Goal: Information Seeking & Learning: Learn about a topic

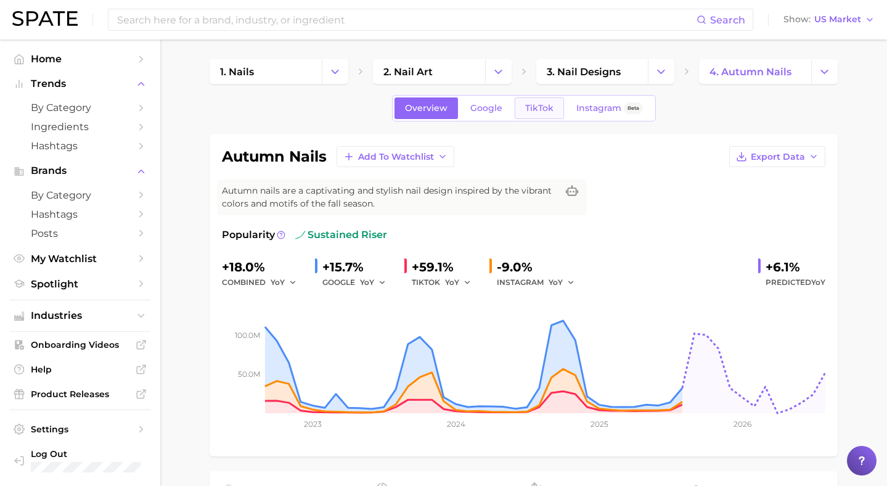
click at [537, 110] on span "TikTok" at bounding box center [539, 108] width 28 height 10
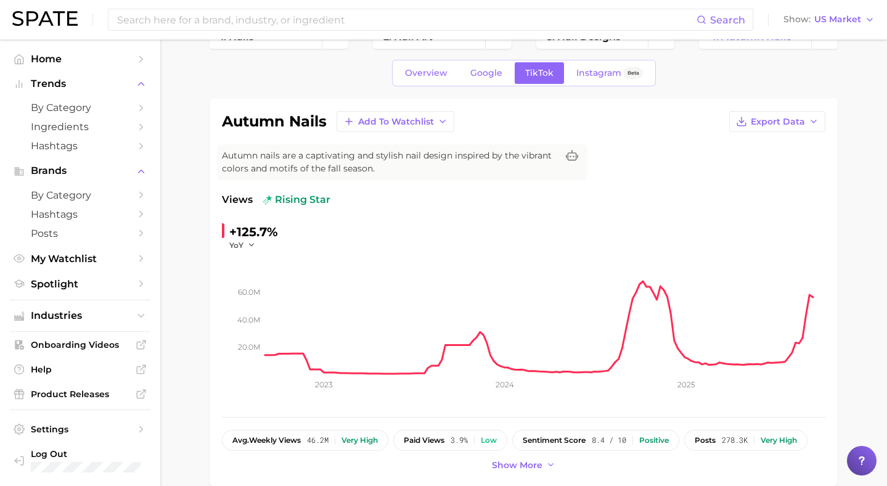
scroll to position [36, 0]
click at [248, 245] on icon "button" at bounding box center [251, 243] width 9 height 9
click at [250, 242] on icon "button" at bounding box center [251, 243] width 9 height 9
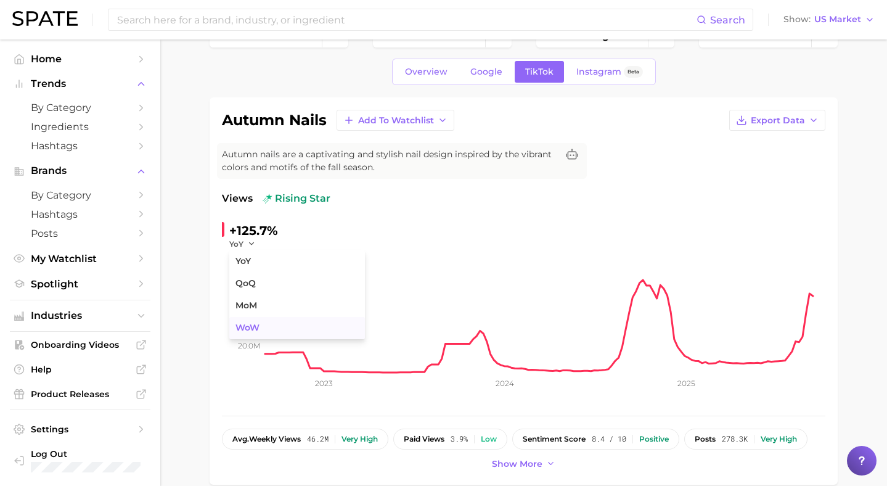
click at [249, 326] on span "WoW" at bounding box center [247, 327] width 24 height 10
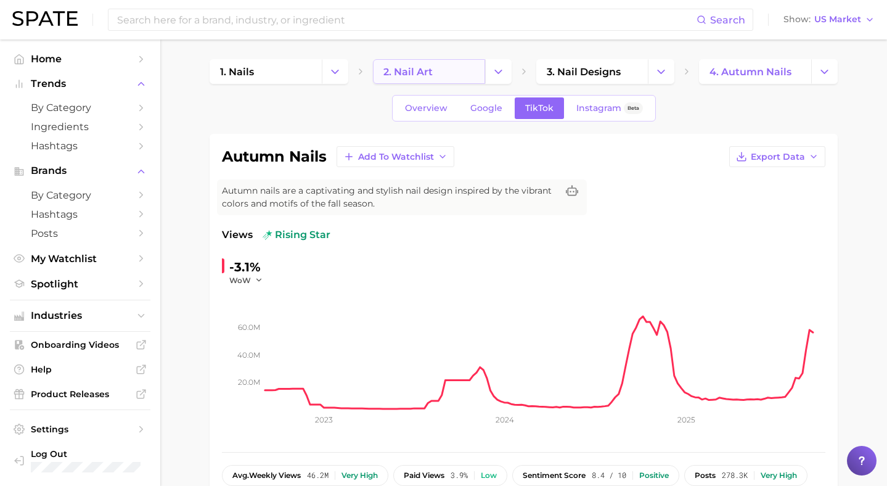
click at [426, 76] on span "2. nail art" at bounding box center [407, 72] width 49 height 12
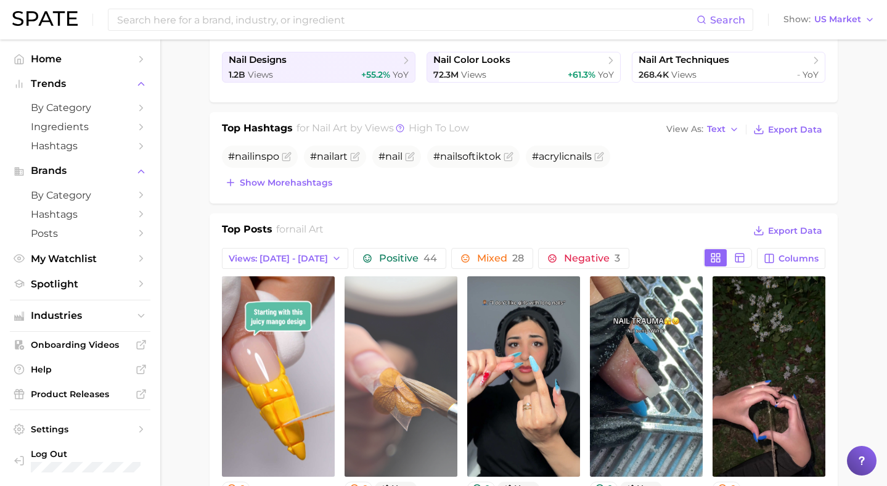
scroll to position [30, 0]
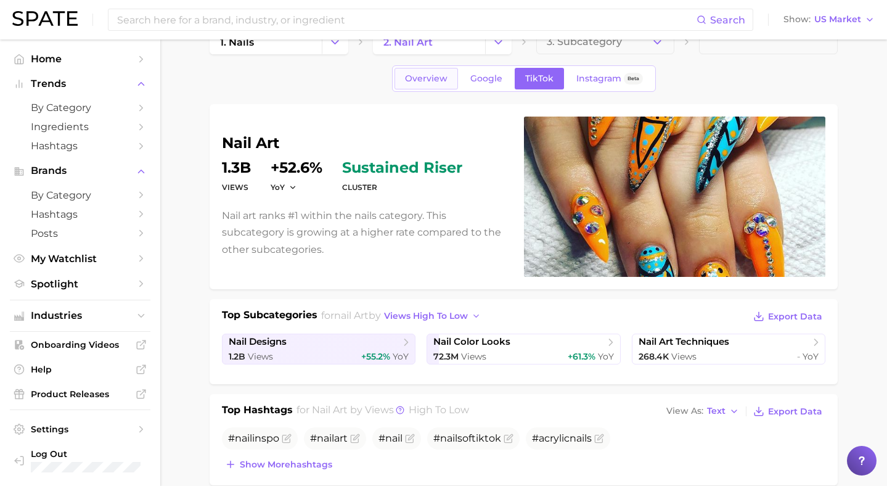
click at [407, 77] on span "Overview" at bounding box center [426, 78] width 43 height 10
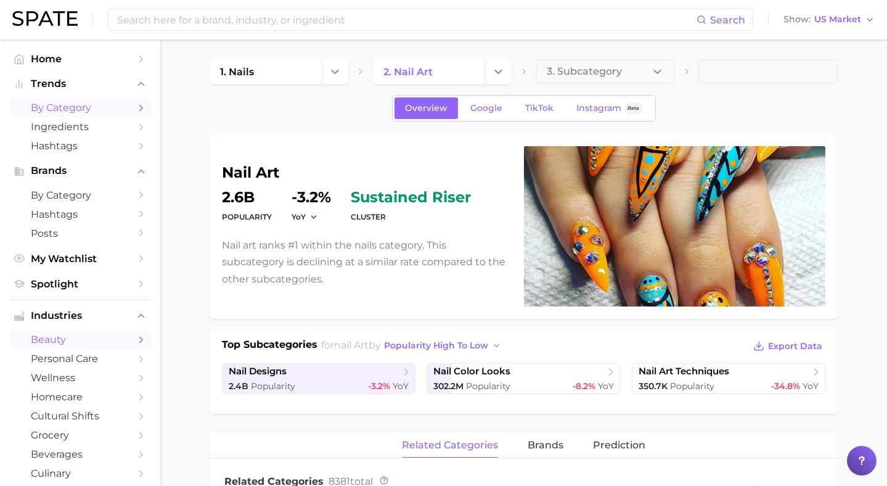
click at [76, 107] on span "by Category" at bounding box center [80, 108] width 99 height 12
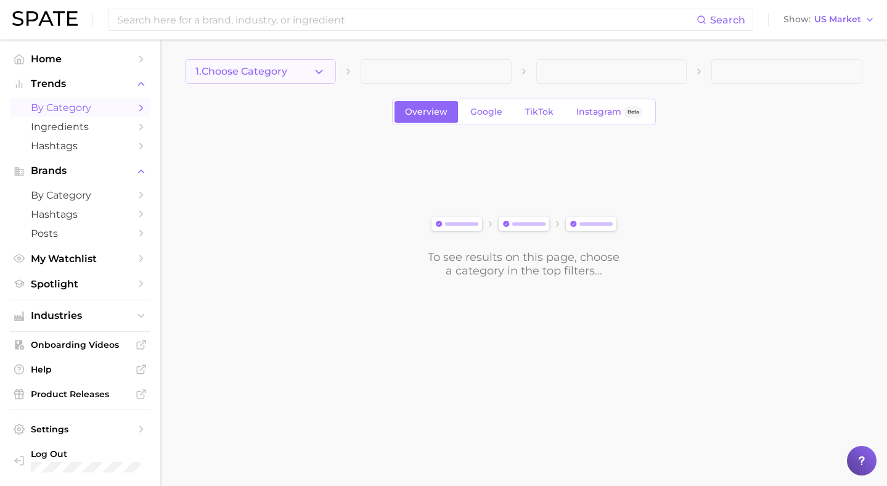
click at [324, 73] on icon "button" at bounding box center [318, 71] width 13 height 13
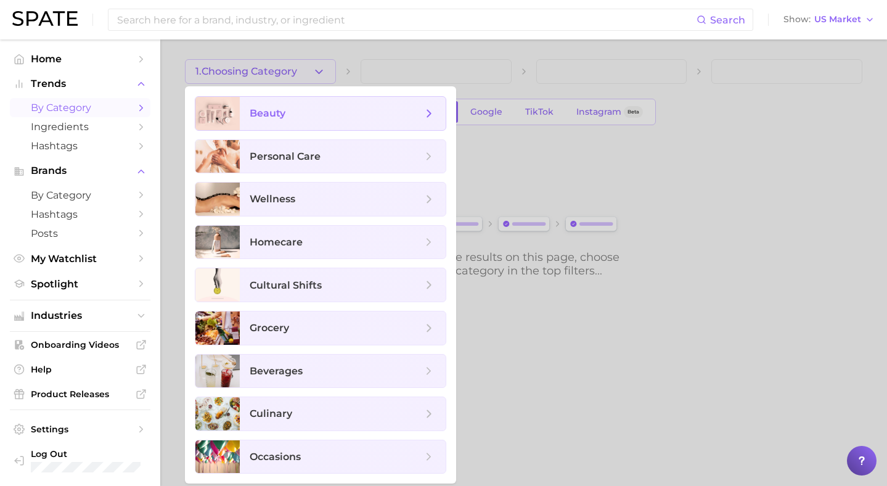
click at [313, 122] on span "beauty" at bounding box center [343, 113] width 206 height 33
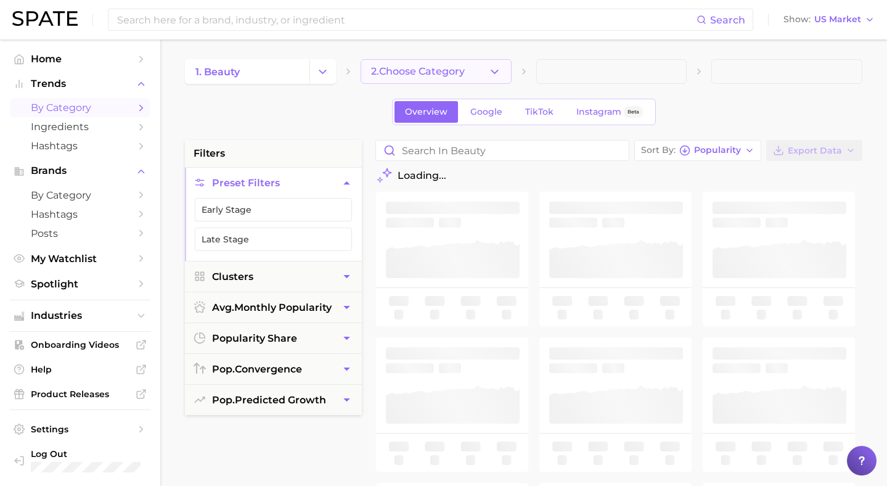
click at [408, 75] on span "2. Choose Category" at bounding box center [418, 71] width 94 height 11
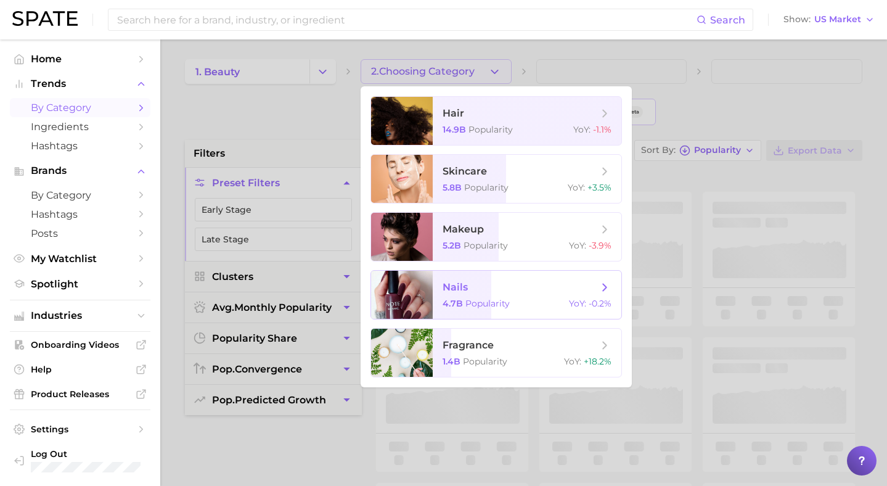
click at [442, 299] on span "4.7b" at bounding box center [452, 303] width 20 height 11
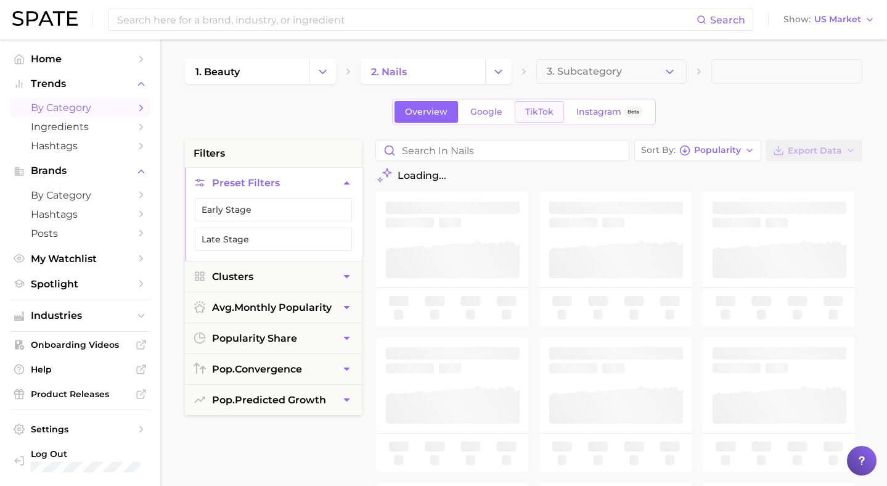
click at [531, 114] on span "TikTok" at bounding box center [539, 112] width 28 height 10
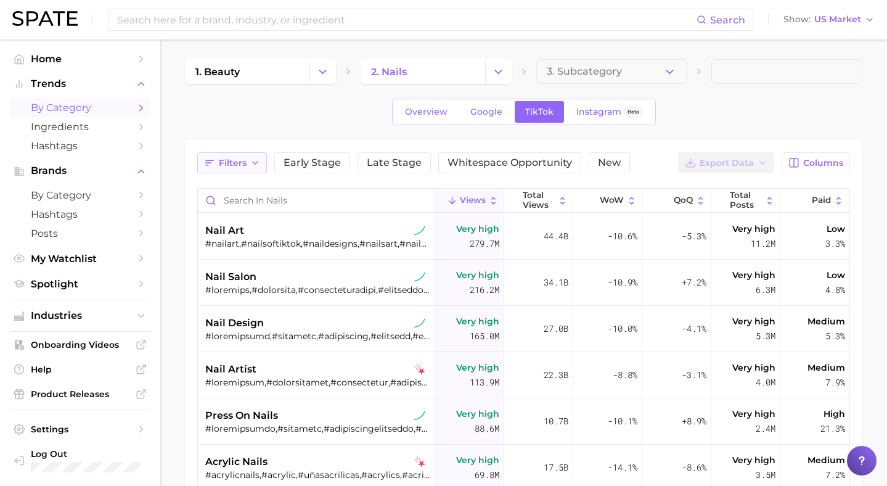
click at [247, 163] on button "Filters" at bounding box center [232, 162] width 70 height 21
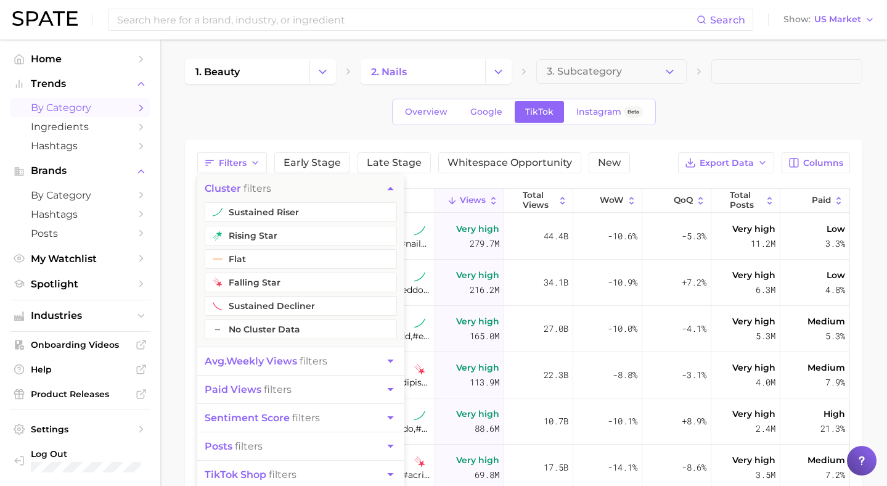
click at [234, 360] on span "avg. weekly views" at bounding box center [251, 361] width 92 height 12
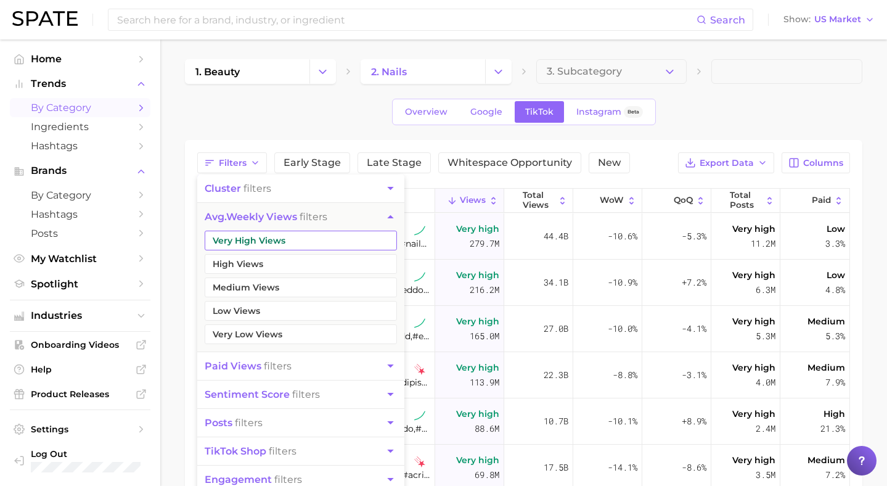
click at [250, 241] on button "Very High Views" at bounding box center [301, 240] width 192 height 20
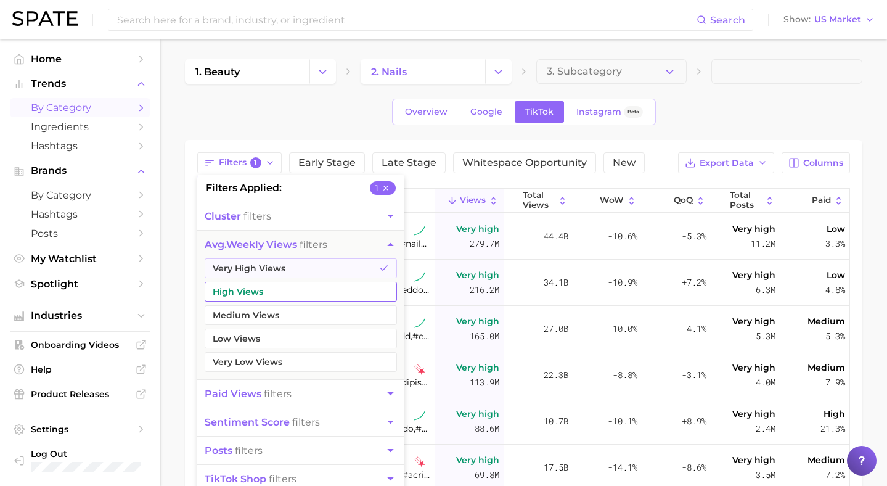
click at [238, 289] on button "High Views" at bounding box center [301, 292] width 192 height 20
click at [690, 112] on div "Overview Google TikTok Instagram Beta" at bounding box center [523, 112] width 677 height 26
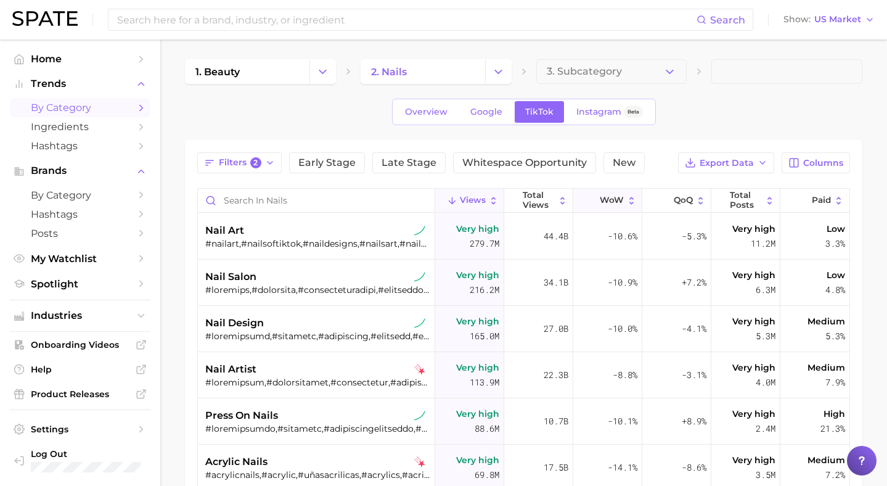
click at [608, 205] on span "WoW" at bounding box center [612, 200] width 24 height 10
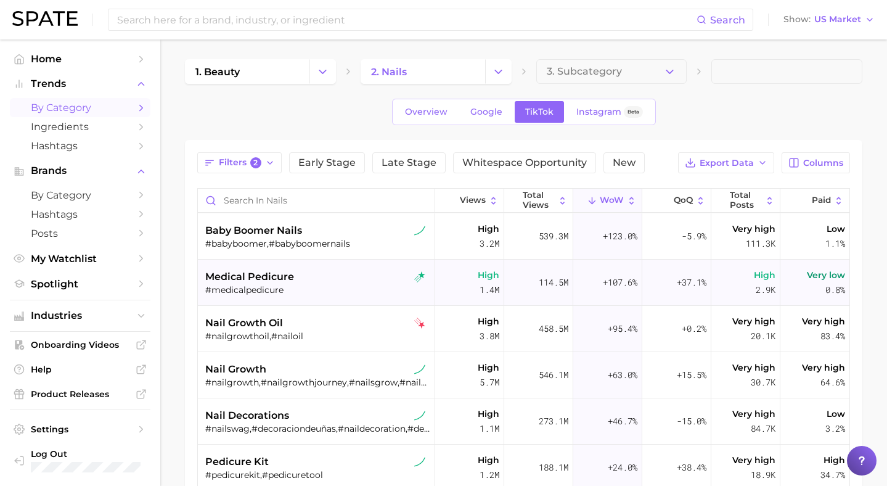
click at [335, 288] on div "#medicalpedicure" at bounding box center [317, 289] width 225 height 11
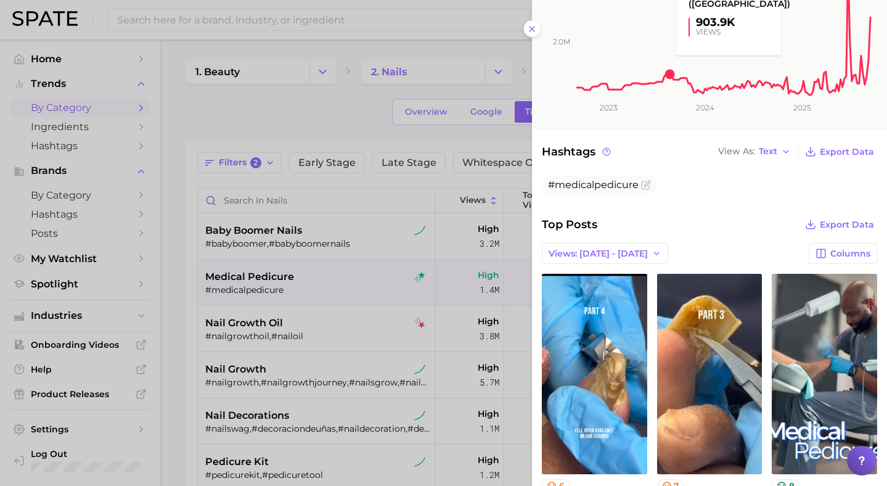
scroll to position [272, 0]
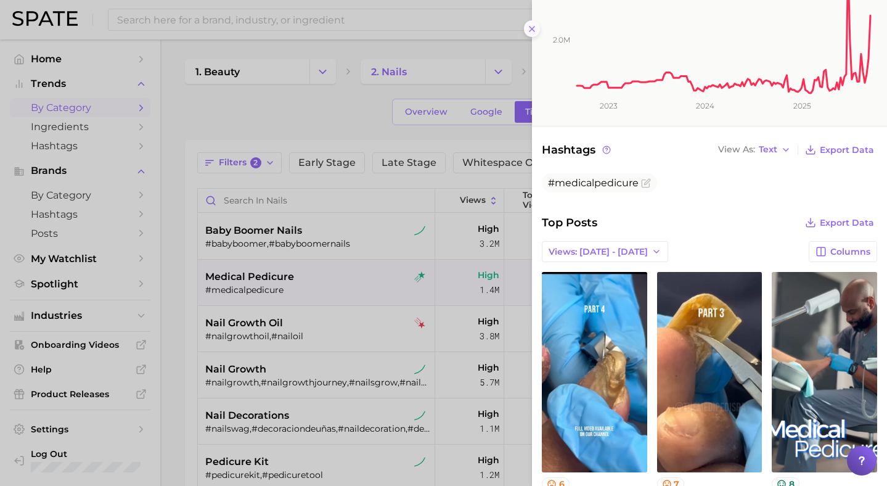
click at [530, 30] on line at bounding box center [531, 28] width 5 height 5
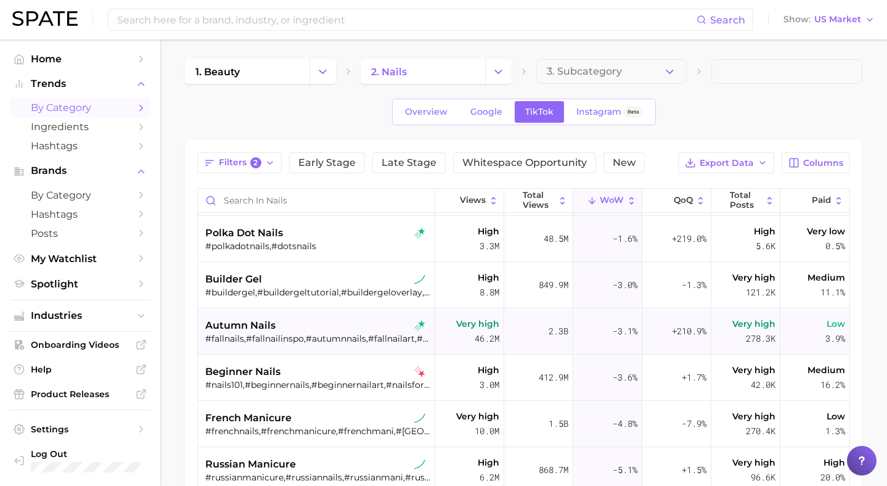
scroll to position [0, 0]
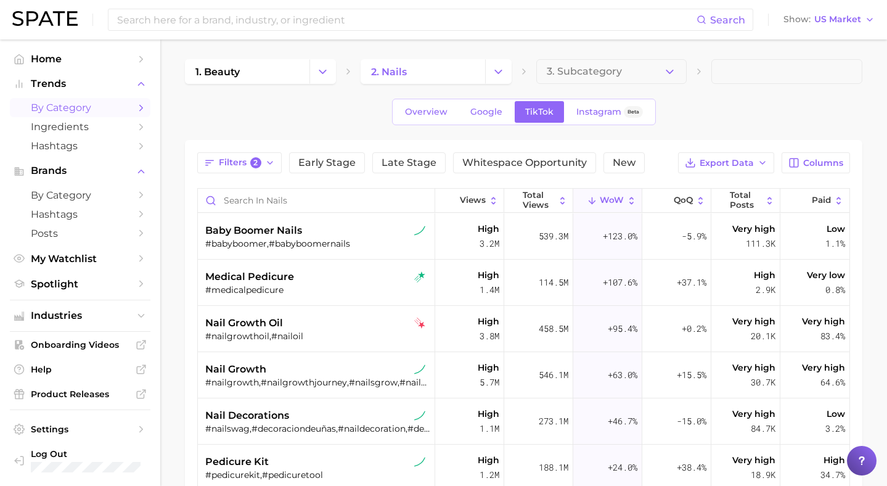
click at [497, 70] on icon "Change Category" at bounding box center [498, 71] width 13 height 13
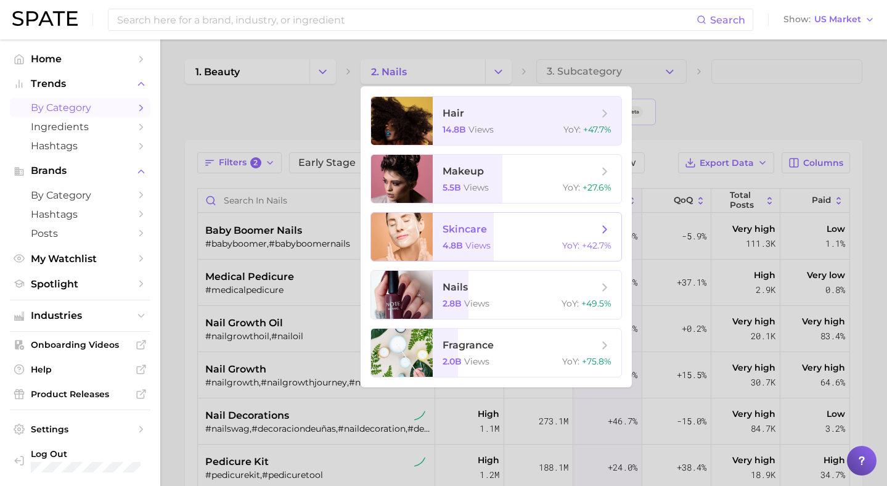
click at [457, 248] on span "4.8b" at bounding box center [452, 245] width 20 height 11
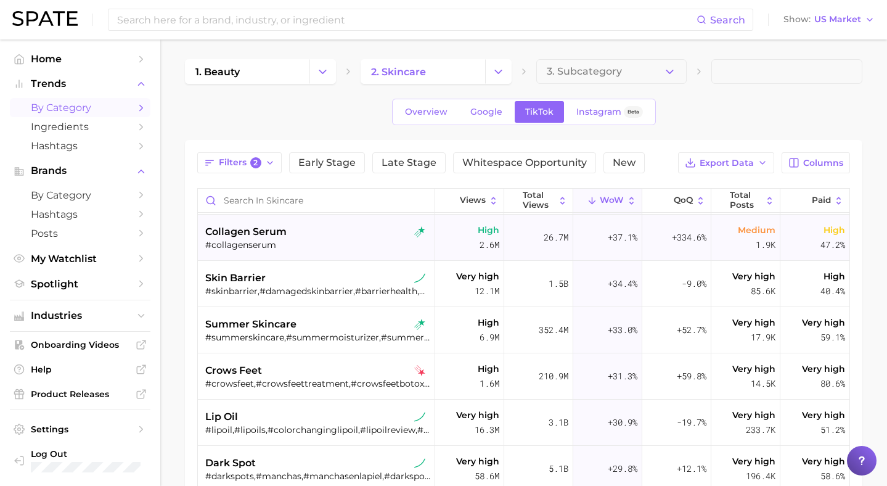
scroll to position [784, 0]
click at [349, 246] on div "#collagenserum" at bounding box center [317, 245] width 225 height 11
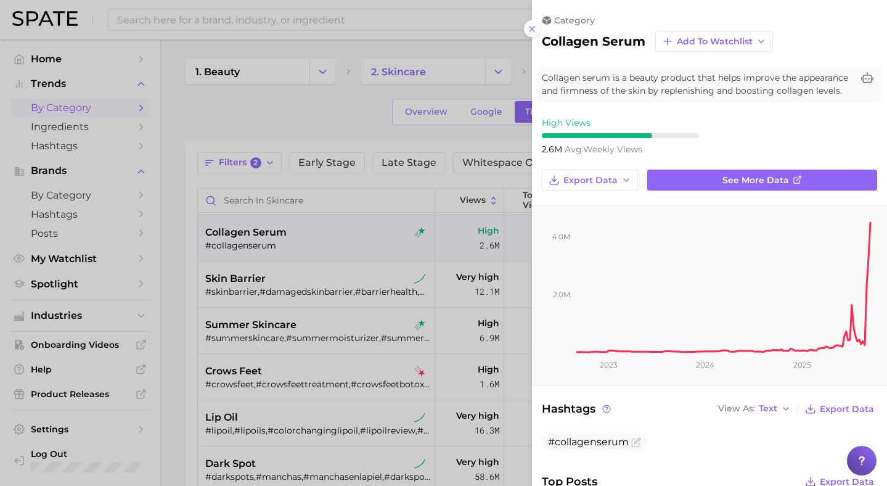
scroll to position [0, 0]
click at [530, 30] on icon at bounding box center [532, 29] width 10 height 10
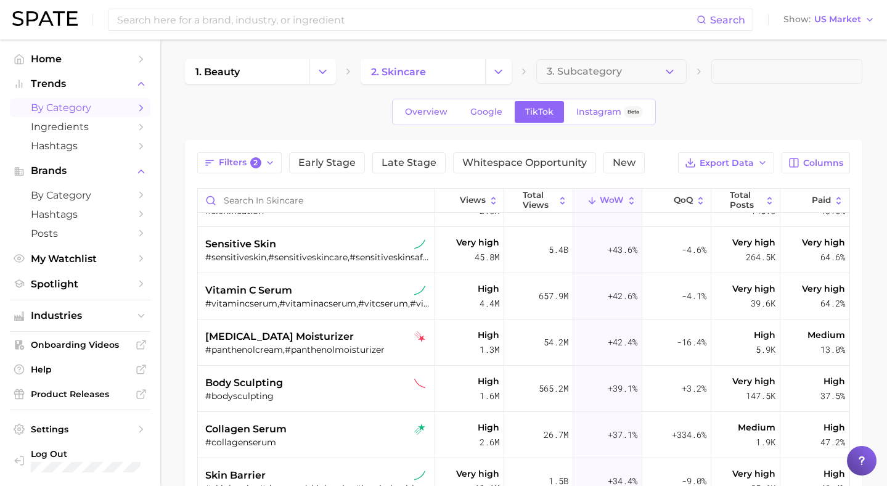
scroll to position [593, 0]
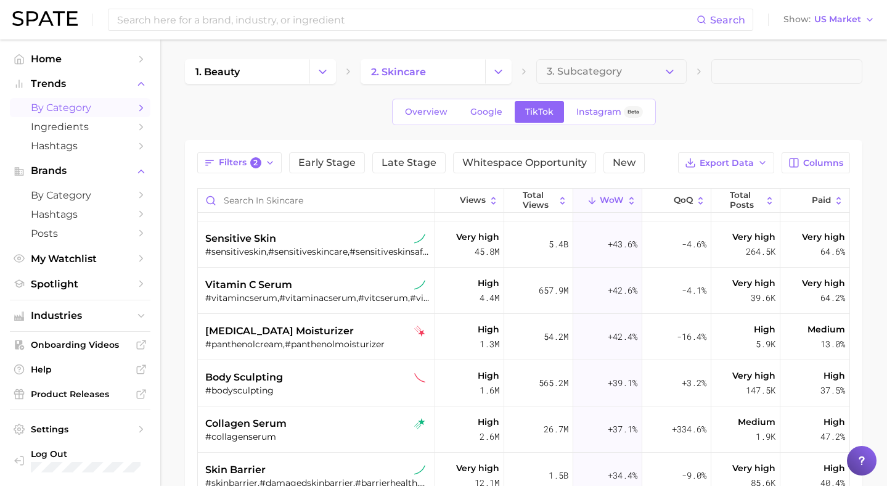
click at [297, 287] on div "vitamin c serum" at bounding box center [317, 284] width 225 height 15
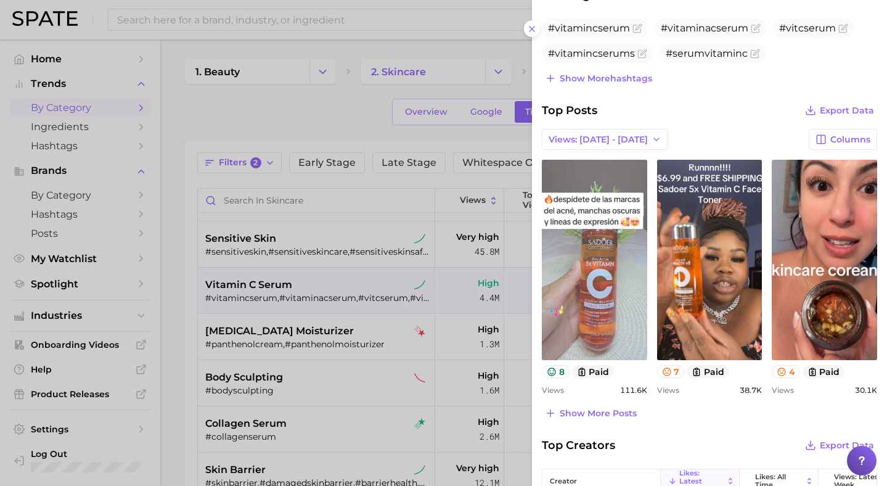
scroll to position [418, 0]
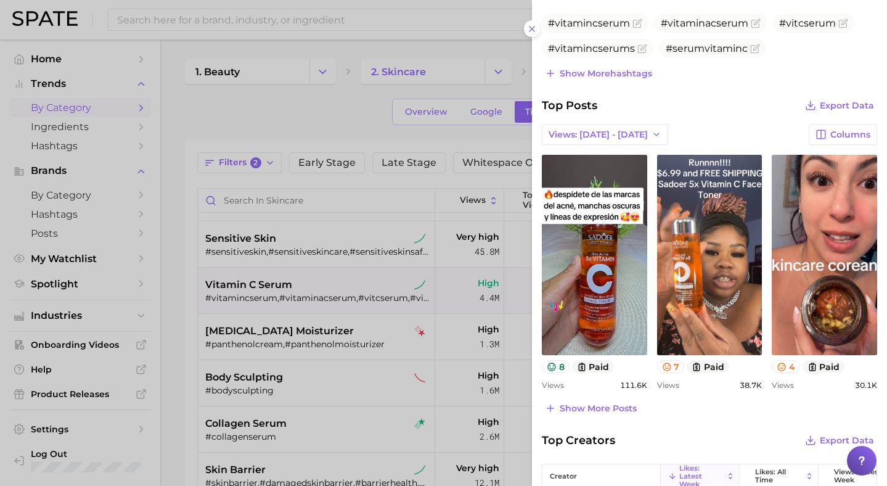
click at [477, 343] on div at bounding box center [443, 243] width 887 height 486
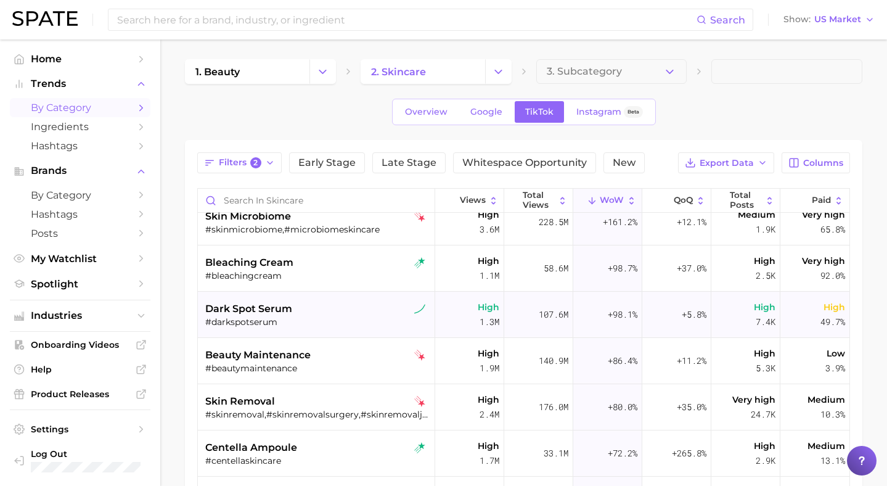
scroll to position [817, 0]
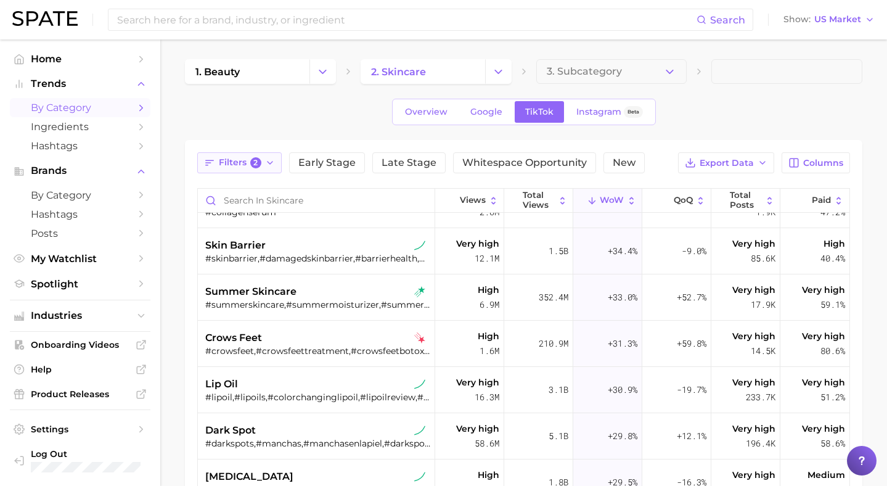
click at [265, 167] on icon "button" at bounding box center [270, 163] width 10 height 10
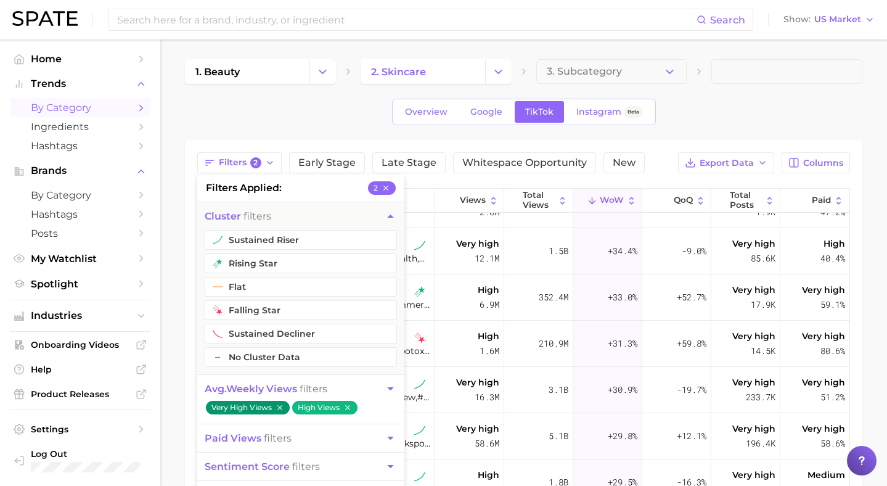
scroll to position [136, 0]
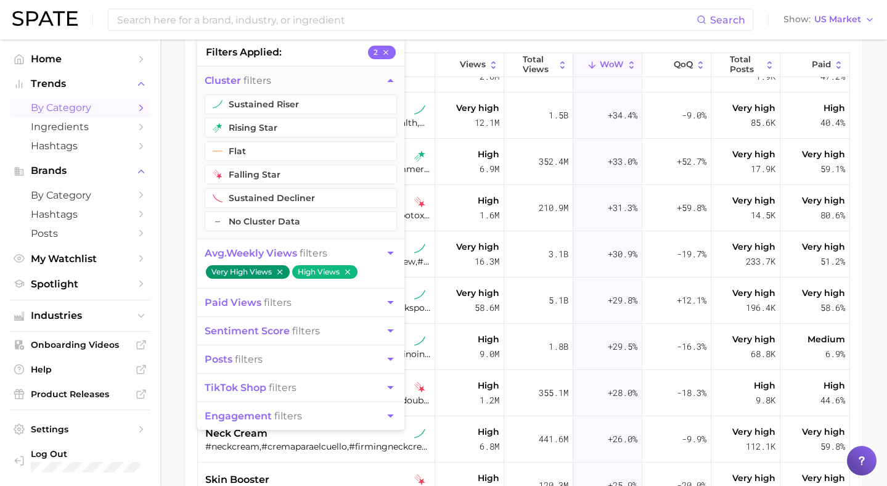
click at [237, 304] on span "paid views" at bounding box center [233, 302] width 57 height 12
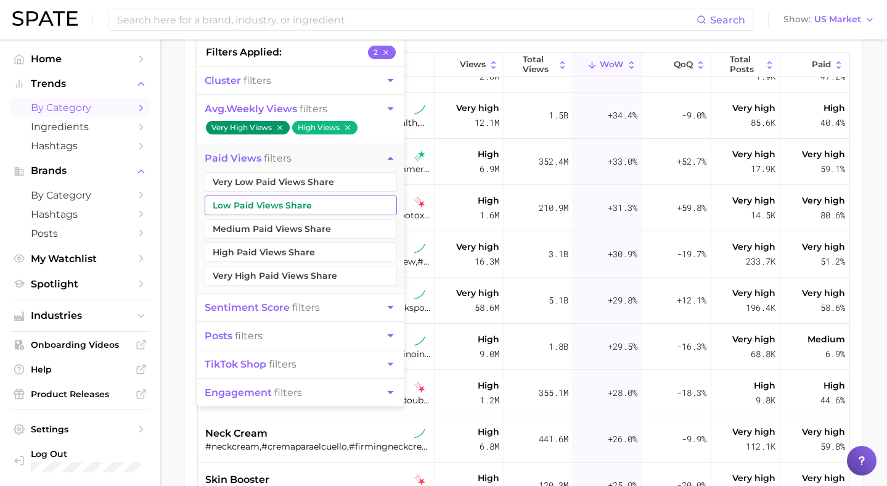
click at [250, 178] on button "Very Low Paid Views Share" at bounding box center [301, 182] width 192 height 20
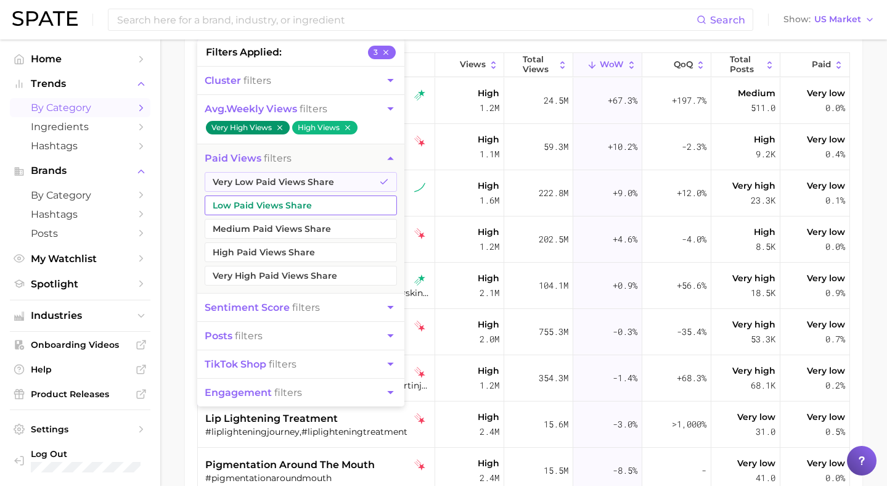
click at [247, 207] on button "Low Paid Views Share" at bounding box center [301, 205] width 192 height 20
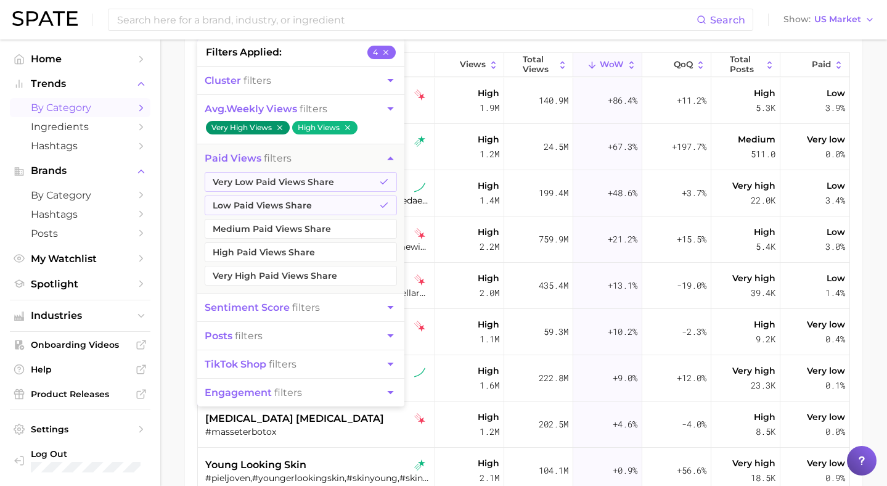
click at [174, 207] on main "1. beauty 2. skincare 3. Subcategory Overview Google TikTok Instagram Beta Filt…" at bounding box center [523, 258] width 727 height 708
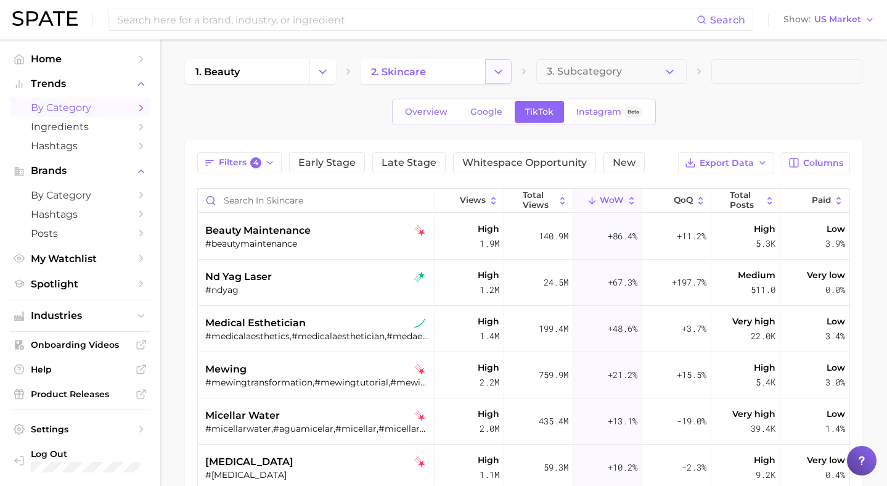
click at [495, 70] on polyline "Change Category" at bounding box center [498, 71] width 7 height 3
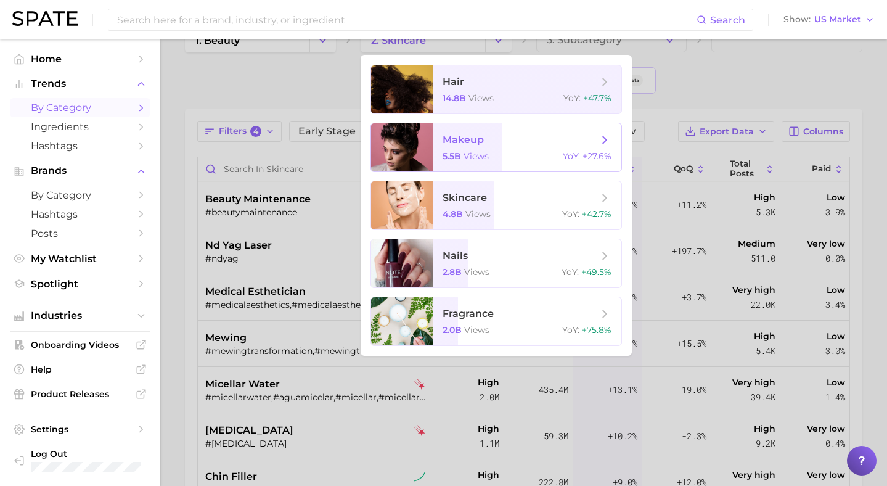
click at [524, 137] on span "makeup" at bounding box center [519, 140] width 155 height 14
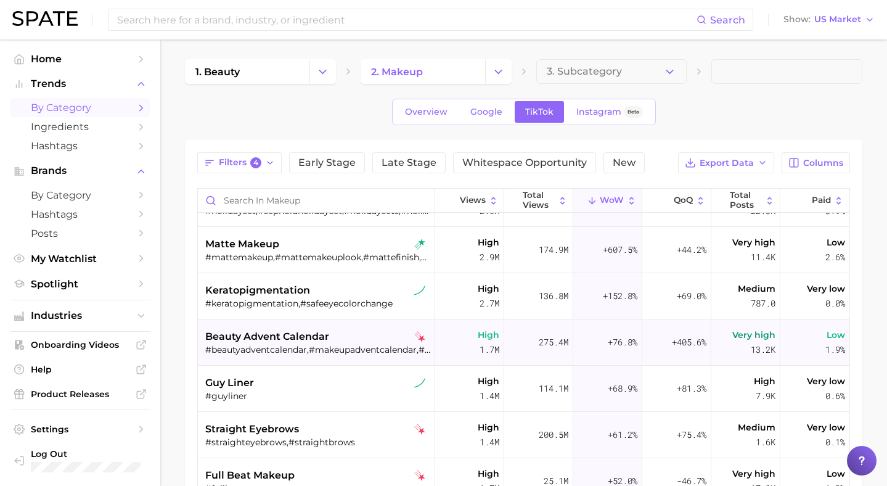
click at [314, 341] on span "beauty advent calendar" at bounding box center [267, 336] width 124 height 15
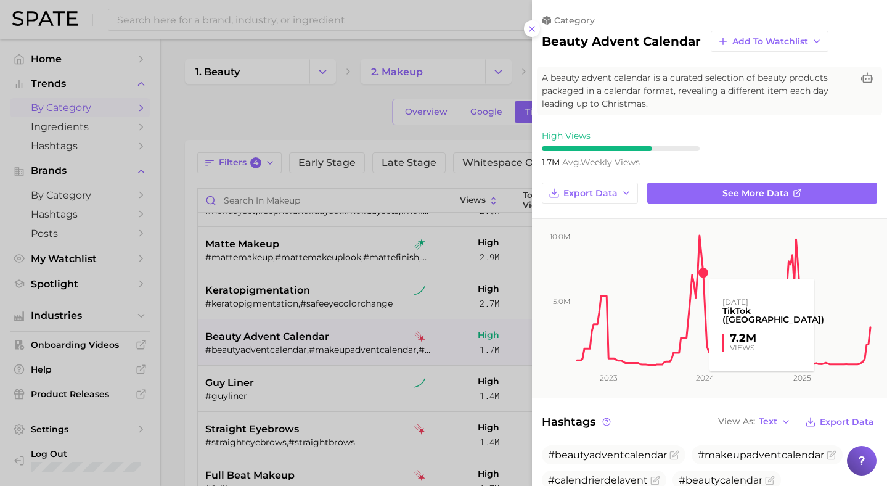
scroll to position [325, 0]
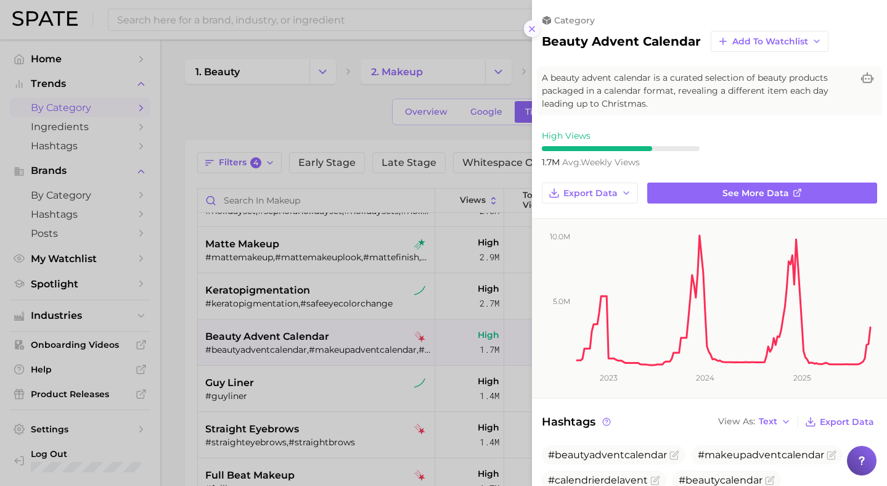
click at [531, 28] on line at bounding box center [531, 28] width 5 height 5
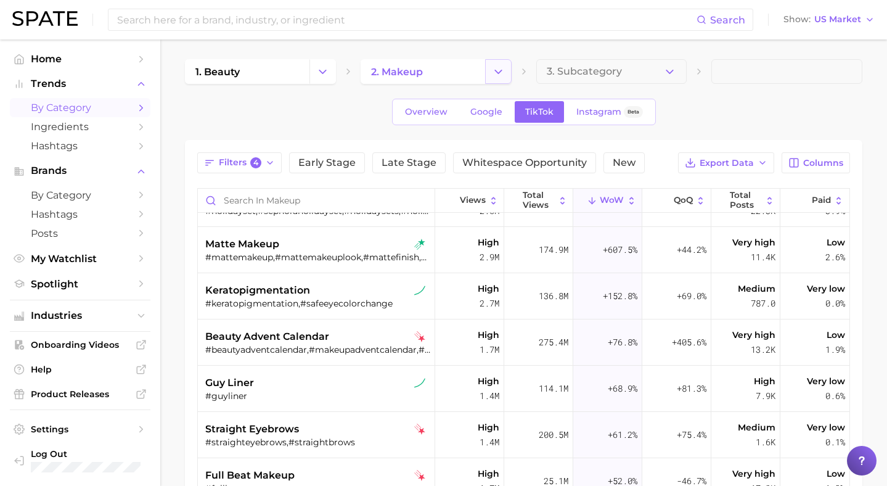
click at [503, 69] on icon "Change Category" at bounding box center [498, 71] width 13 height 13
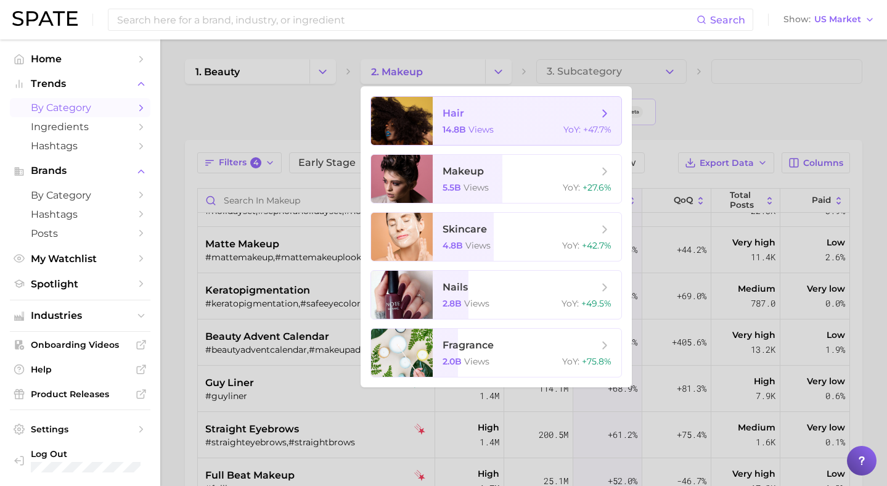
click at [471, 133] on span "views" at bounding box center [480, 129] width 25 height 11
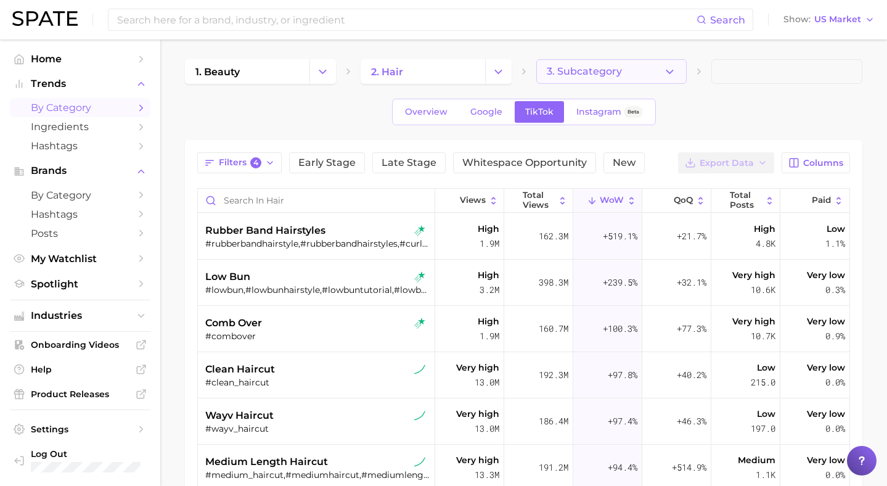
click at [672, 73] on icon "button" at bounding box center [669, 71] width 13 height 13
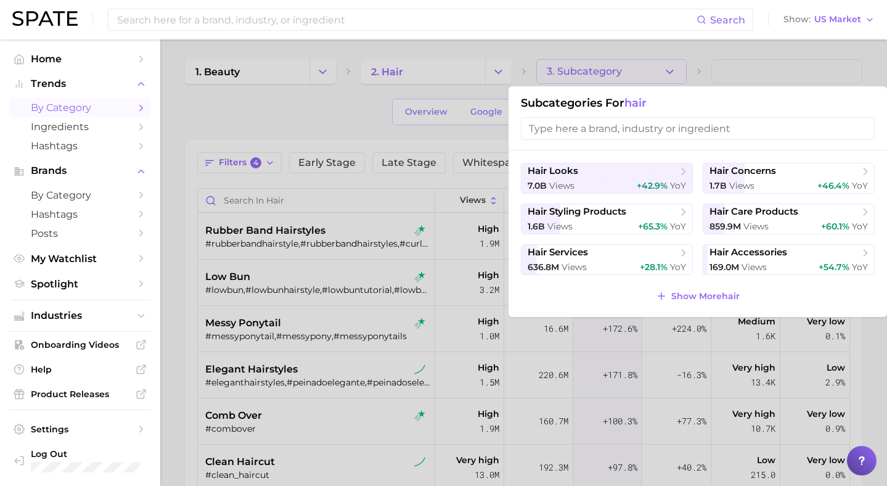
click at [299, 123] on div at bounding box center [443, 243] width 887 height 486
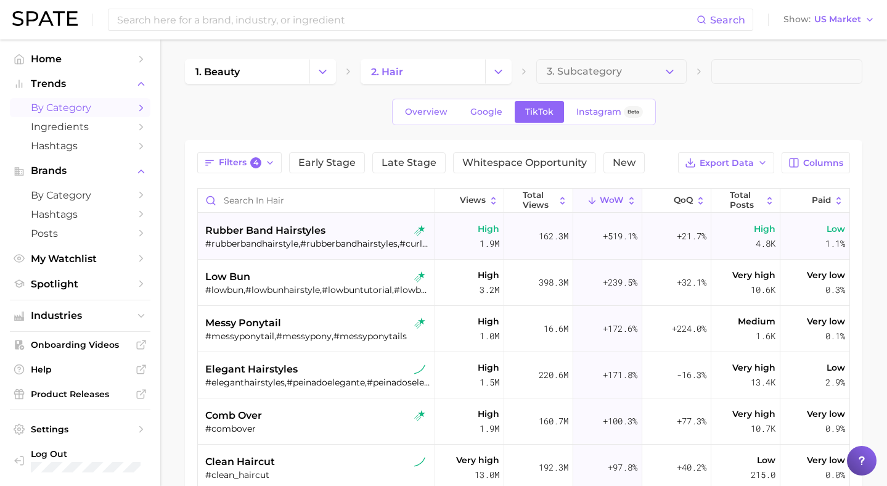
click at [312, 242] on div "#rubberbandhairstyle,#rubberbandhairstyles,#curlyrubberbandhairstyle,#peinadode…" at bounding box center [317, 243] width 225 height 11
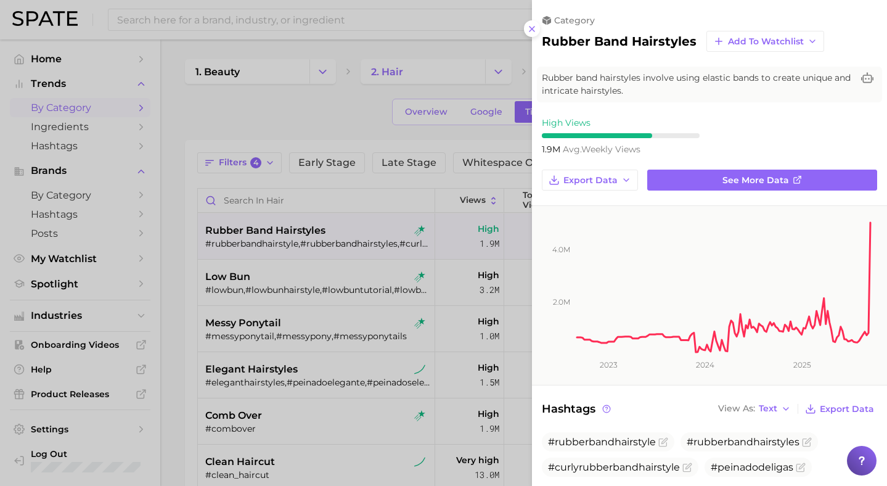
click at [324, 118] on div at bounding box center [443, 243] width 887 height 486
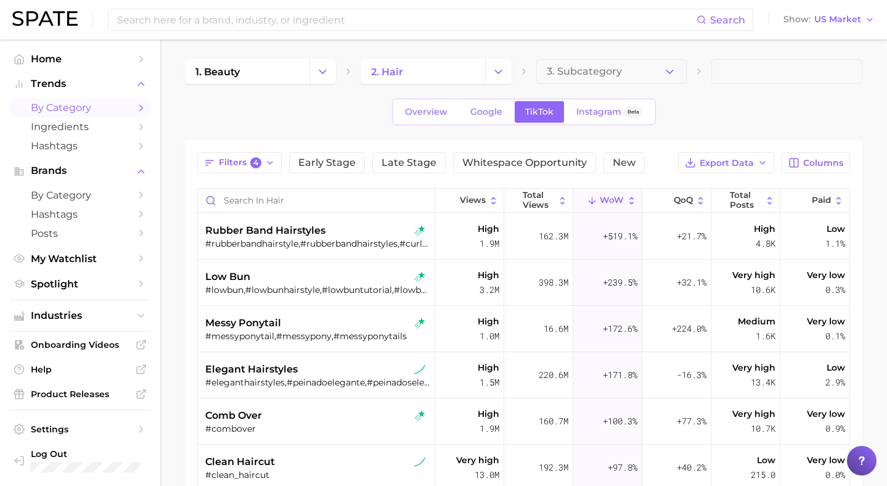
click at [329, 70] on button "Change Category" at bounding box center [322, 71] width 26 height 25
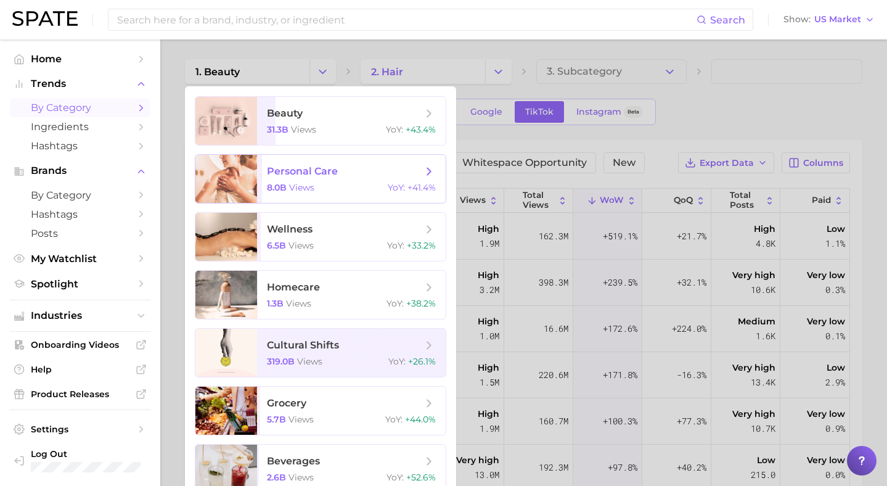
click at [286, 174] on span "personal care" at bounding box center [302, 171] width 71 height 12
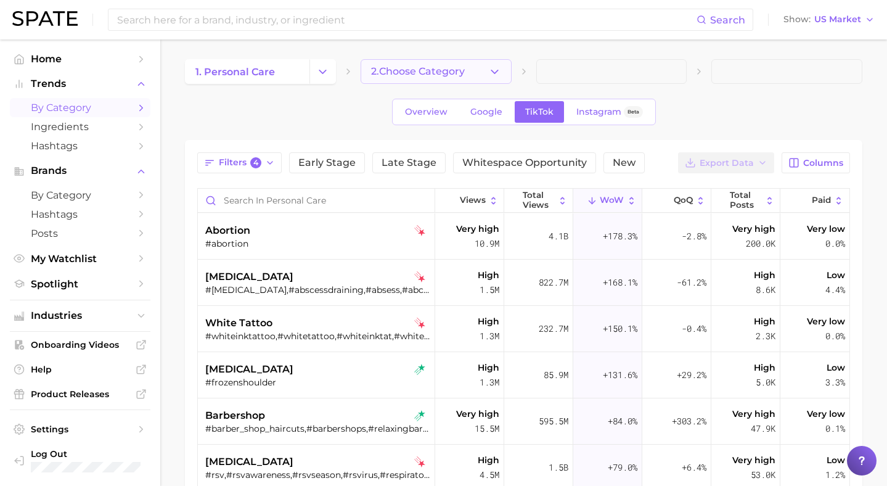
click at [497, 63] on button "2. Choose Category" at bounding box center [436, 71] width 151 height 25
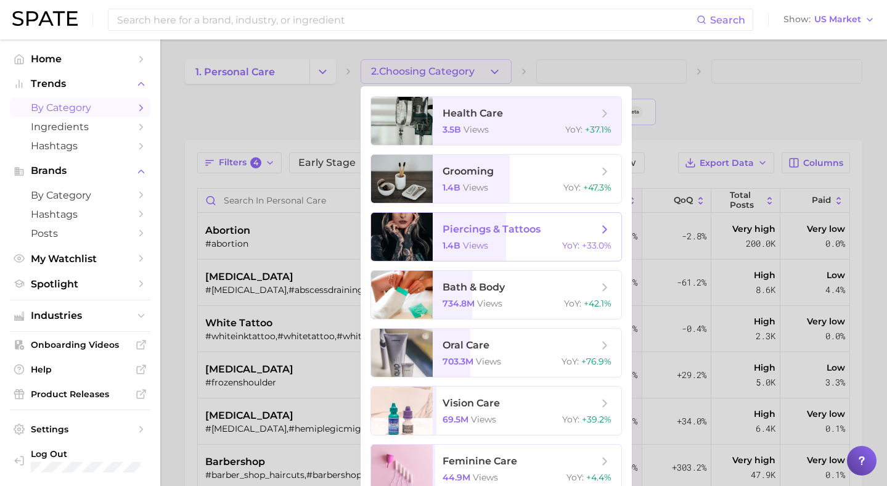
click at [420, 227] on div at bounding box center [402, 237] width 62 height 48
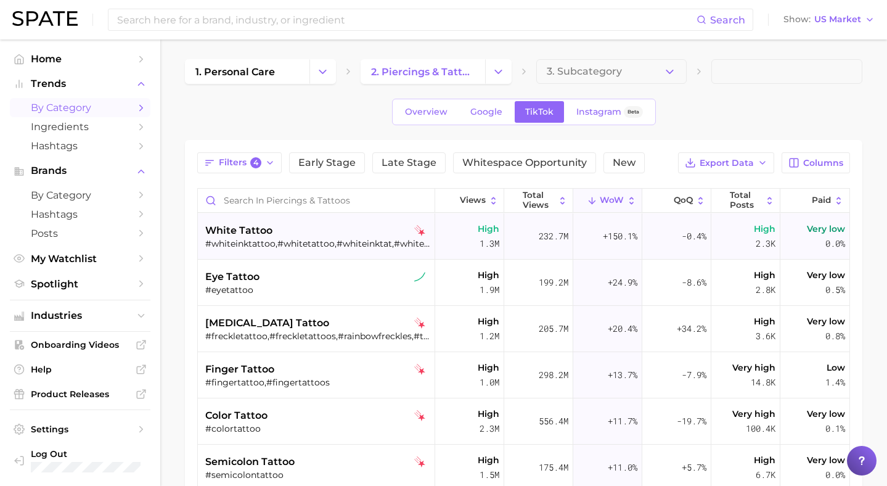
click at [266, 243] on div "#whiteinktattoo,#whitetattoo,#whiteinktat,#whiteinktattoos" at bounding box center [317, 243] width 225 height 11
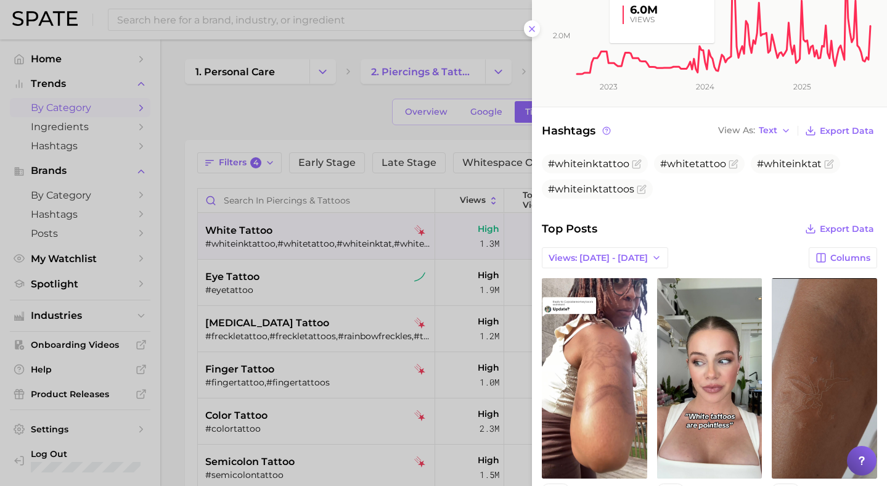
scroll to position [397, 0]
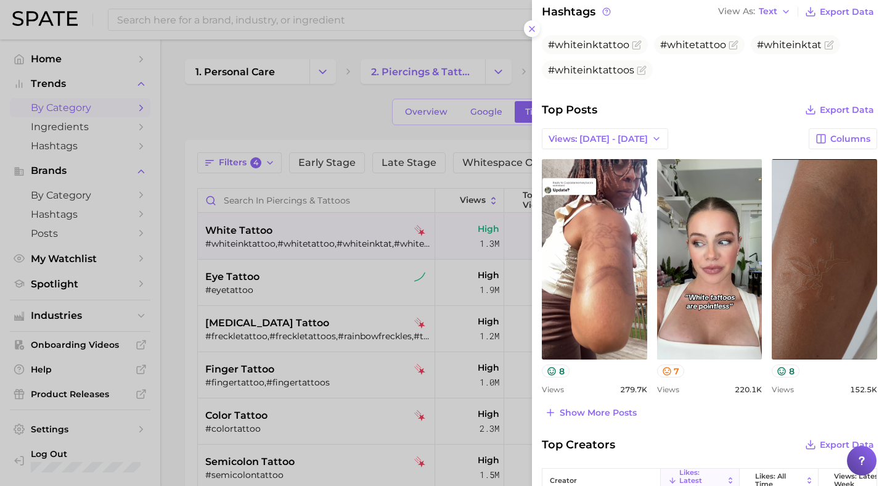
click at [286, 118] on div at bounding box center [443, 243] width 887 height 486
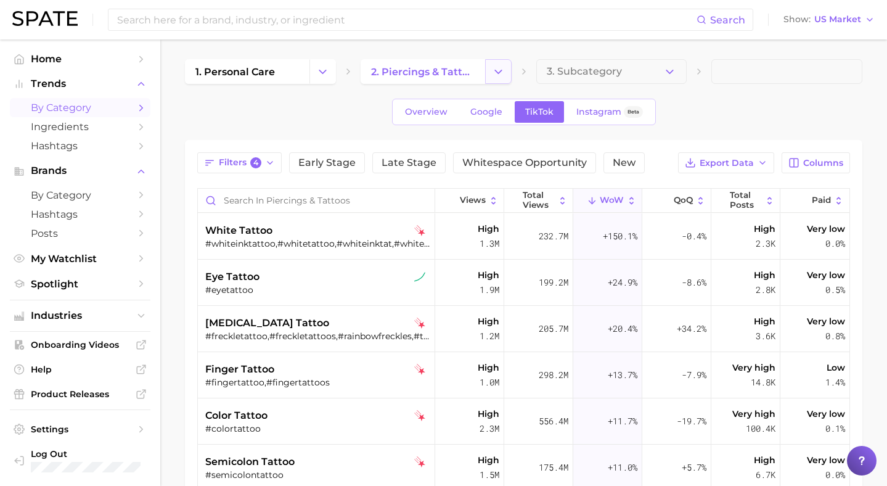
click at [492, 67] on icon "Change Category" at bounding box center [498, 71] width 13 height 13
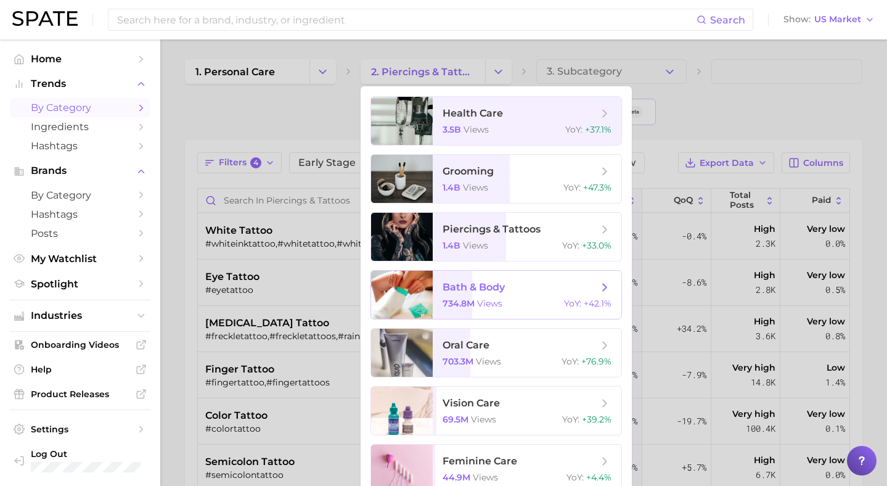
click at [421, 295] on div at bounding box center [402, 295] width 62 height 48
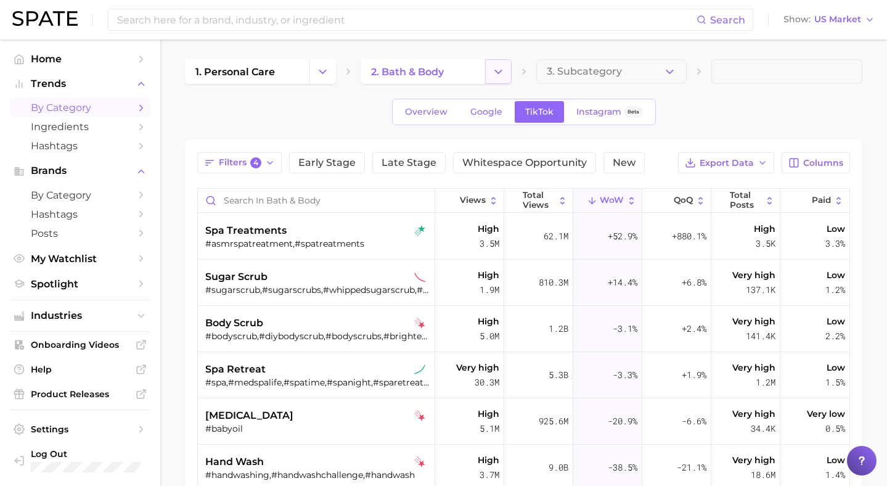
click at [502, 70] on icon "Change Category" at bounding box center [498, 71] width 13 height 13
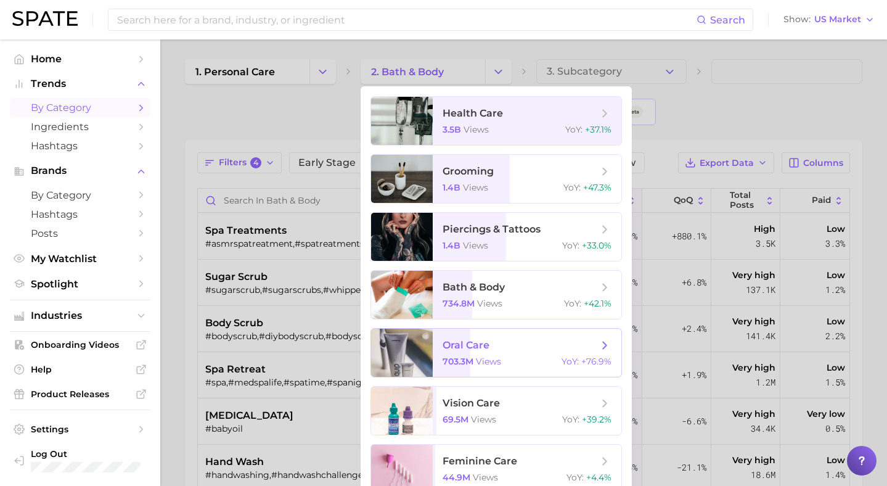
click at [499, 373] on span "oral care 703.3m views YoY : +76.9%" at bounding box center [527, 352] width 189 height 48
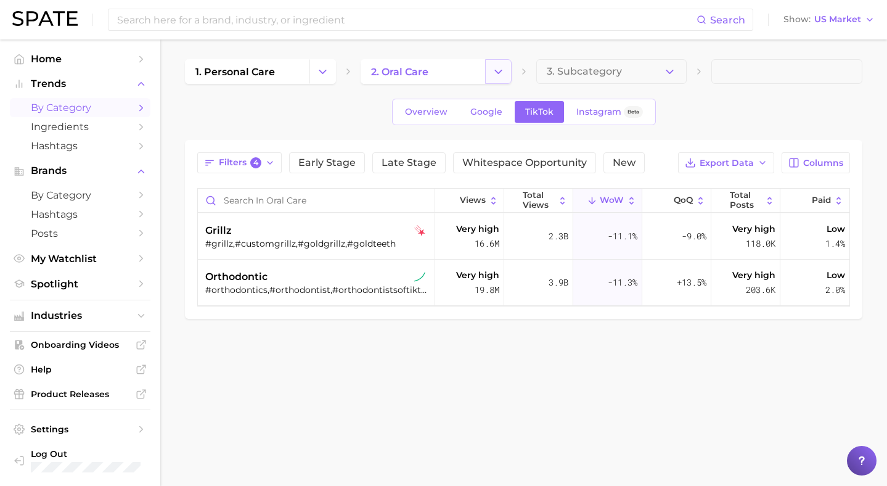
click at [493, 76] on icon "Change Category" at bounding box center [498, 71] width 13 height 13
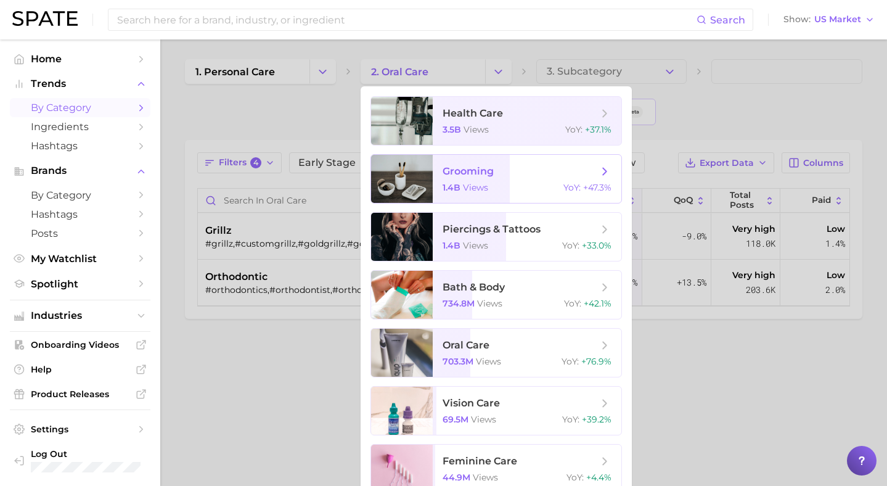
click at [492, 176] on span "grooming" at bounding box center [467, 171] width 51 height 12
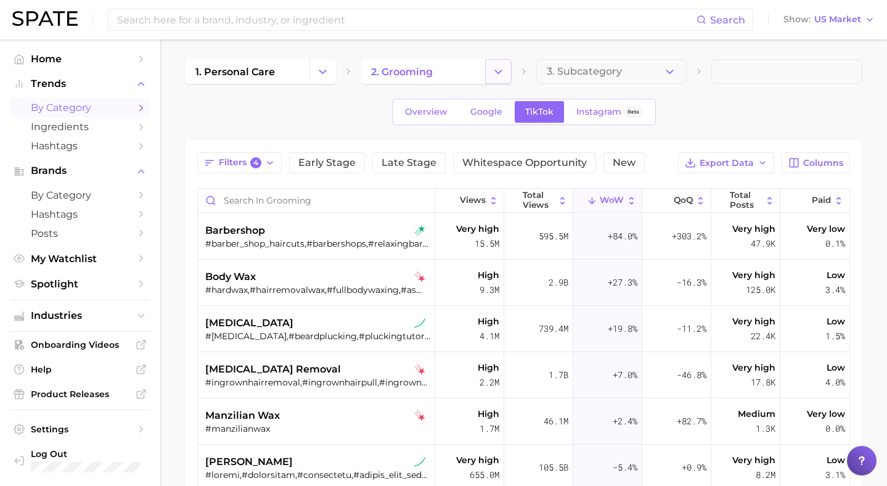
click at [500, 73] on icon "Change Category" at bounding box center [498, 71] width 13 height 13
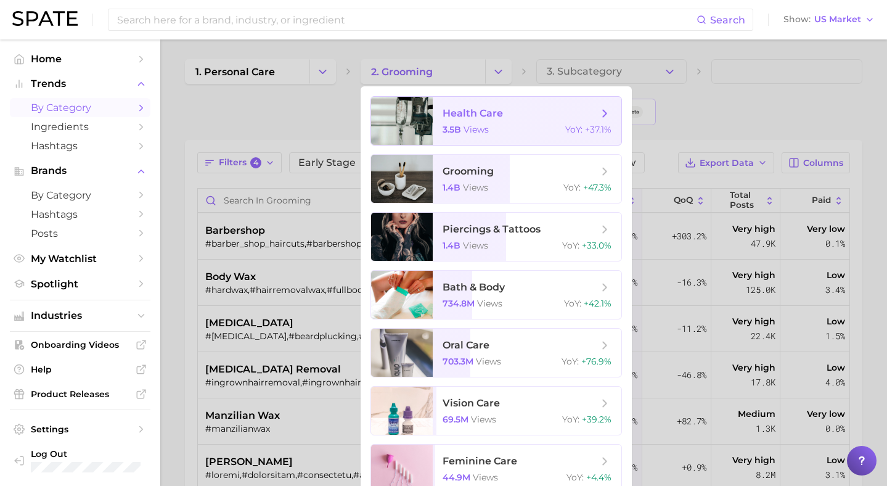
click at [471, 129] on span "views" at bounding box center [475, 129] width 25 height 11
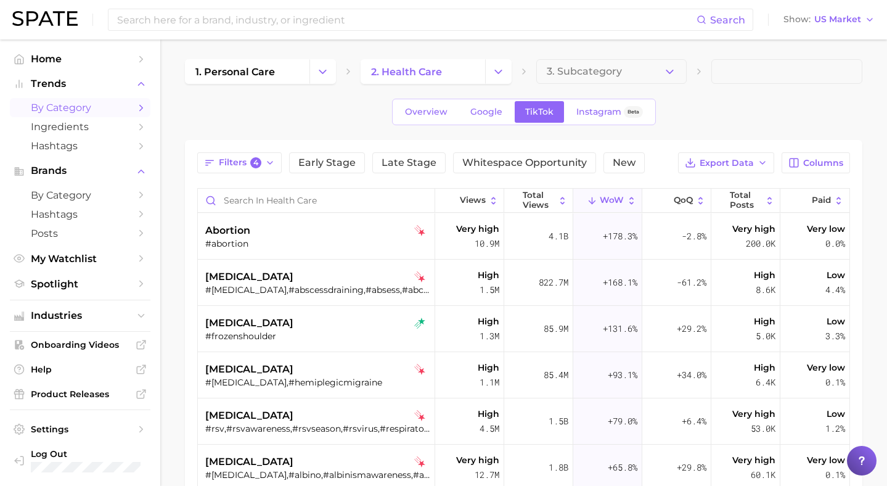
click at [317, 78] on button "Change Category" at bounding box center [322, 71] width 26 height 25
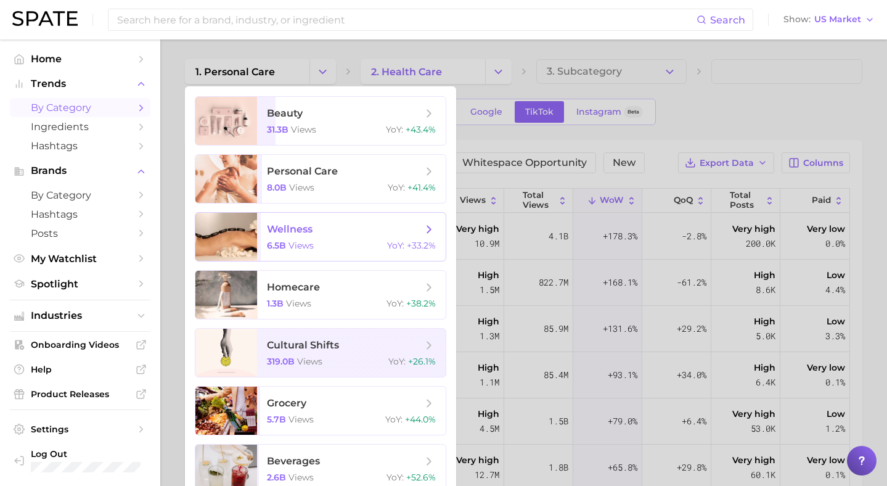
click at [299, 245] on span "views" at bounding box center [300, 245] width 25 height 11
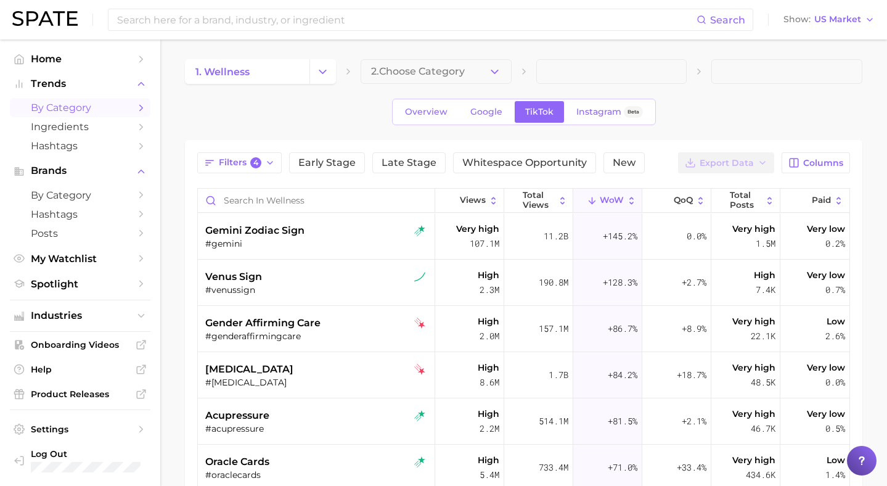
click at [494, 72] on polyline "button" at bounding box center [494, 71] width 7 height 3
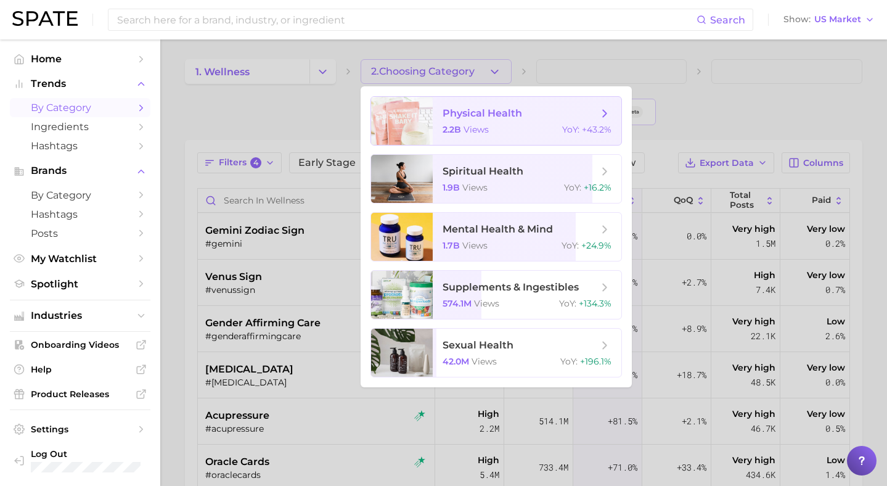
click at [478, 126] on span "views" at bounding box center [475, 129] width 25 height 11
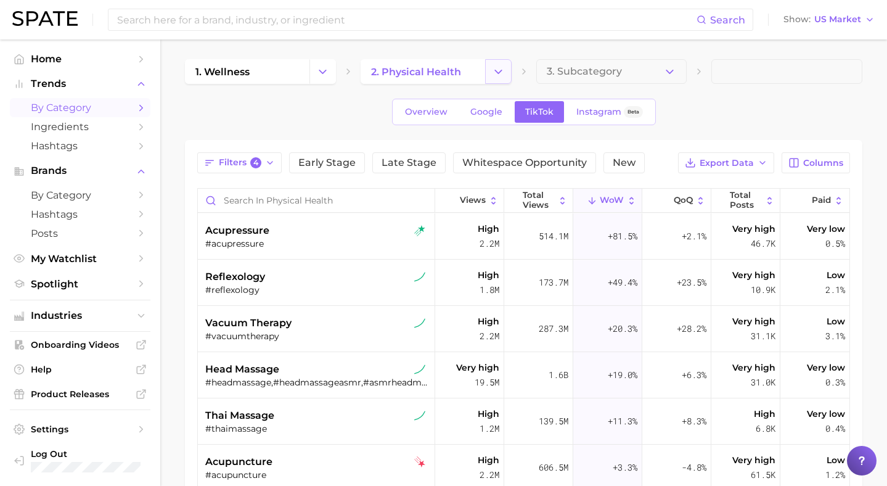
click at [498, 79] on button "Change Category" at bounding box center [498, 71] width 26 height 25
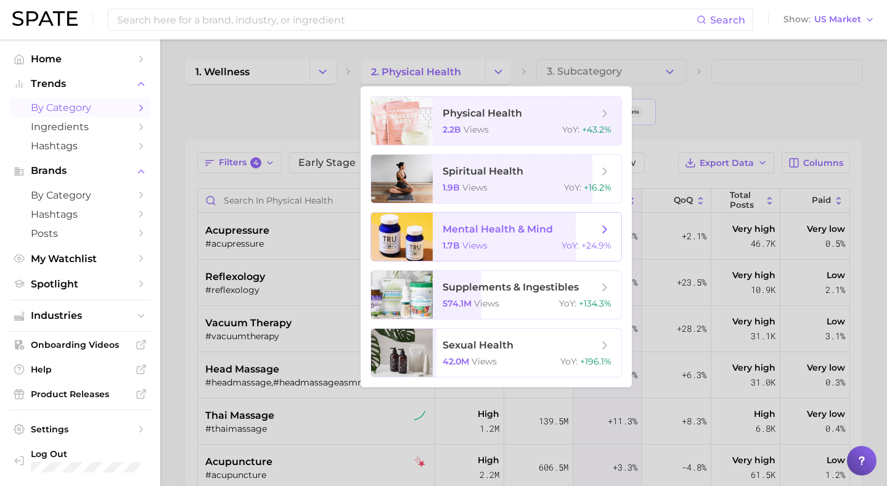
click at [436, 226] on span "mental health & mind 1.7b views YoY : +24.9%" at bounding box center [527, 237] width 189 height 48
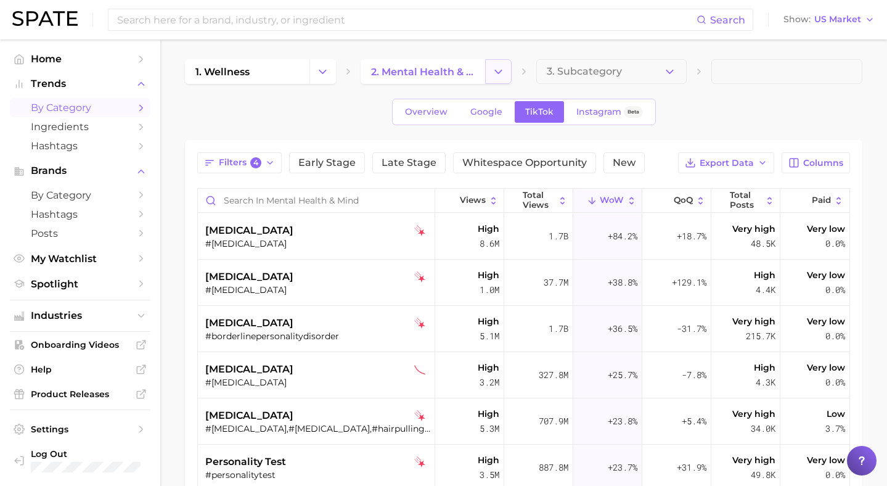
click at [493, 70] on icon "Change Category" at bounding box center [498, 71] width 13 height 13
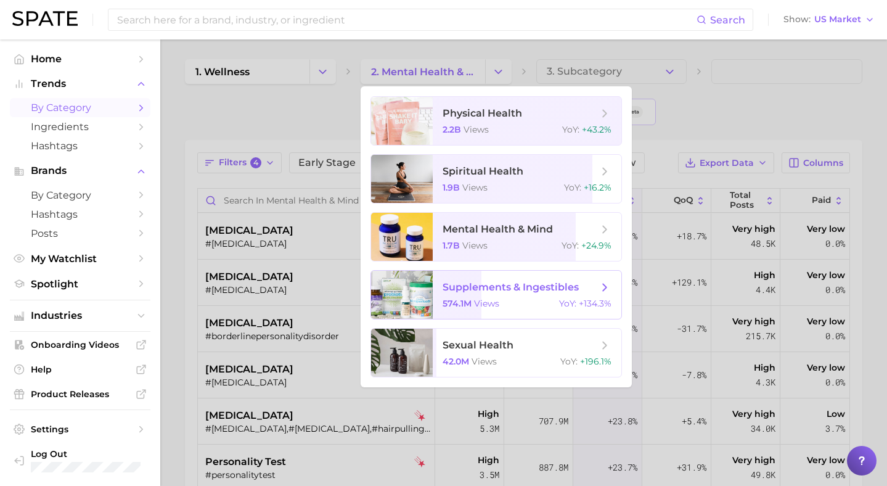
click at [415, 290] on div at bounding box center [402, 295] width 62 height 48
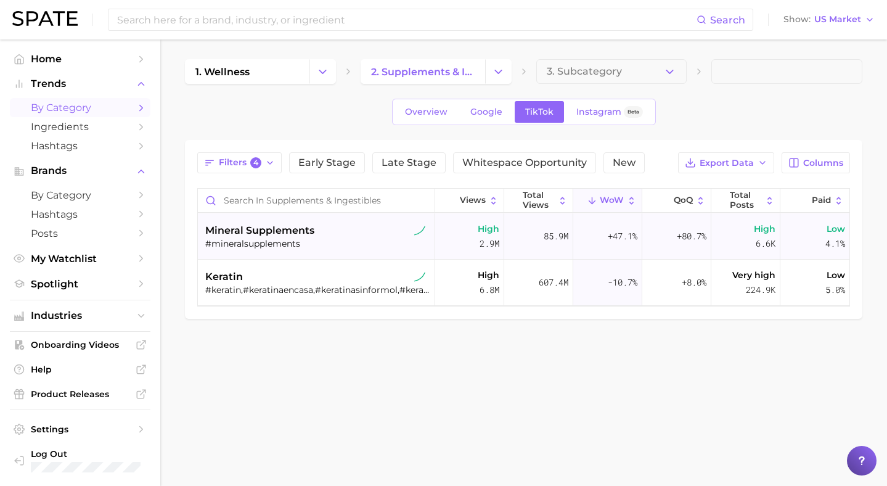
click at [332, 232] on div "mineral supplements" at bounding box center [317, 230] width 225 height 15
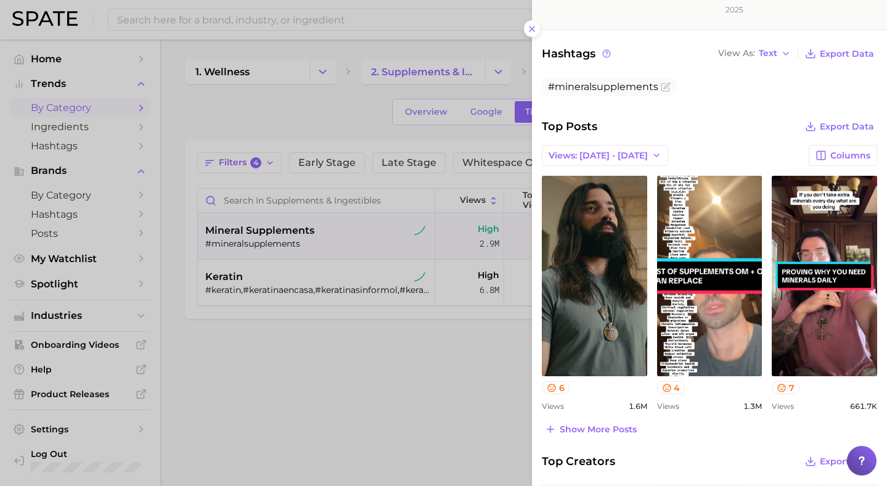
scroll to position [363, 0]
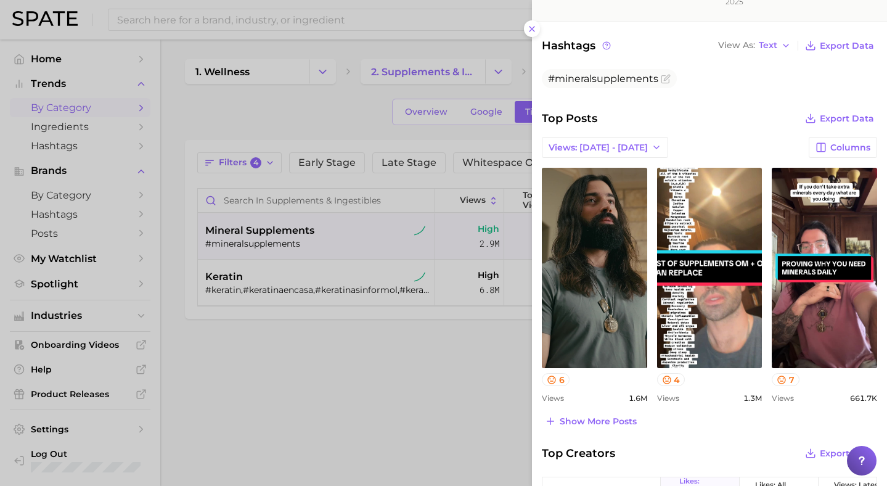
click at [440, 377] on div at bounding box center [443, 243] width 887 height 486
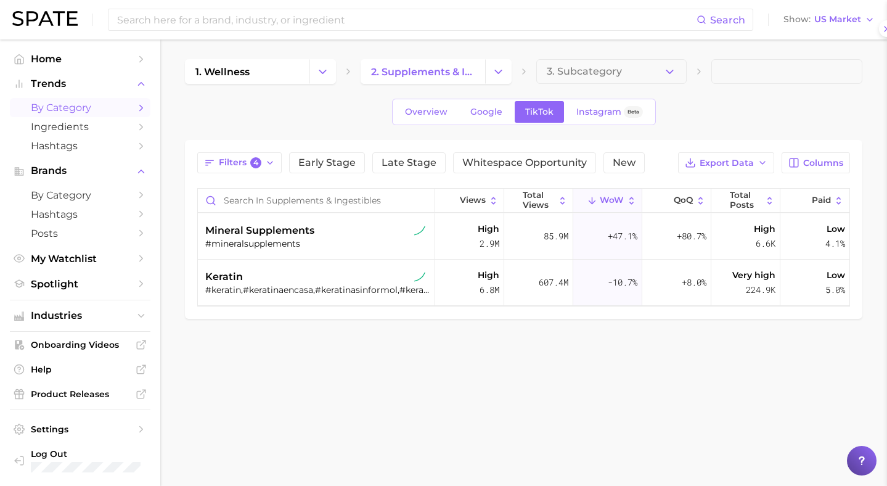
click at [440, 377] on div at bounding box center [443, 243] width 887 height 486
click at [324, 73] on icon "Change Category" at bounding box center [322, 71] width 13 height 13
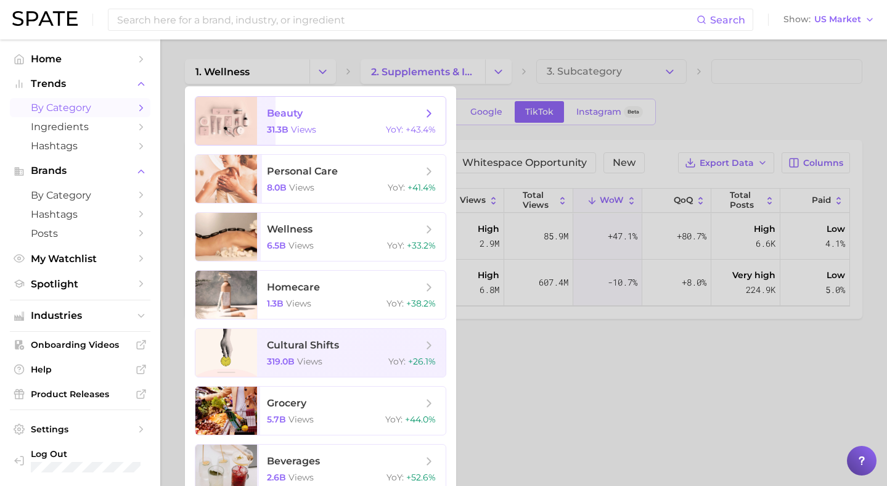
click at [308, 125] on span "views" at bounding box center [303, 129] width 25 height 11
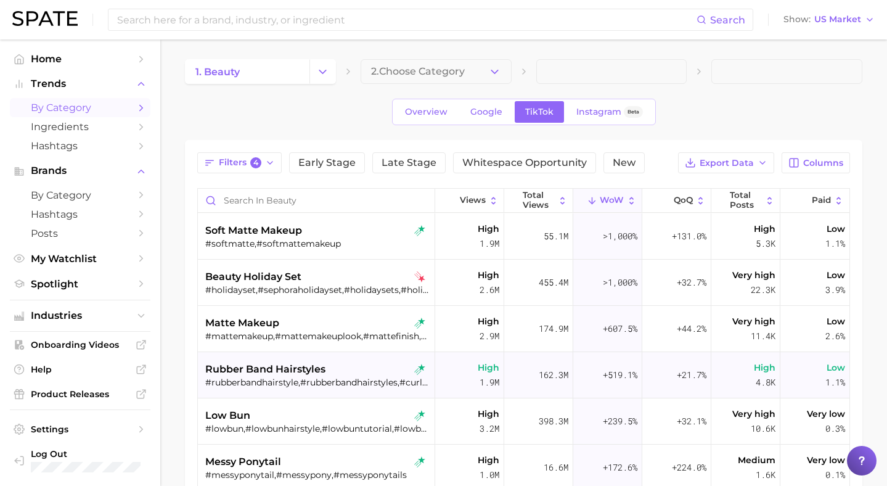
click at [245, 362] on span "rubber band hairstyles" at bounding box center [265, 369] width 120 height 15
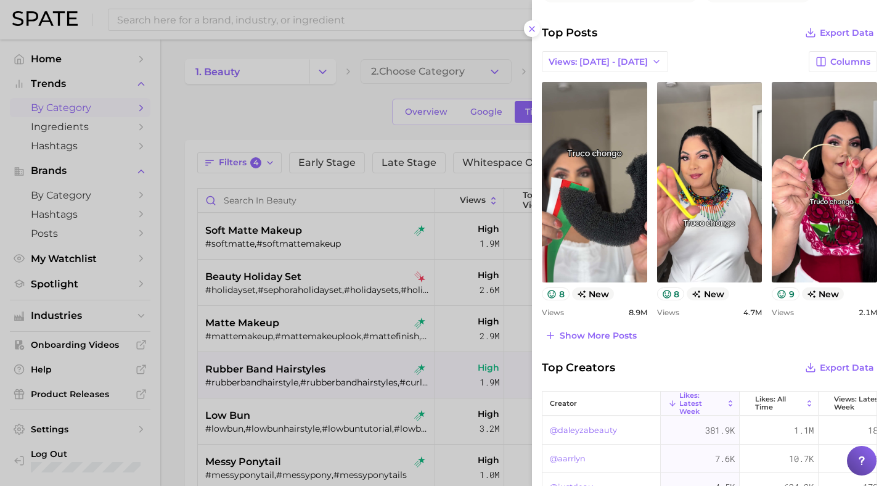
scroll to position [593, 0]
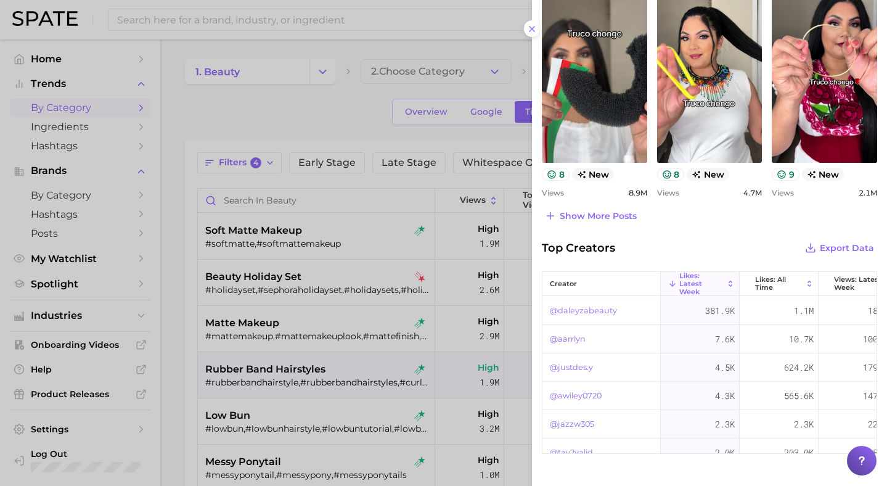
click at [308, 108] on div at bounding box center [443, 243] width 887 height 486
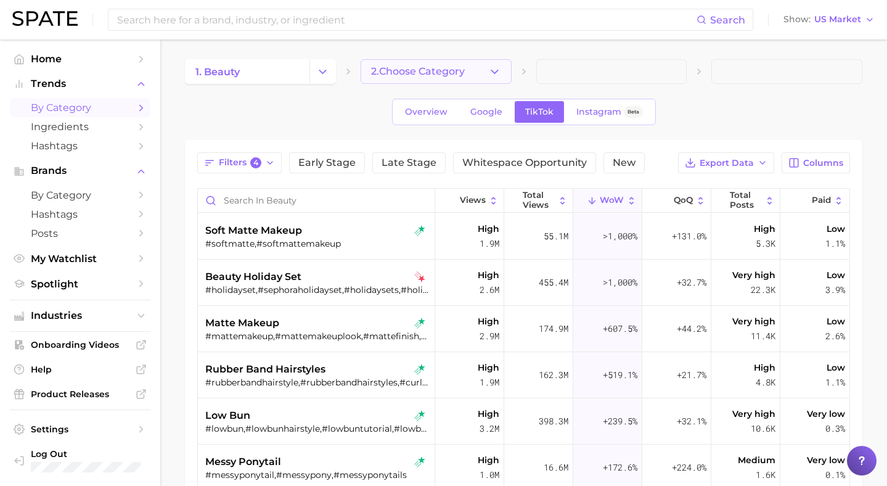
click at [456, 75] on span "2. Choose Category" at bounding box center [418, 71] width 94 height 11
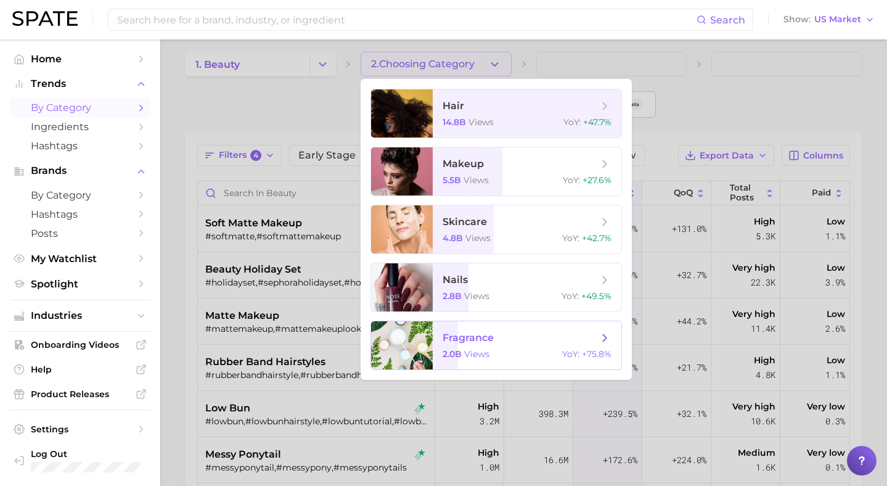
scroll to position [0, 0]
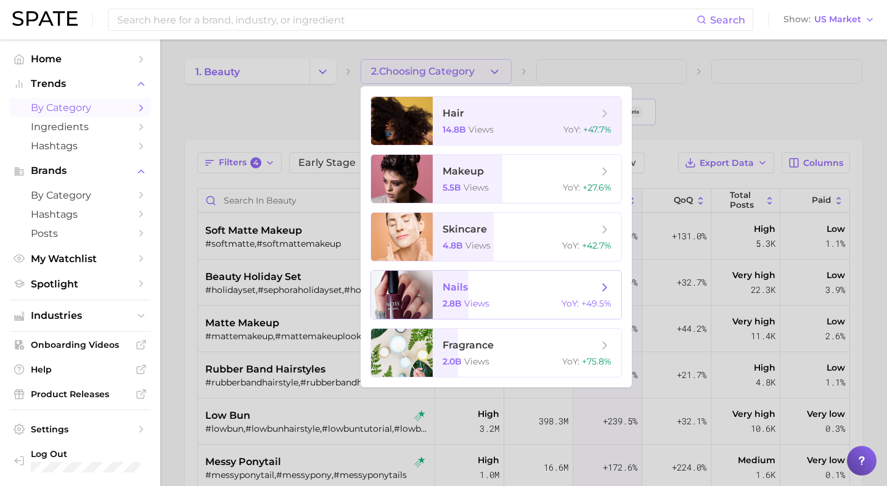
click at [472, 313] on span "nails 2.8b views YoY : +49.5%" at bounding box center [527, 295] width 189 height 48
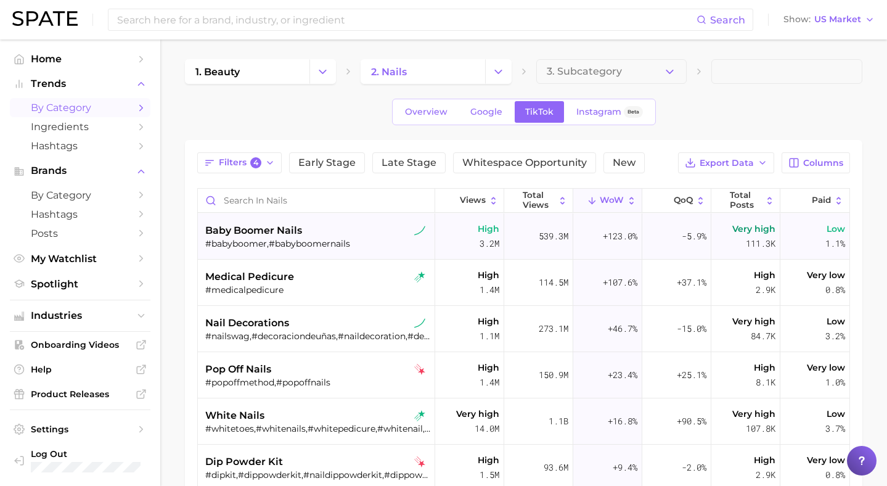
click at [313, 241] on div "#babyboomer,#babyboomernails" at bounding box center [317, 243] width 225 height 11
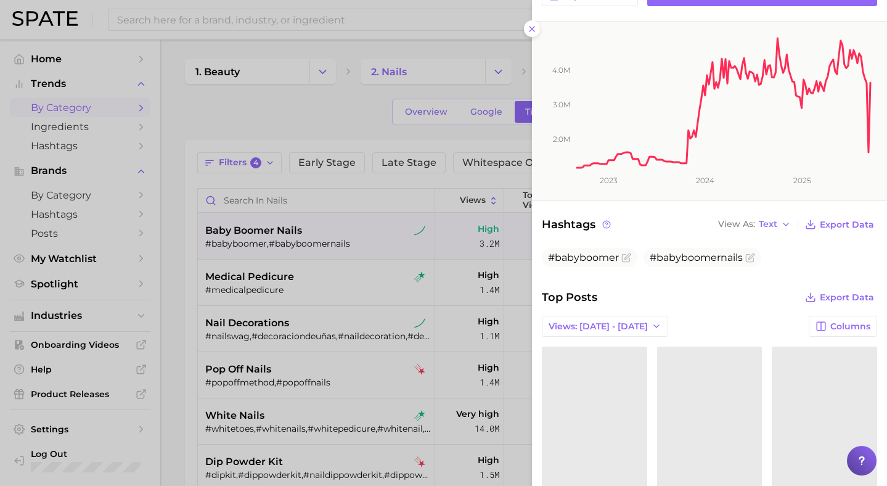
scroll to position [342, 0]
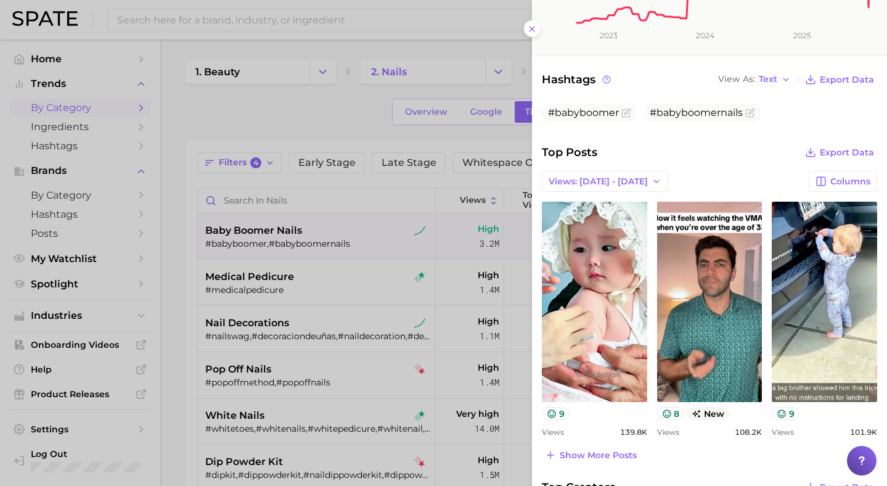
click at [308, 287] on div at bounding box center [443, 243] width 887 height 486
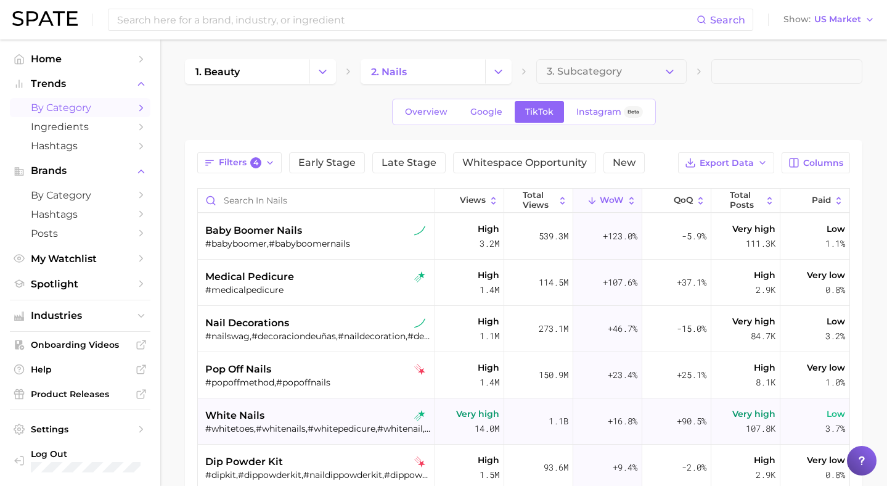
click at [249, 417] on span "white nails" at bounding box center [234, 415] width 59 height 15
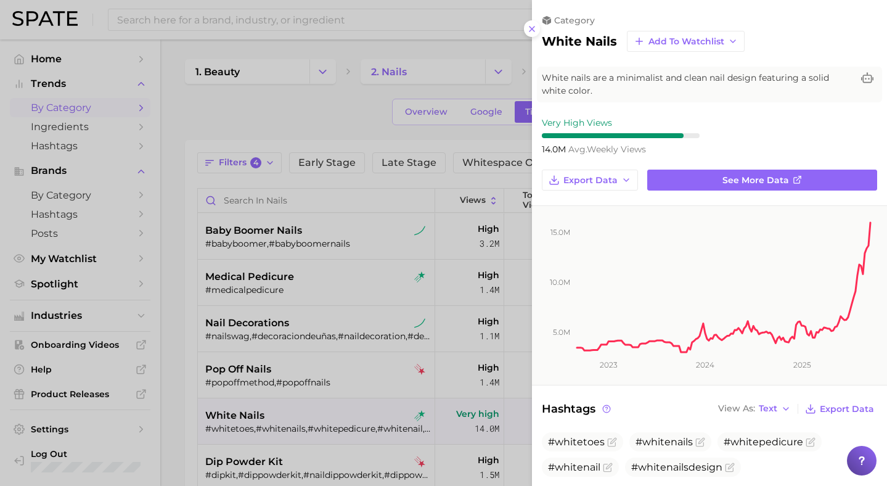
scroll to position [0, 0]
click at [302, 118] on div at bounding box center [443, 243] width 887 height 486
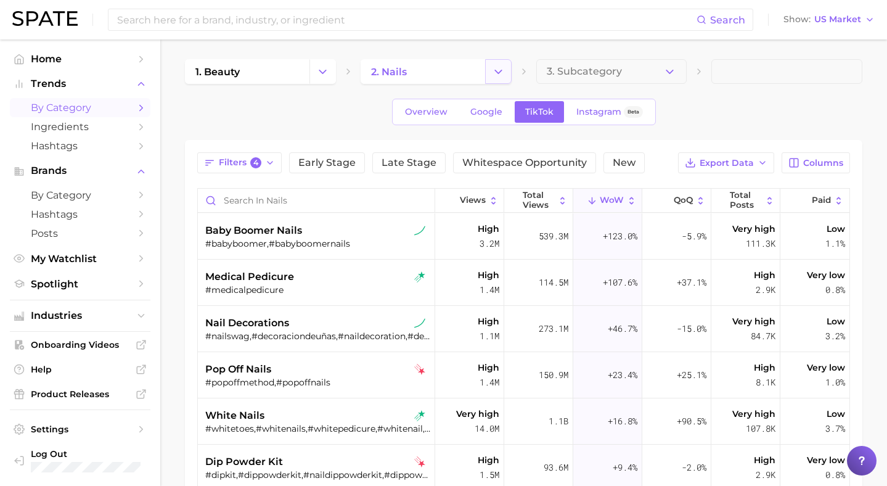
click at [493, 77] on icon "Change Category" at bounding box center [498, 71] width 13 height 13
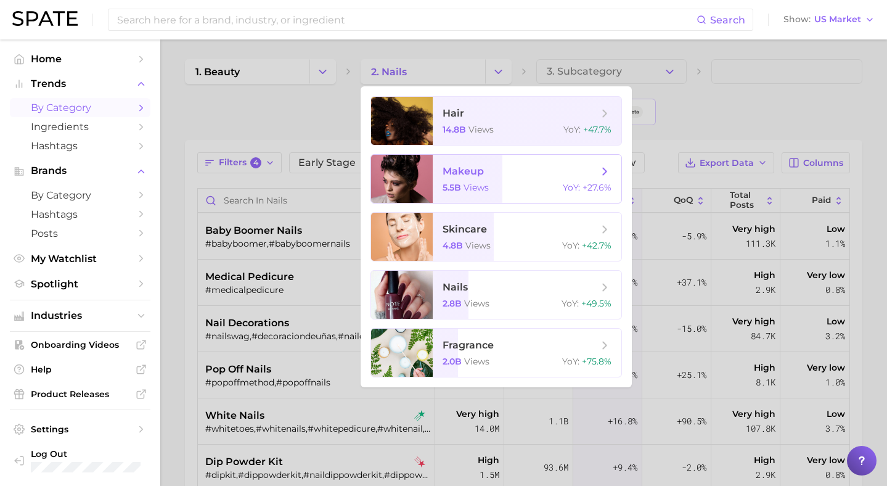
click at [463, 196] on span "makeup 5.5b views YoY : +27.6%" at bounding box center [527, 179] width 189 height 48
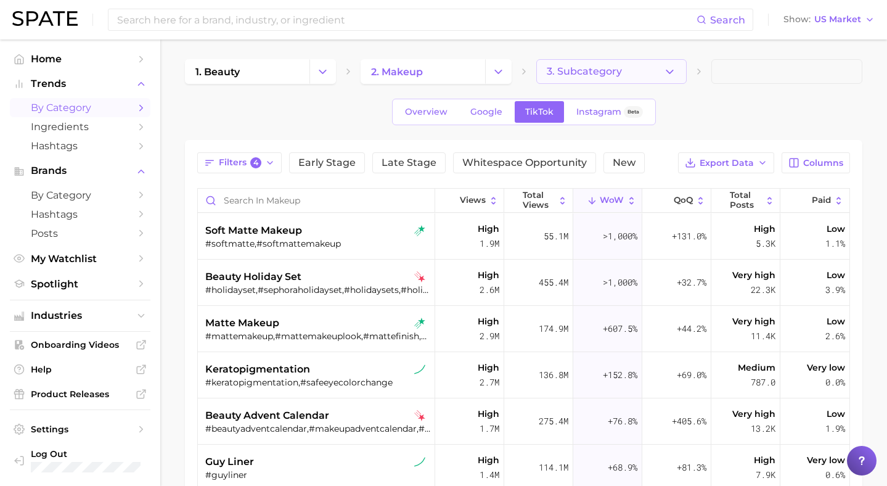
click at [605, 67] on span "3. Subcategory" at bounding box center [584, 71] width 75 height 11
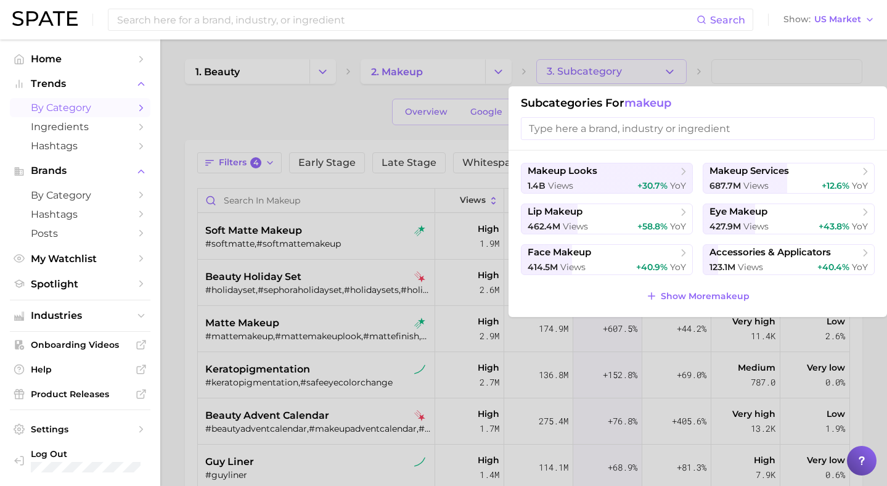
click at [312, 129] on div at bounding box center [443, 243] width 887 height 486
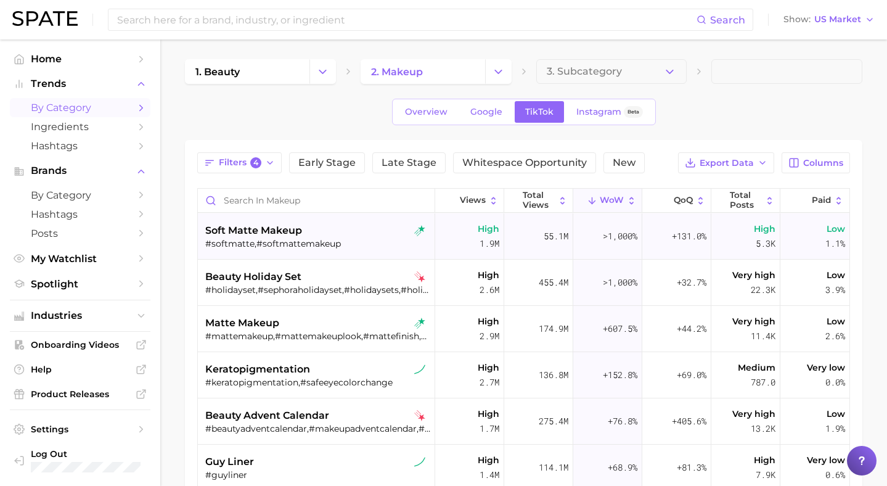
click at [343, 240] on div "#softmatte,#softmattemakeup" at bounding box center [317, 243] width 225 height 11
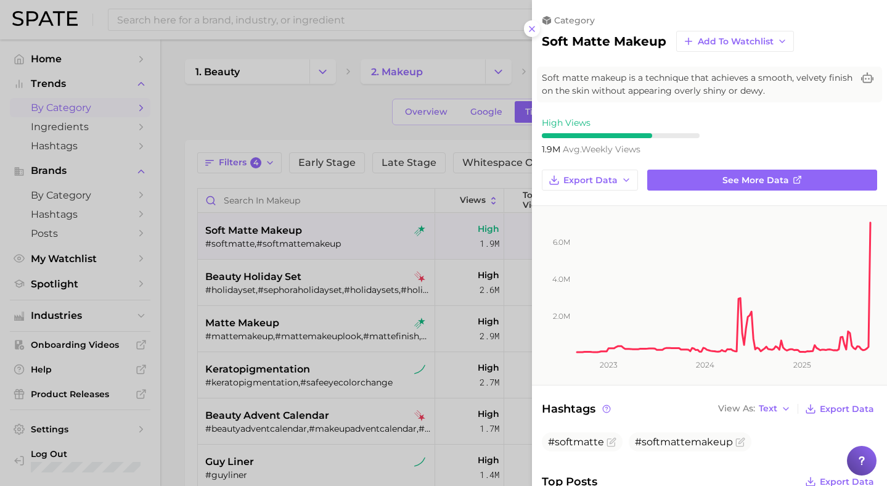
click at [327, 103] on div at bounding box center [443, 243] width 887 height 486
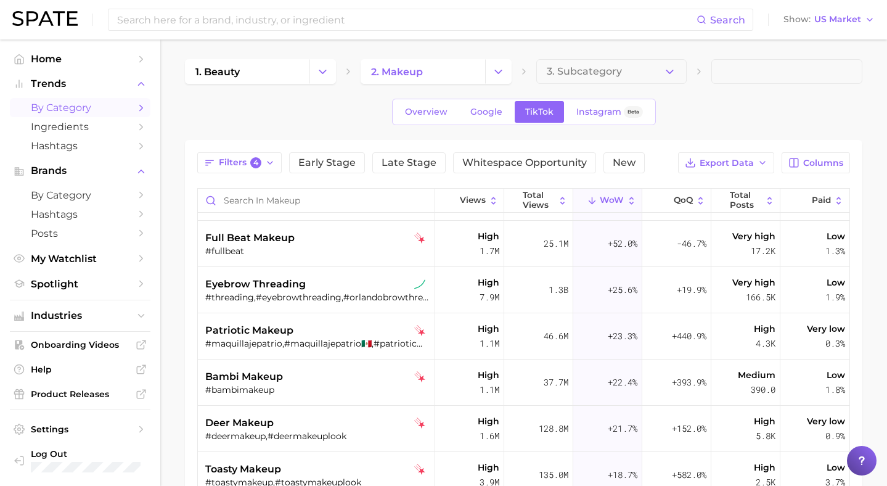
scroll to position [523, 0]
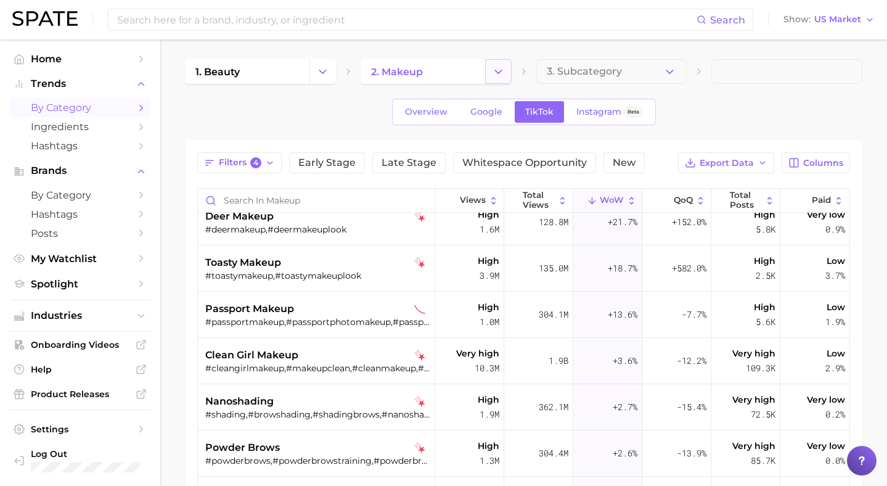
click at [502, 72] on icon "Change Category" at bounding box center [498, 71] width 13 height 13
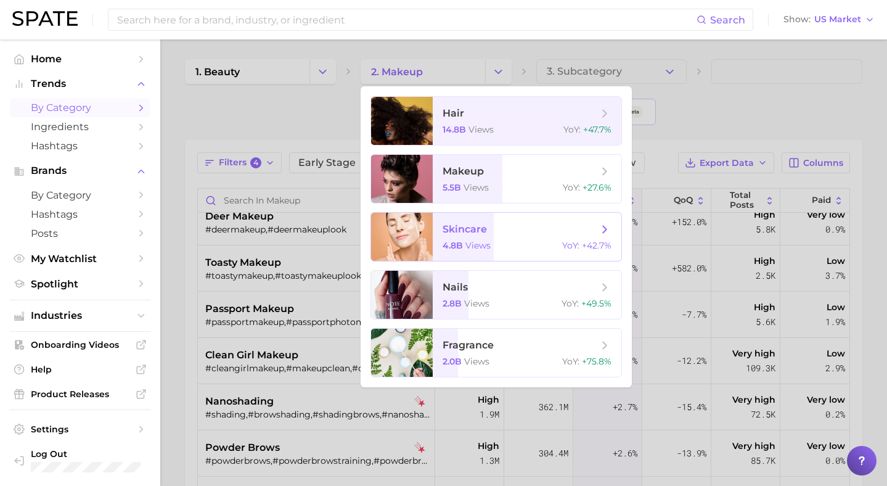
click at [468, 227] on span "skincare" at bounding box center [464, 229] width 44 height 12
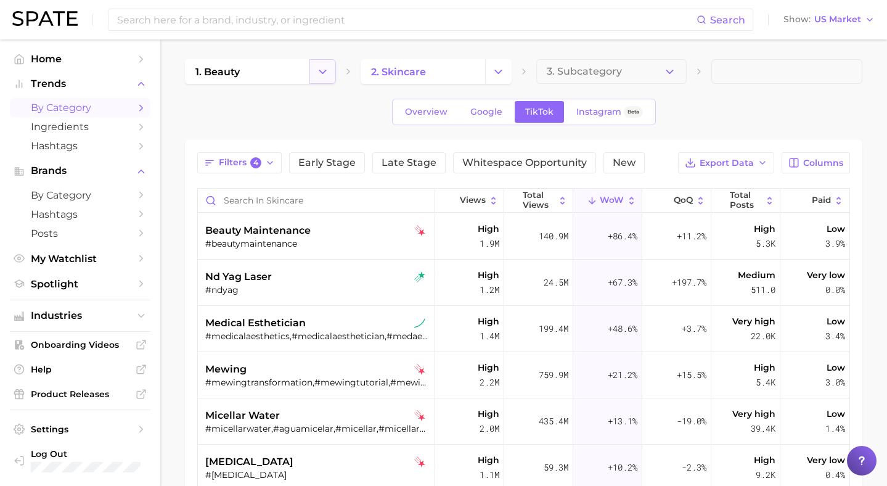
click at [322, 78] on button "Change Category" at bounding box center [322, 71] width 26 height 25
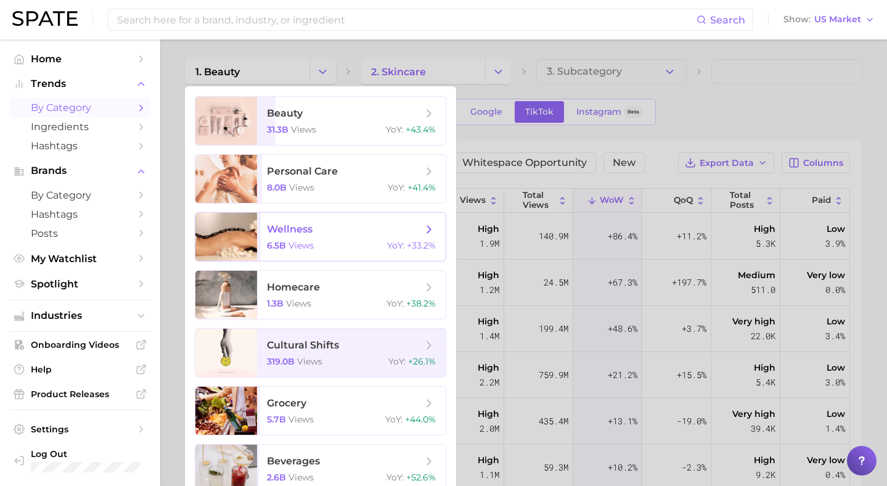
click at [289, 240] on span "wellness 6.5b views YoY : +33.2%" at bounding box center [351, 237] width 189 height 48
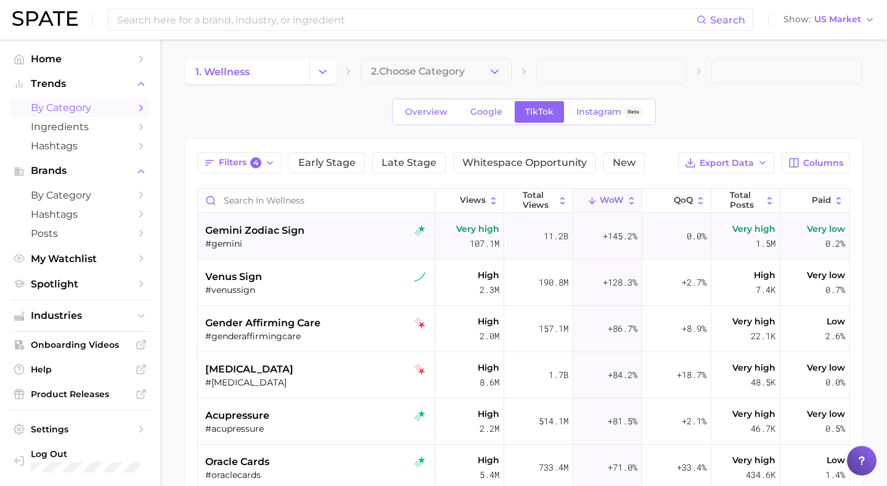
click at [324, 238] on div "#gemini" at bounding box center [317, 243] width 225 height 11
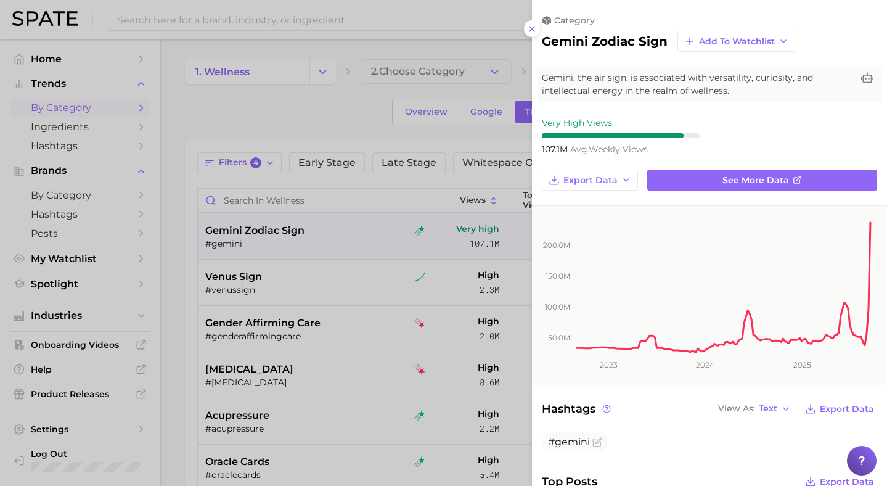
click at [329, 123] on div at bounding box center [443, 243] width 887 height 486
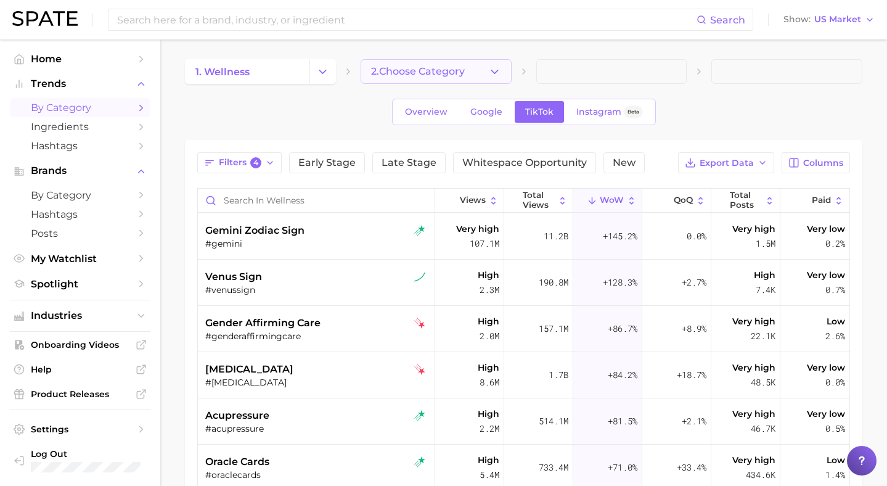
click at [414, 67] on span "2. Choose Category" at bounding box center [418, 71] width 94 height 11
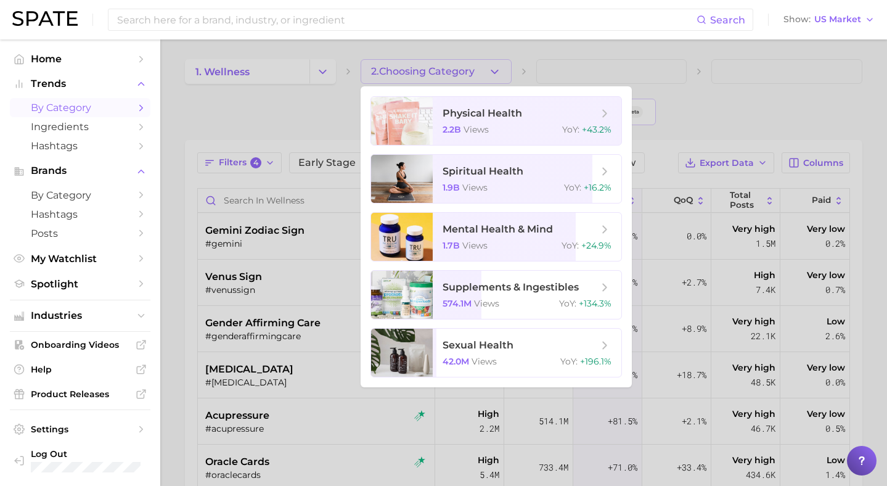
click at [324, 73] on div at bounding box center [443, 243] width 887 height 486
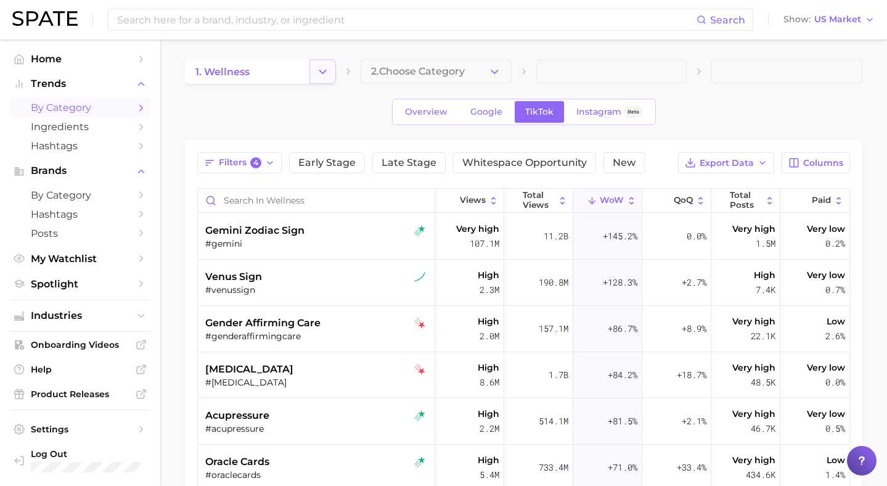
click at [320, 73] on icon "Change Category" at bounding box center [322, 71] width 13 height 13
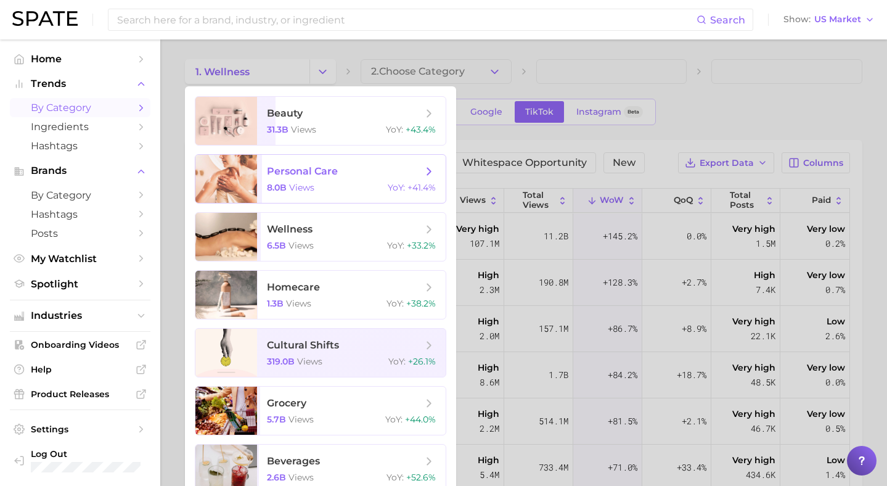
click at [291, 181] on span "personal care 8.0b views YoY : +41.4%" at bounding box center [351, 179] width 189 height 48
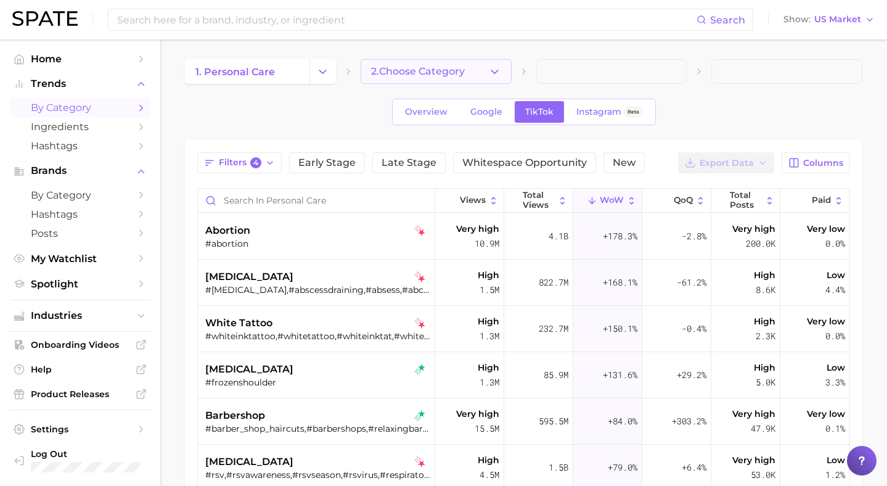
click at [434, 70] on span "2. Choose Category" at bounding box center [418, 71] width 94 height 11
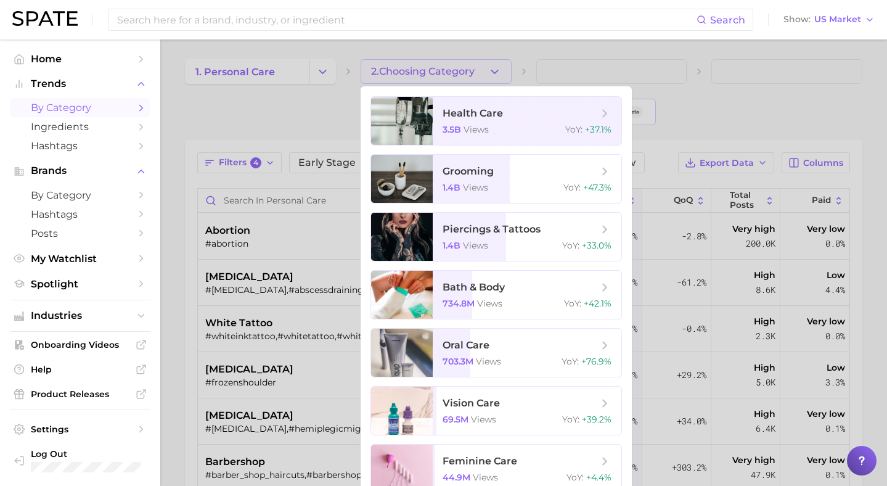
click at [283, 112] on div at bounding box center [443, 243] width 887 height 486
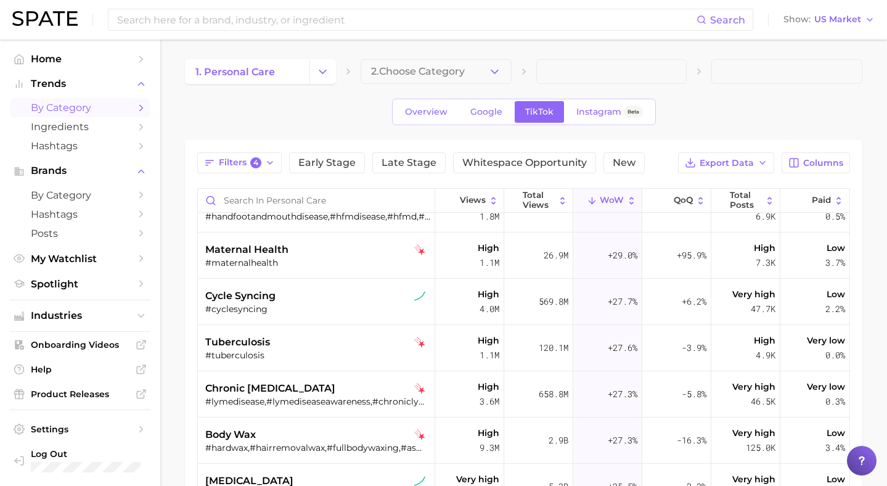
scroll to position [678, 0]
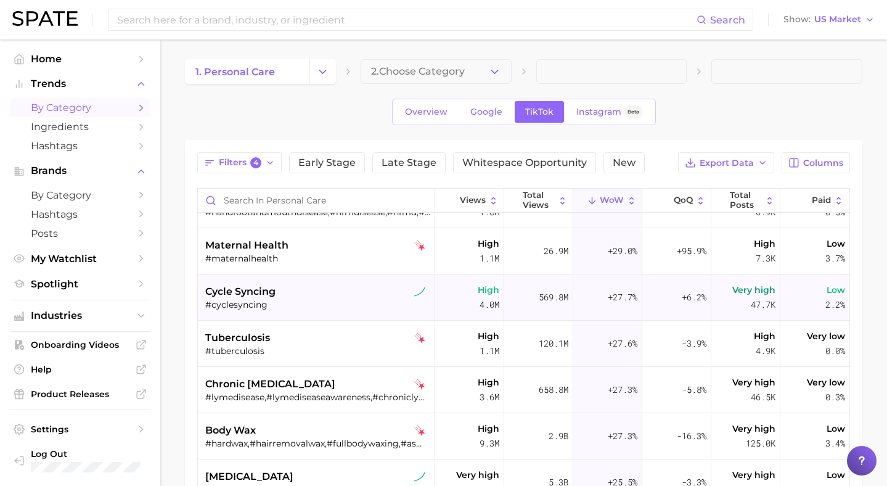
click at [315, 296] on div "cycle syncing" at bounding box center [317, 291] width 225 height 15
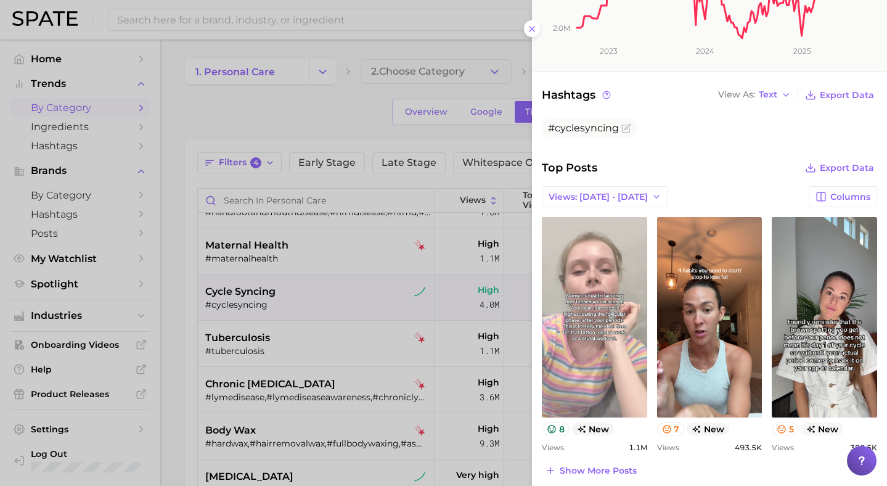
scroll to position [0, 0]
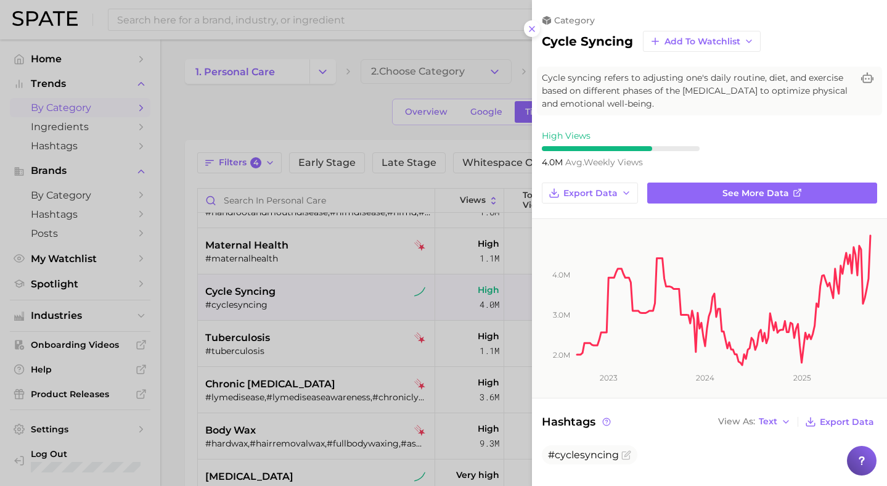
click at [317, 114] on div at bounding box center [443, 243] width 887 height 486
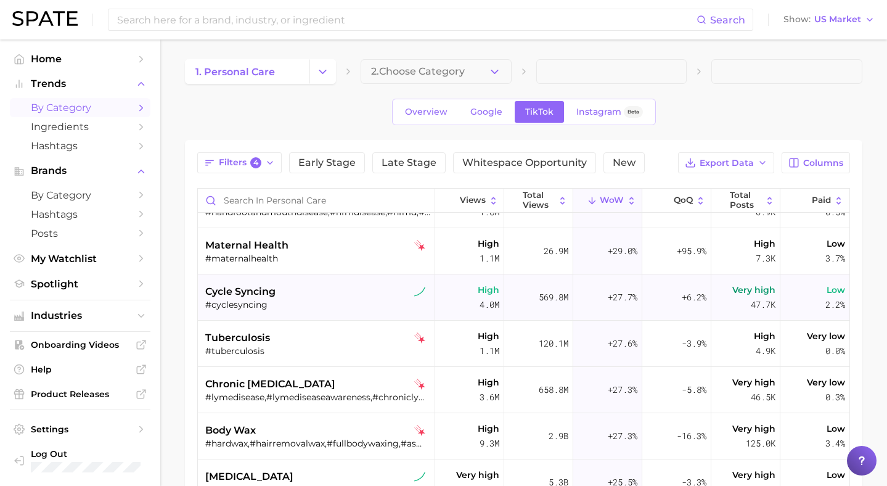
click at [228, 298] on span "cycle syncing" at bounding box center [240, 291] width 70 height 15
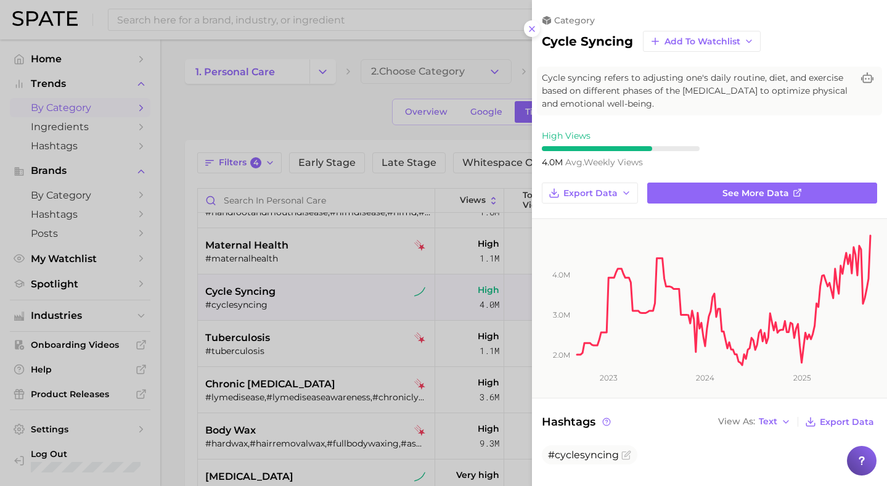
click at [275, 107] on div at bounding box center [443, 243] width 887 height 486
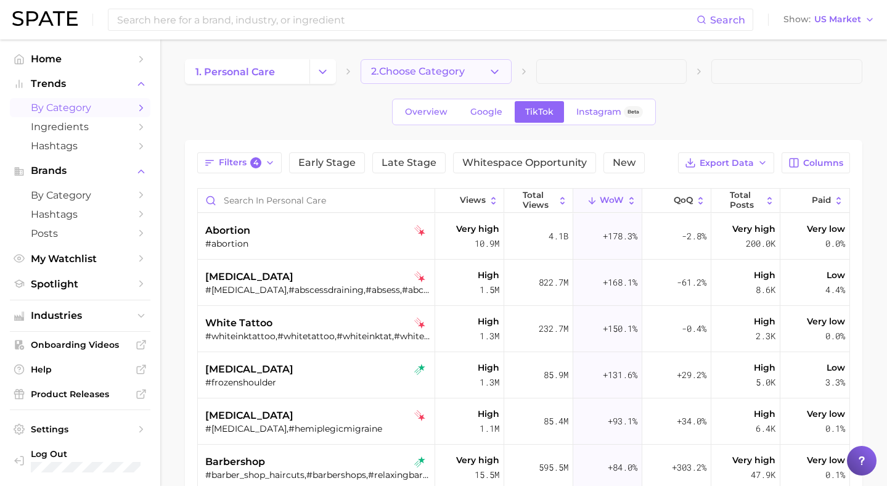
click at [417, 70] on span "2. Choose Category" at bounding box center [418, 71] width 94 height 11
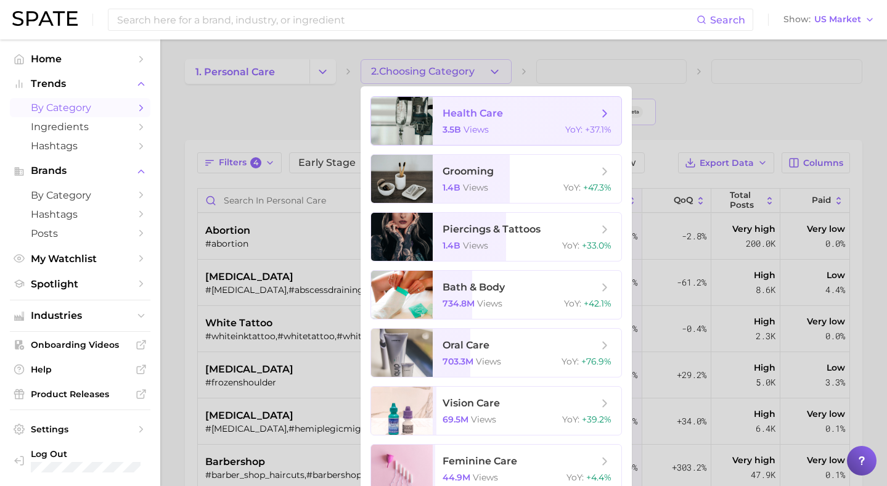
click at [410, 121] on div at bounding box center [402, 121] width 62 height 48
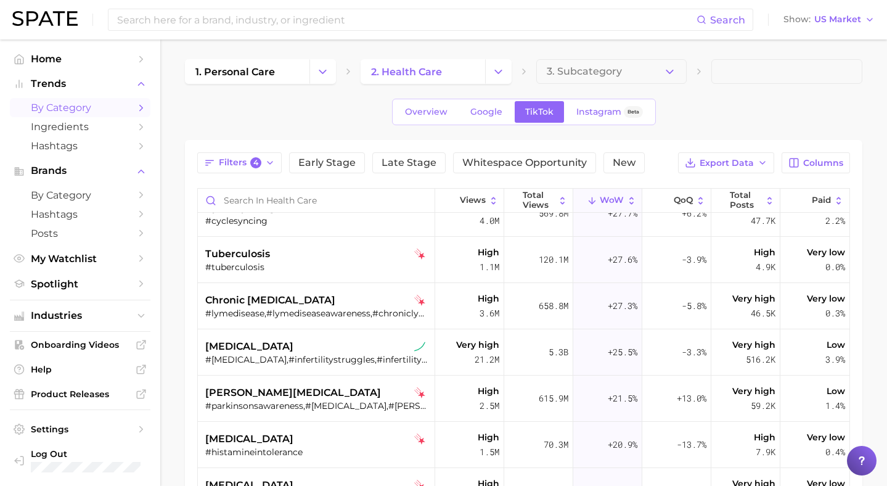
scroll to position [593, 0]
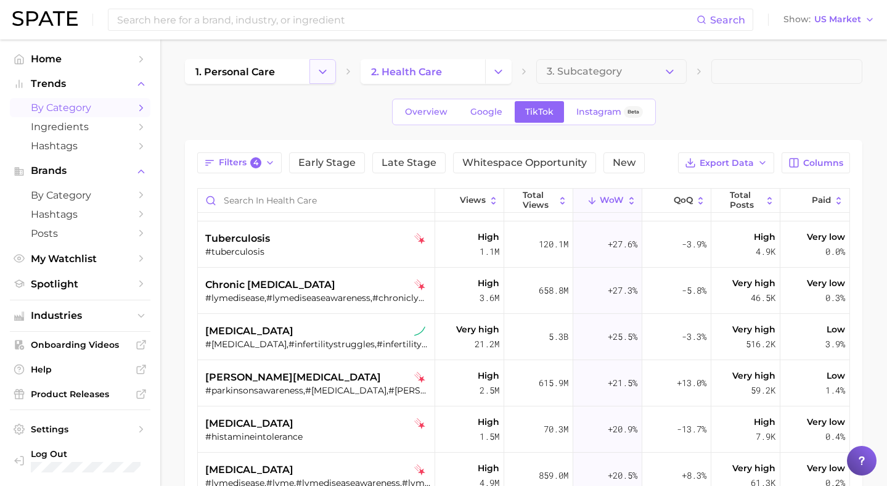
click at [325, 66] on icon "Change Category" at bounding box center [322, 71] width 13 height 13
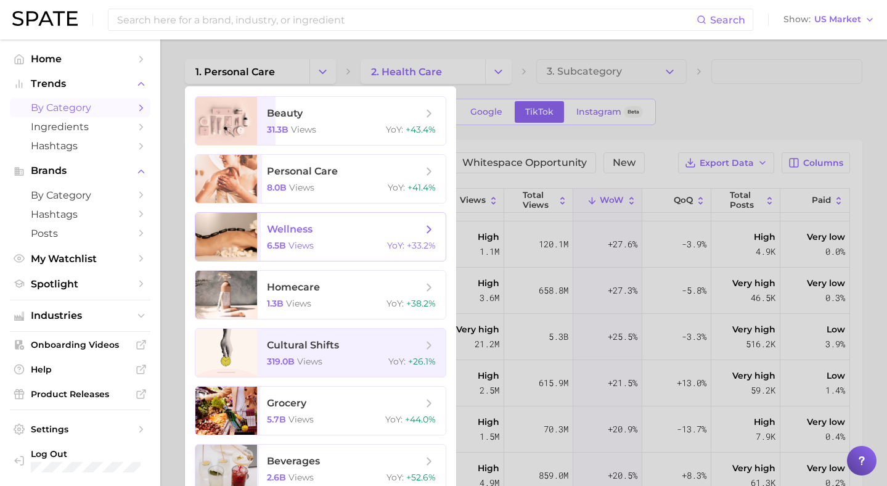
click at [289, 243] on span "views" at bounding box center [300, 245] width 25 height 11
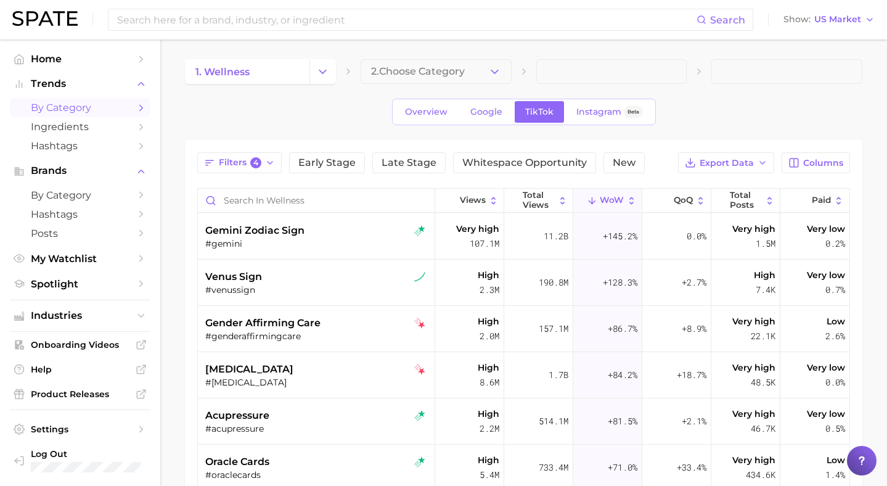
click at [337, 78] on div "1. wellness 2. Choose Category" at bounding box center [523, 71] width 677 height 25
click at [321, 76] on icon "Change Category" at bounding box center [322, 71] width 13 height 13
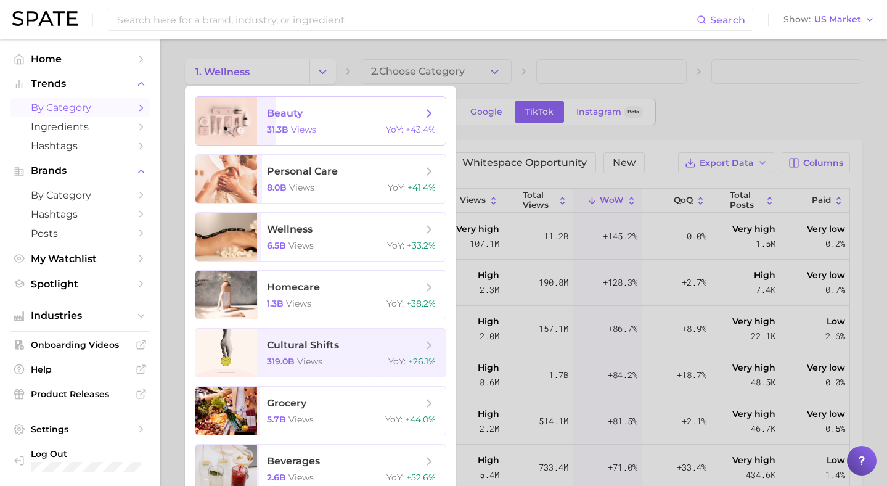
click at [321, 121] on span "beauty 31.3b views YoY : +43.4%" at bounding box center [351, 121] width 189 height 48
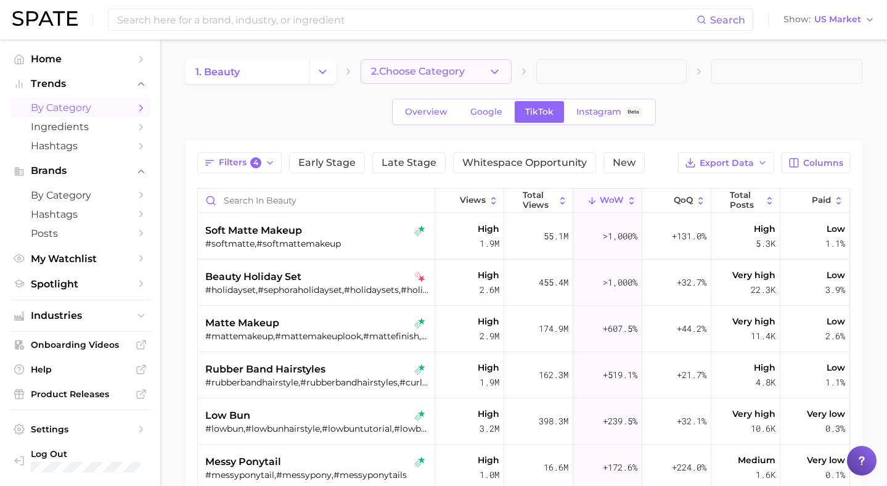
click at [499, 68] on icon "button" at bounding box center [494, 71] width 13 height 13
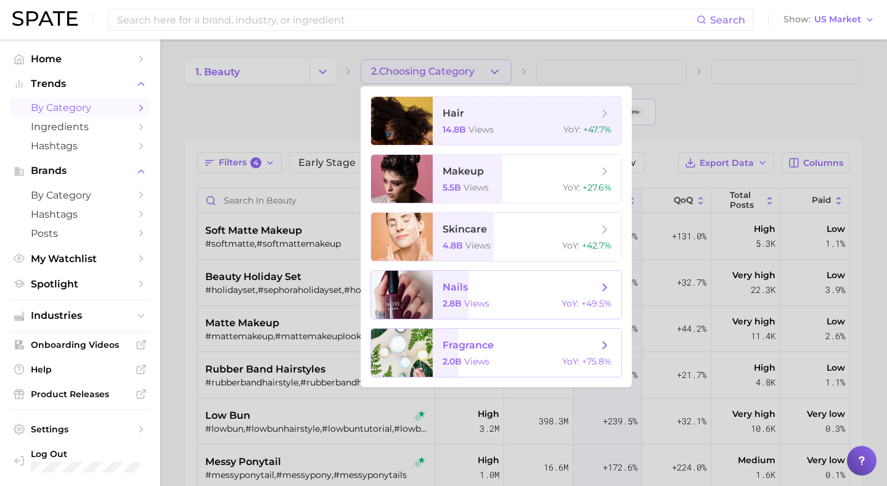
click at [462, 363] on span "2.0b views" at bounding box center [465, 361] width 47 height 11
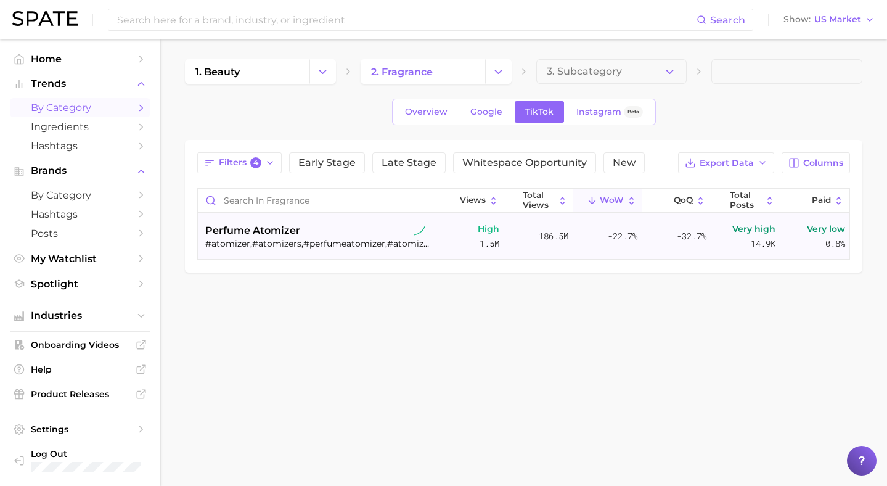
click at [285, 232] on span "perfume atomizer" at bounding box center [252, 230] width 95 height 15
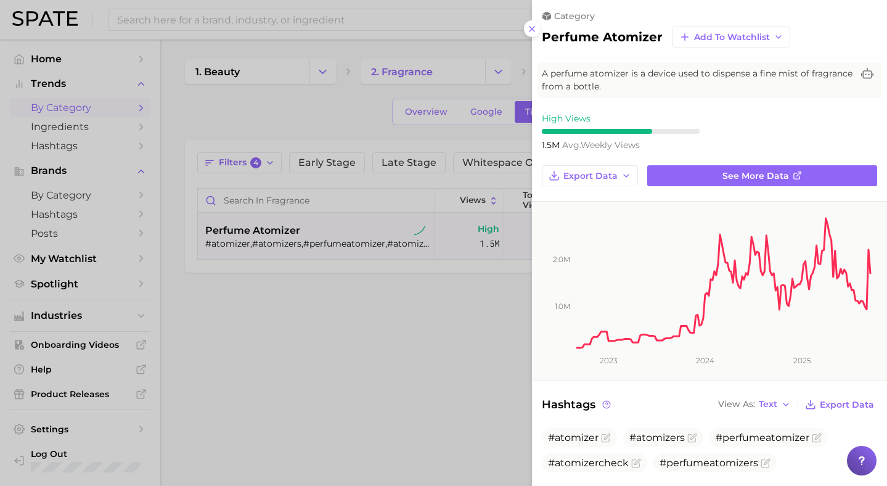
scroll to position [6, 0]
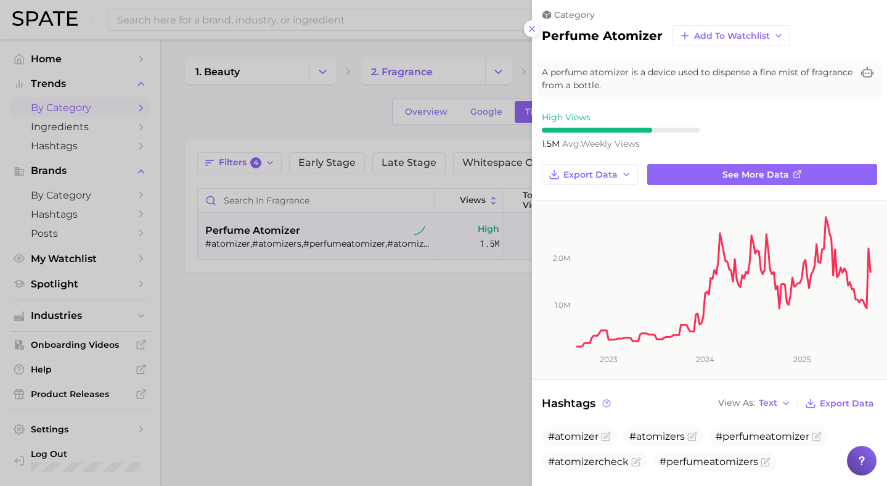
click at [529, 27] on icon at bounding box center [532, 29] width 10 height 10
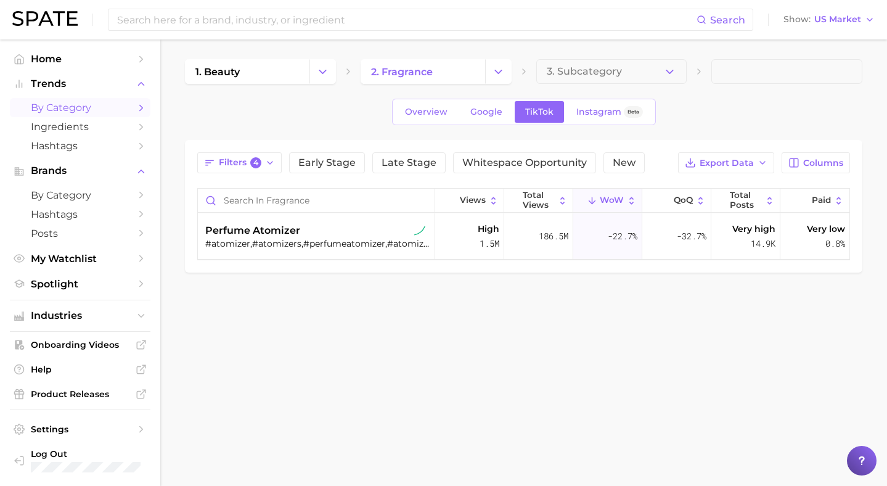
click at [610, 201] on span "WoW" at bounding box center [612, 200] width 24 height 10
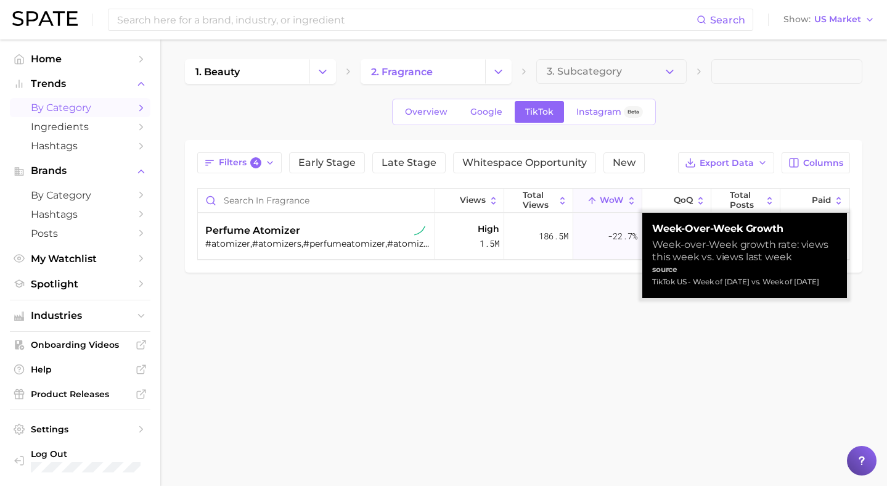
click at [610, 201] on span "WoW" at bounding box center [612, 200] width 24 height 10
click at [436, 73] on link "2. fragrance" at bounding box center [423, 71] width 124 height 25
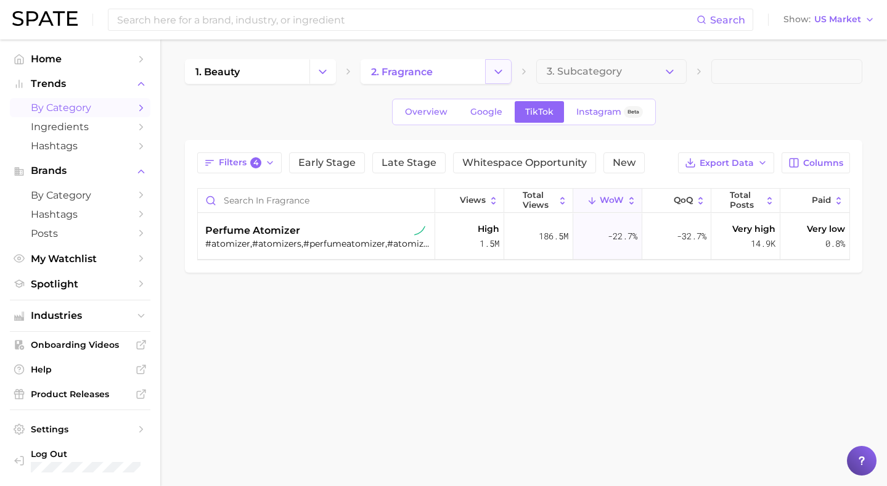
click at [494, 75] on icon "Change Category" at bounding box center [498, 71] width 13 height 13
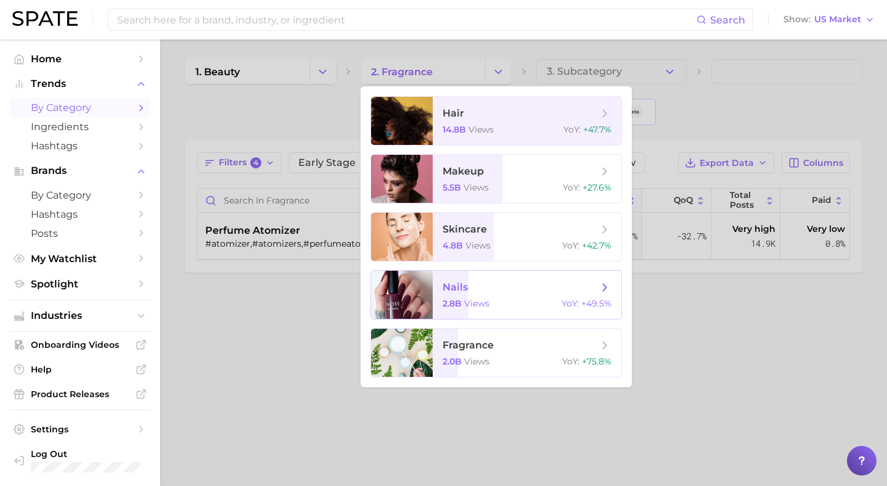
click at [608, 288] on icon at bounding box center [605, 287] width 14 height 14
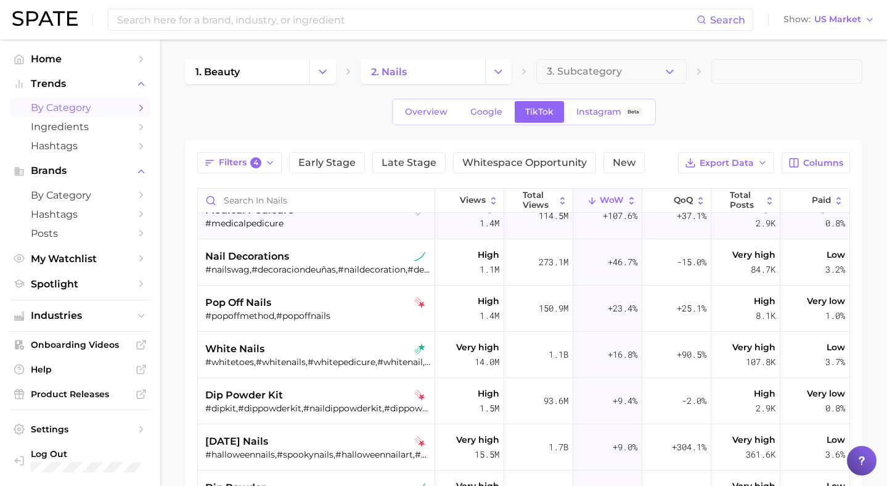
scroll to position [77, 0]
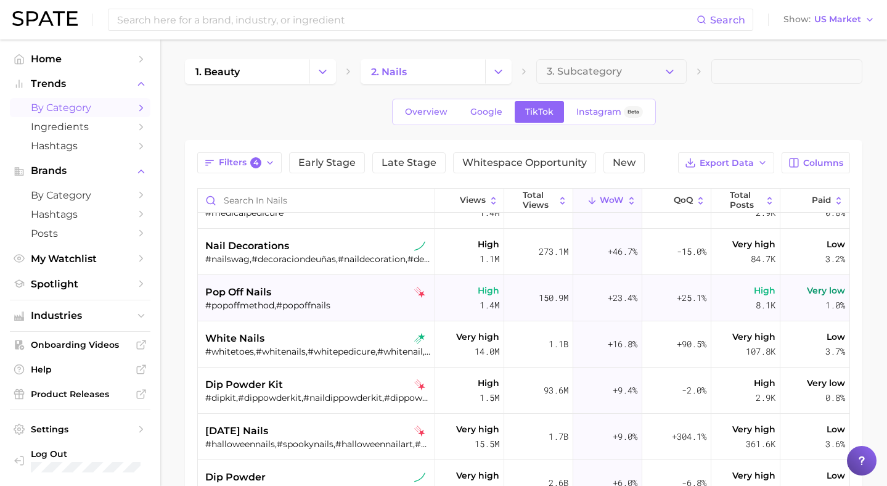
click at [333, 293] on div "pop off nails" at bounding box center [317, 292] width 225 height 15
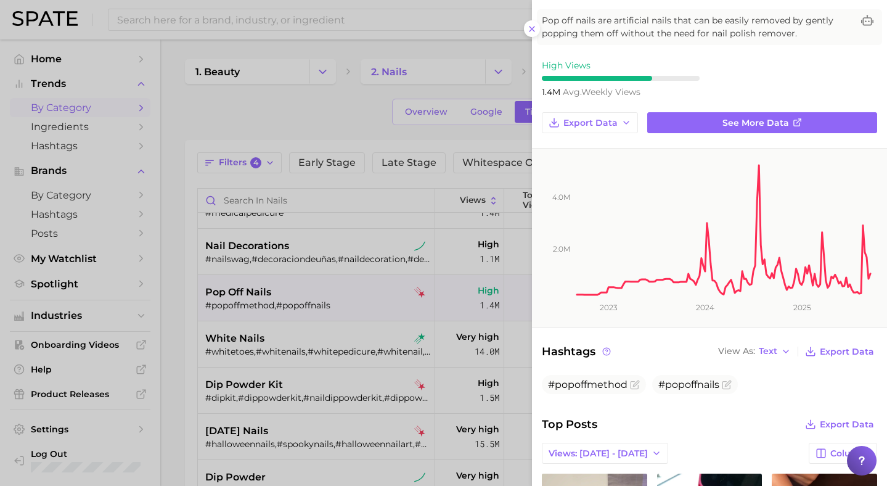
scroll to position [0, 0]
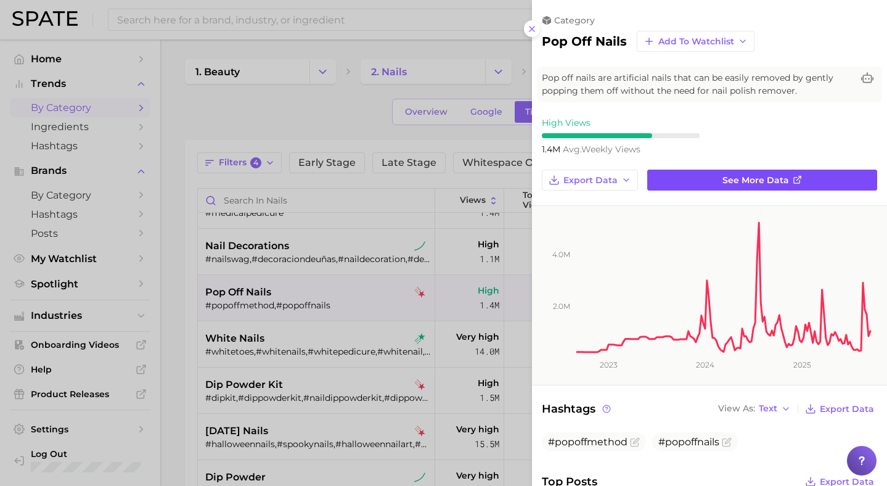
click at [695, 182] on link "See more data" at bounding box center [762, 179] width 230 height 21
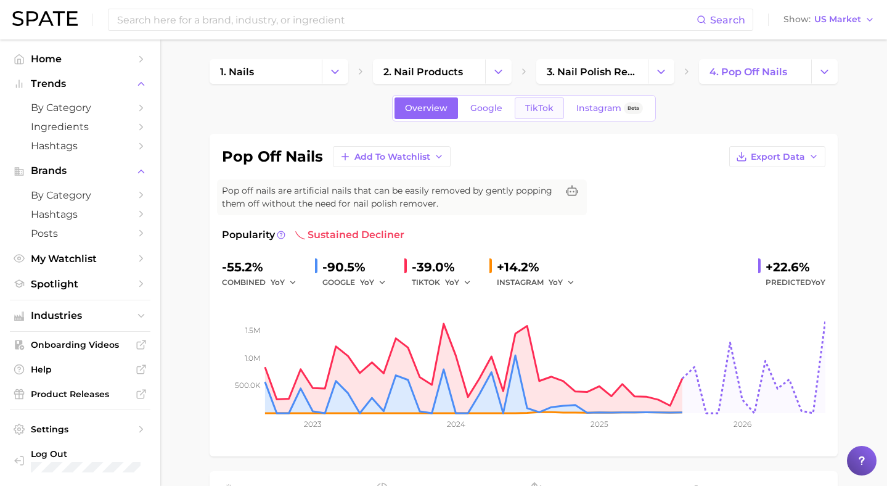
click at [545, 106] on span "TikTok" at bounding box center [539, 108] width 28 height 10
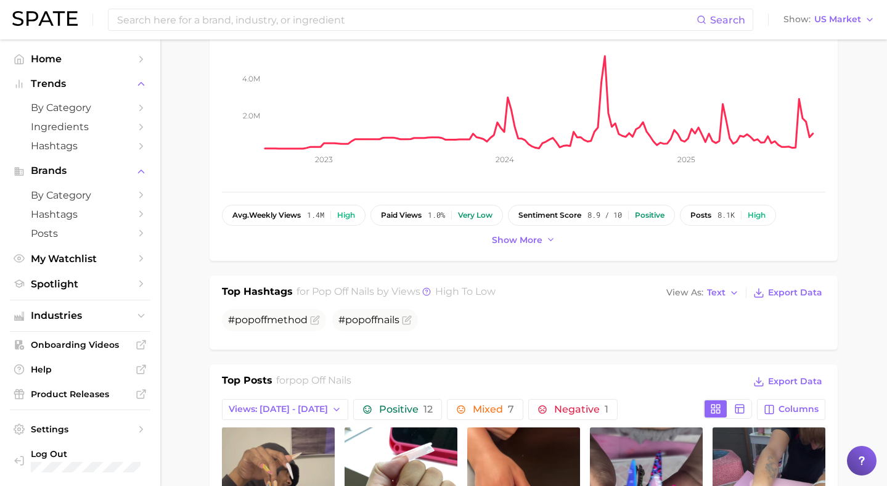
scroll to position [111, 0]
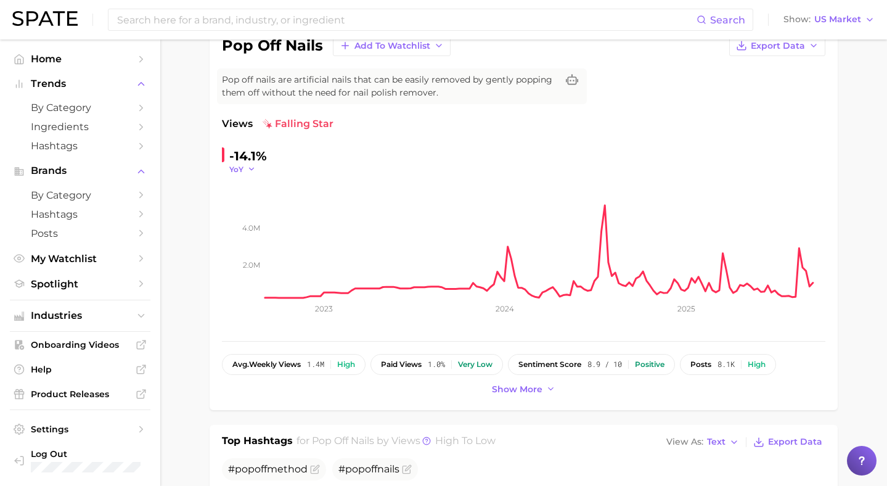
click at [234, 168] on span "YoY" at bounding box center [236, 169] width 14 height 10
click at [252, 264] on button "WoW" at bounding box center [297, 253] width 136 height 22
click at [248, 165] on span "WoW" at bounding box center [240, 169] width 22 height 10
click at [248, 232] on span "MoM" at bounding box center [246, 231] width 22 height 10
click at [247, 168] on span "MoM" at bounding box center [238, 169] width 18 height 10
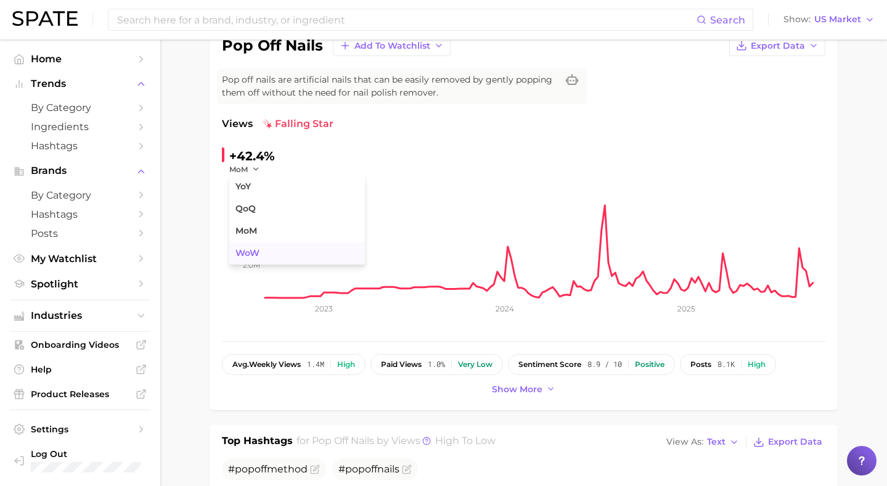
click at [248, 250] on span "WoW" at bounding box center [247, 253] width 24 height 10
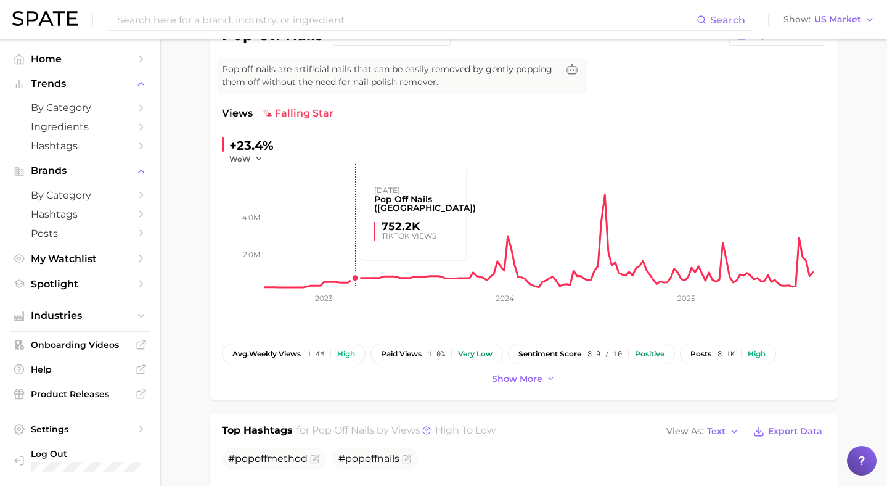
scroll to position [208, 0]
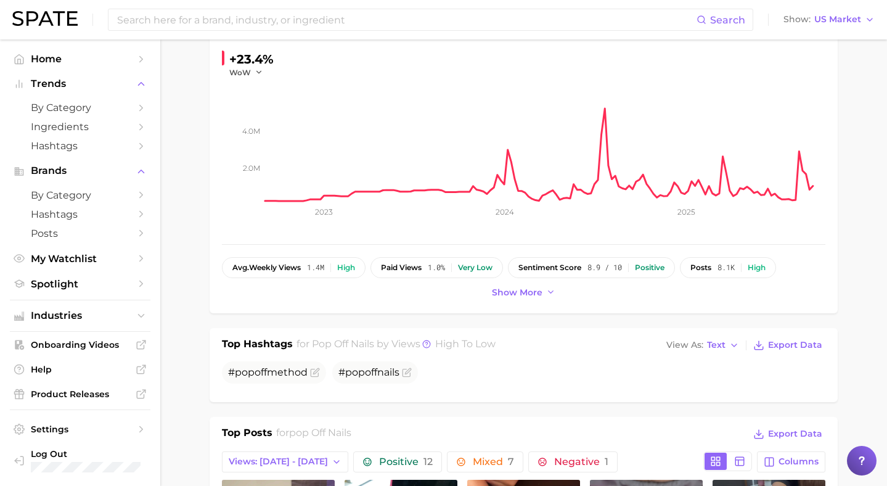
click at [10, 248] on ul "Home Trends by Category Ingredients Hashtags Brands by Category Hashtags Posts …" at bounding box center [80, 171] width 141 height 244
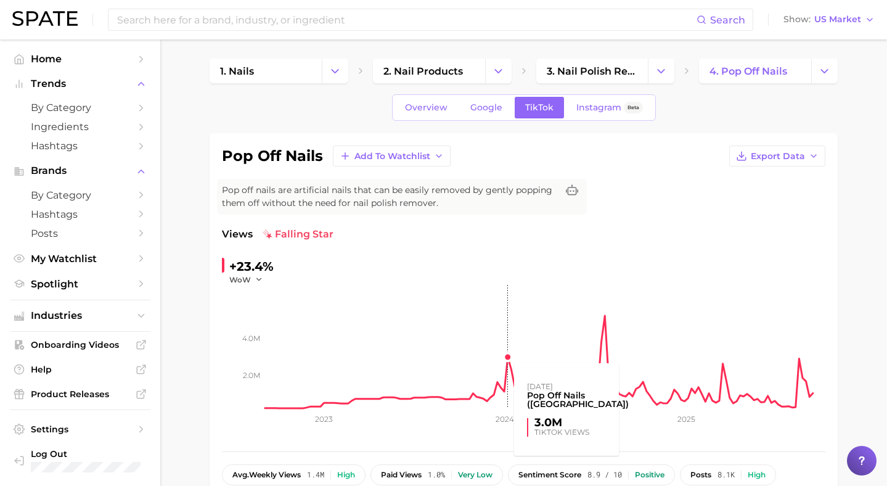
scroll to position [0, 0]
click at [249, 278] on span "WoW" at bounding box center [240, 280] width 22 height 10
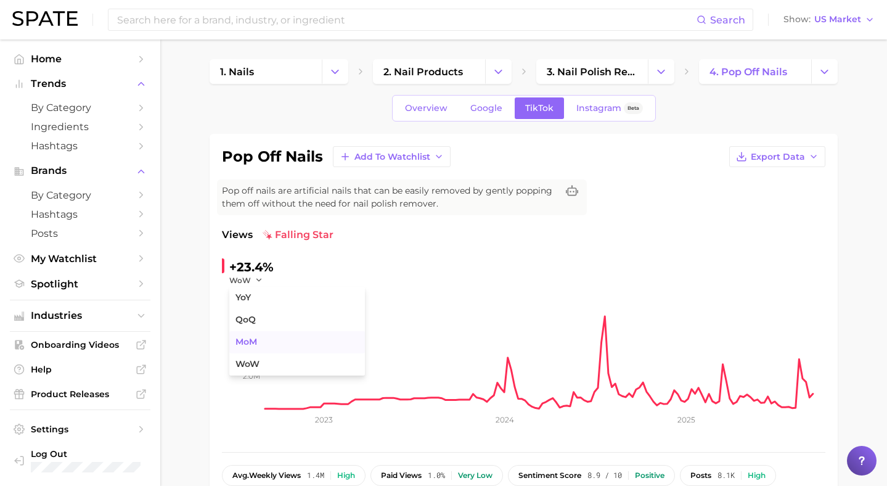
click at [257, 352] on button "MoM" at bounding box center [297, 342] width 136 height 22
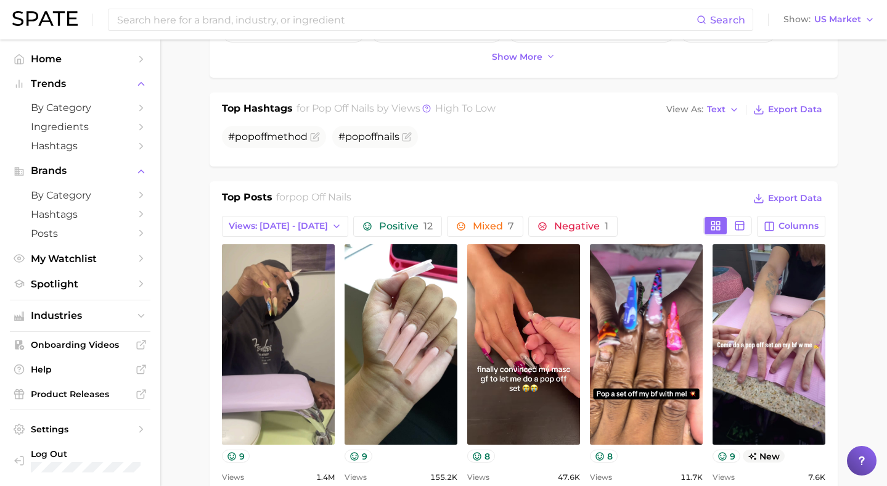
scroll to position [463, 0]
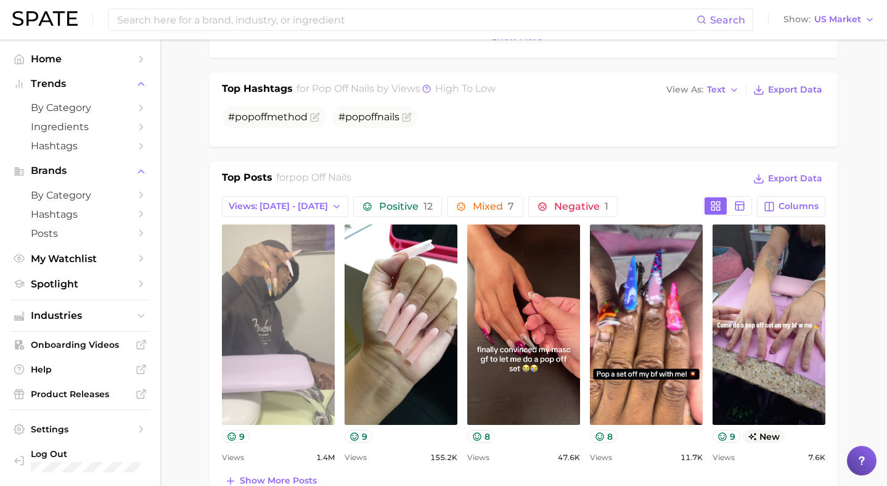
click at [281, 299] on link "view post on TikTok" at bounding box center [278, 324] width 113 height 200
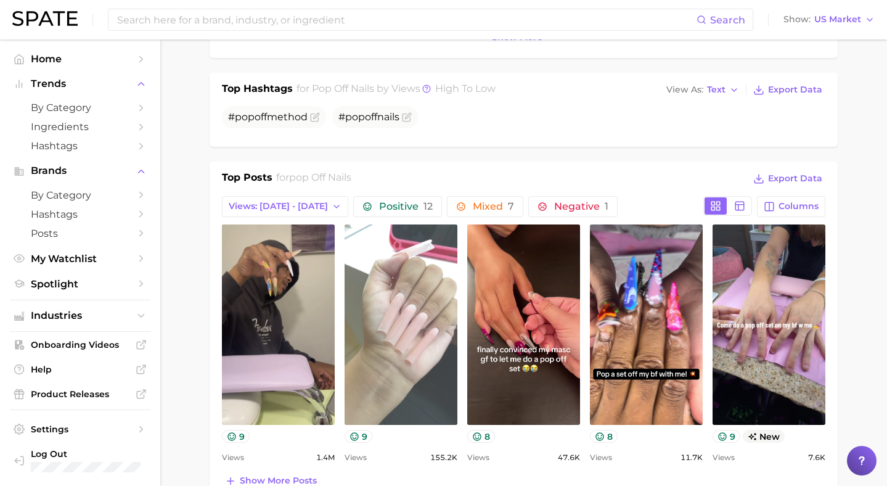
click at [368, 301] on link "view post on TikTok" at bounding box center [400, 324] width 113 height 200
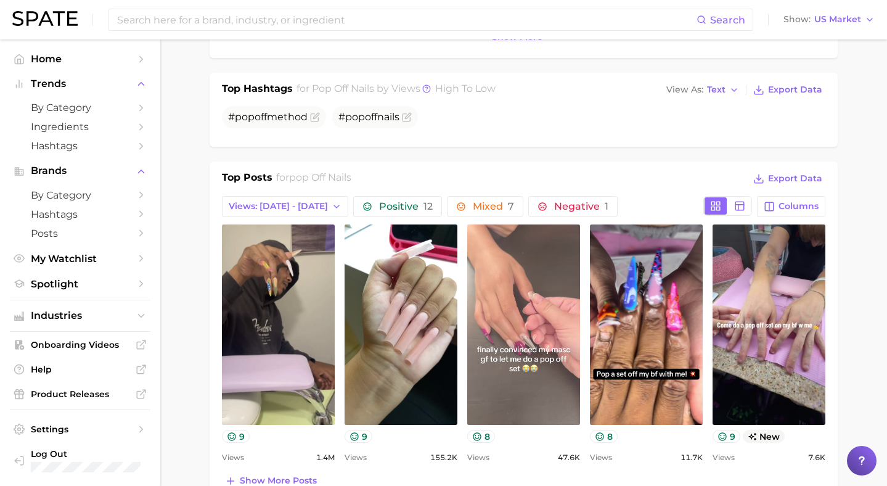
click at [523, 372] on link "view post on TikTok" at bounding box center [523, 324] width 113 height 200
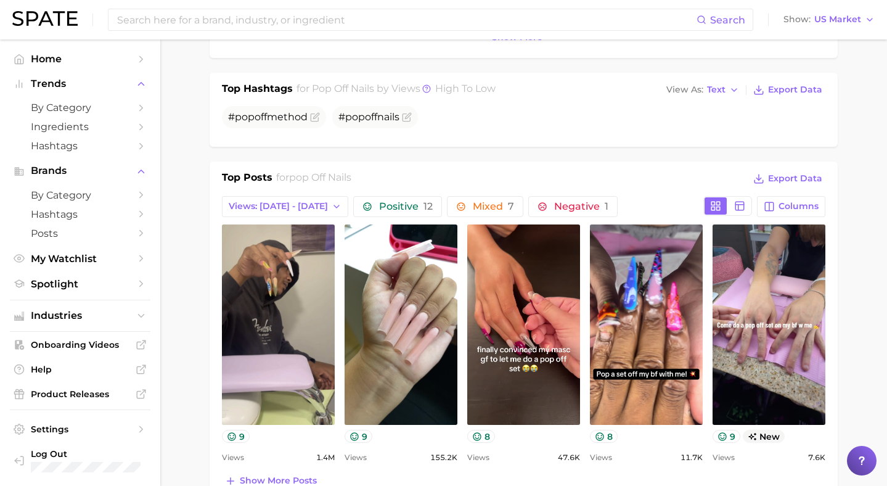
scroll to position [0, 0]
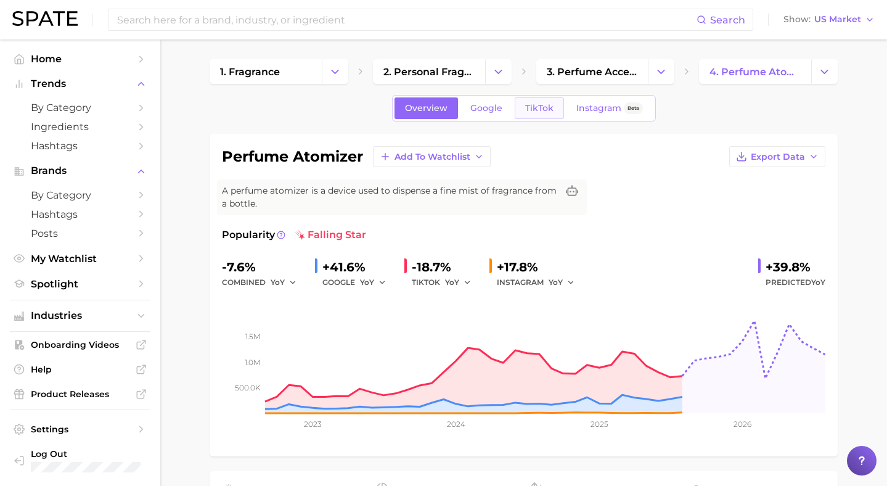
click at [544, 105] on span "TikTok" at bounding box center [539, 108] width 28 height 10
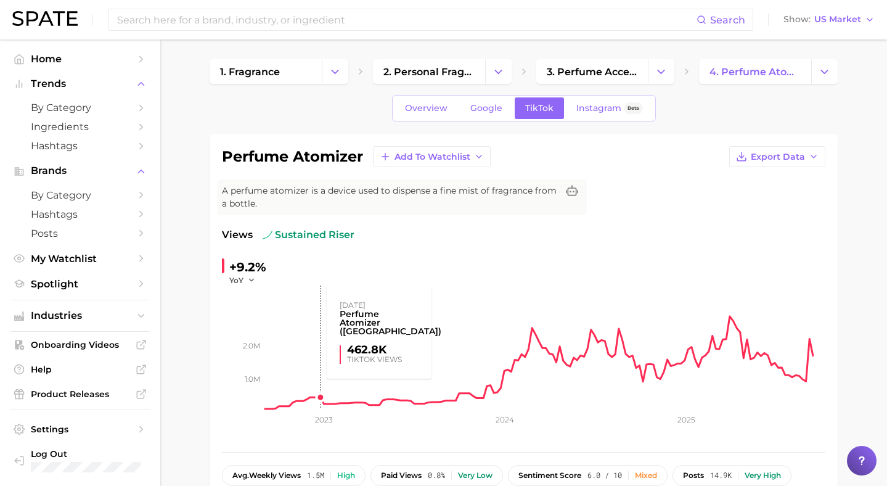
scroll to position [195, 0]
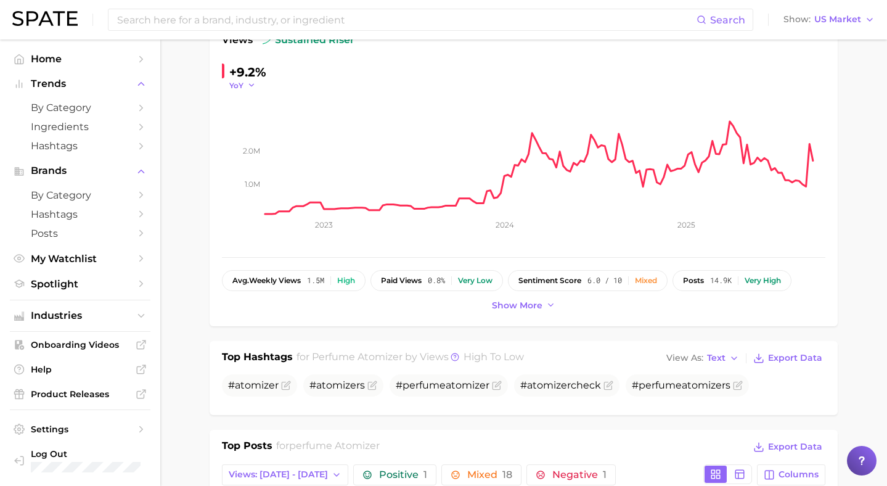
click at [243, 89] on span "YoY" at bounding box center [236, 85] width 14 height 10
click at [248, 172] on span "WoW" at bounding box center [247, 169] width 24 height 10
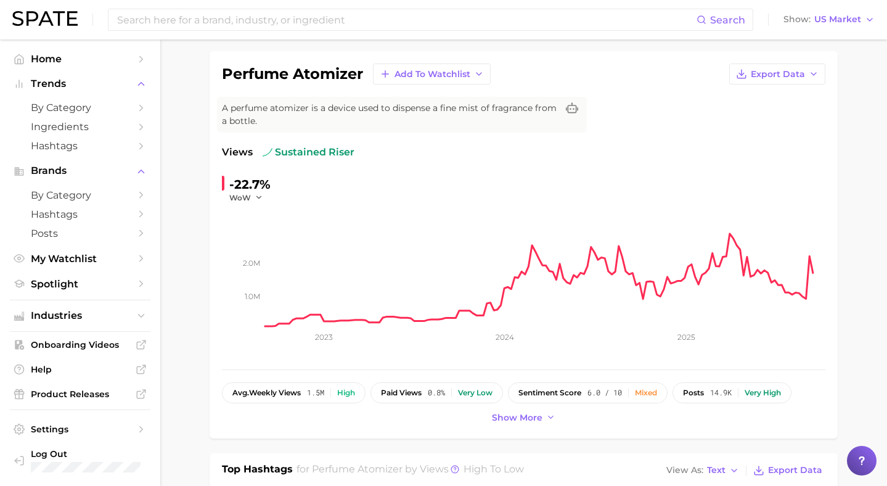
scroll to position [0, 0]
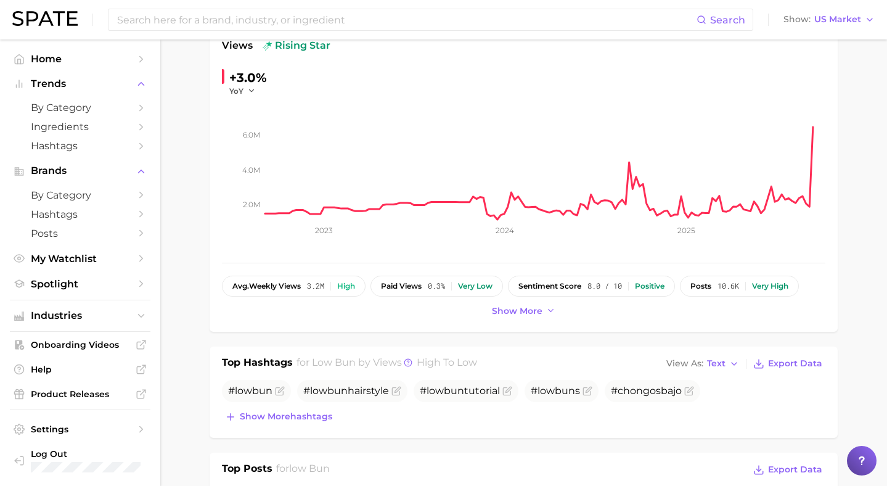
scroll to position [190, 0]
click at [237, 89] on span "YoY" at bounding box center [236, 89] width 14 height 10
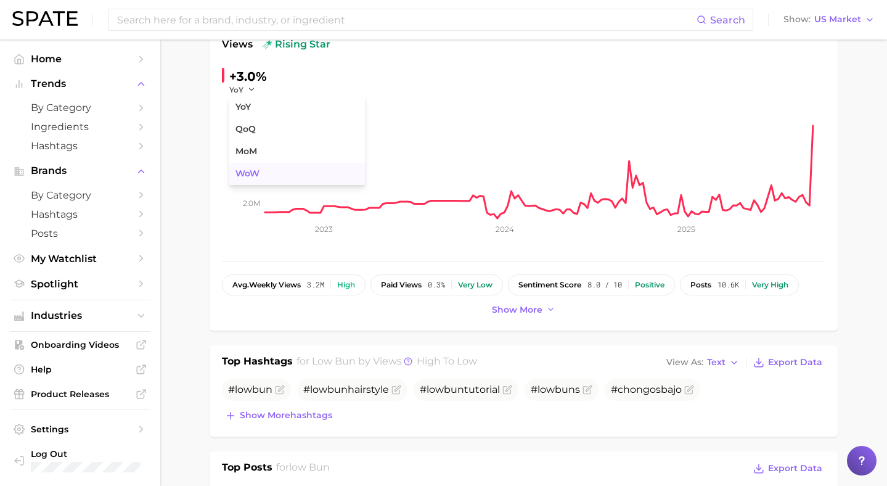
click at [260, 171] on button "WoW" at bounding box center [297, 174] width 136 height 22
click at [245, 94] on span "WoW" at bounding box center [240, 89] width 22 height 10
click at [254, 152] on span "MoM" at bounding box center [246, 151] width 22 height 10
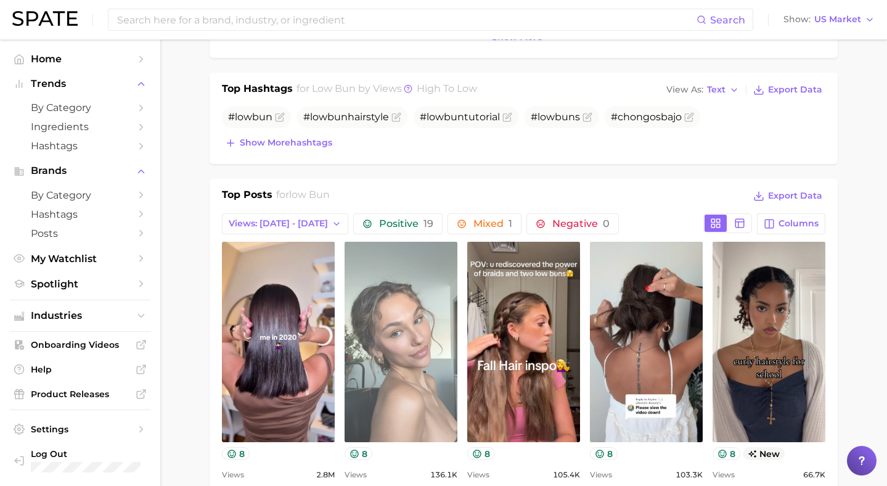
click at [415, 298] on link "view post on TikTok" at bounding box center [400, 342] width 113 height 200
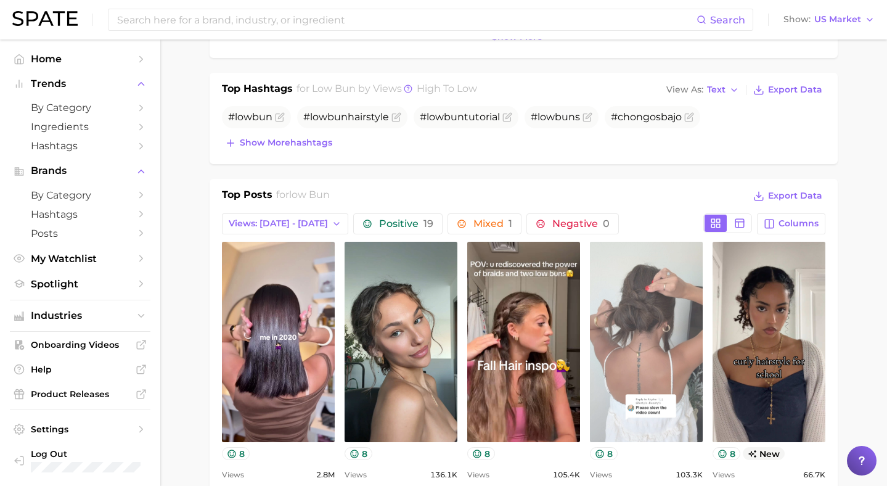
click at [636, 303] on link "view post on TikTok" at bounding box center [646, 342] width 113 height 200
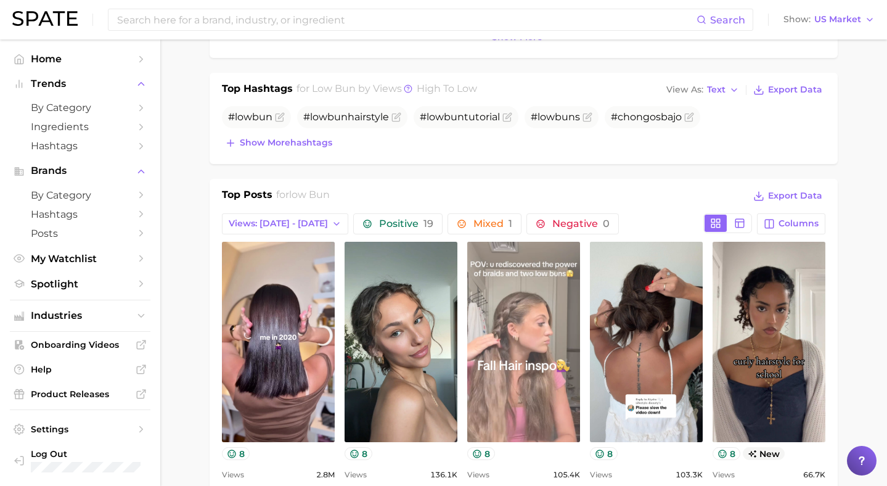
click at [545, 311] on link "view post on TikTok" at bounding box center [523, 342] width 113 height 200
